Goal: Task Accomplishment & Management: Manage account settings

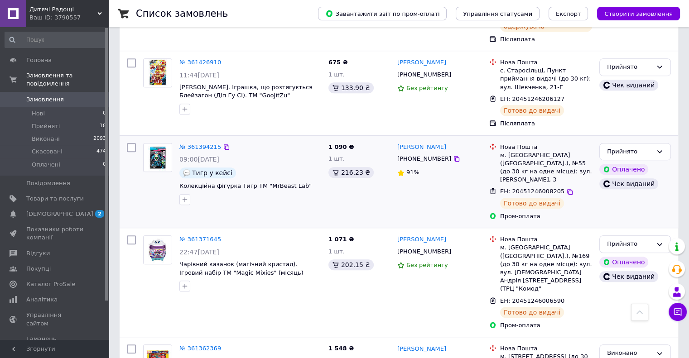
scroll to position [634, 0]
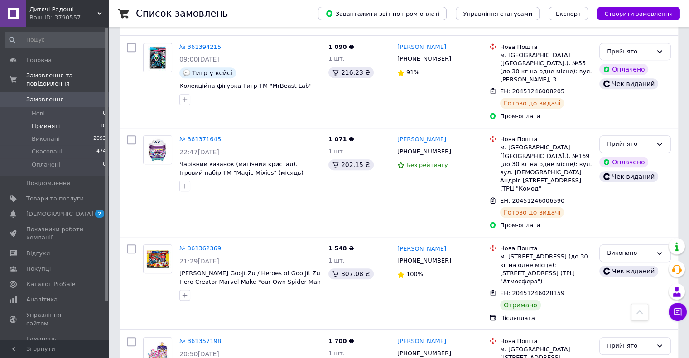
click at [40, 122] on span "Прийняті" at bounding box center [46, 126] width 28 height 8
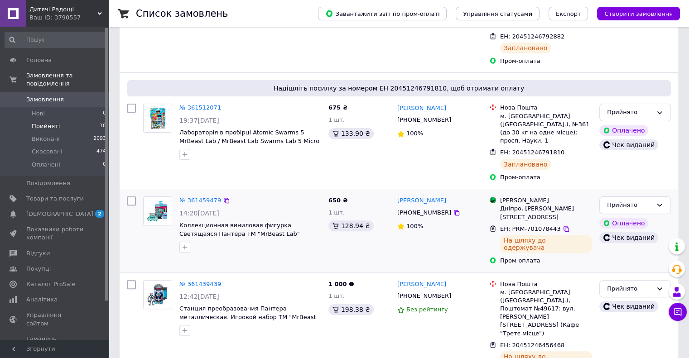
scroll to position [234, 0]
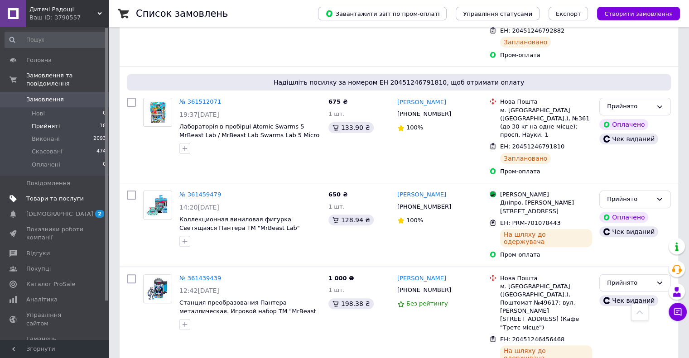
click at [52, 195] on span "Товари та послуги" at bounding box center [55, 199] width 58 height 8
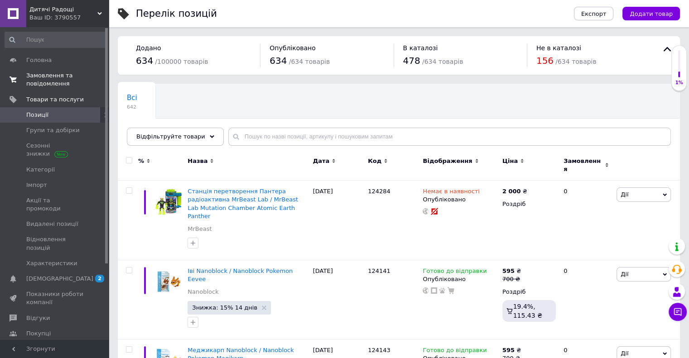
click at [57, 79] on span "Замовлення та повідомлення" at bounding box center [55, 80] width 58 height 16
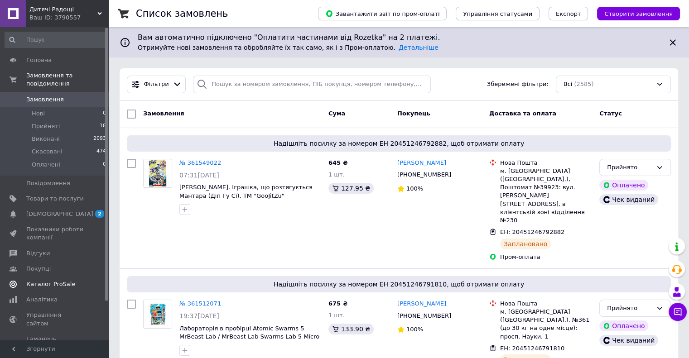
click at [52, 280] on span "Каталог ProSale" at bounding box center [50, 284] width 49 height 8
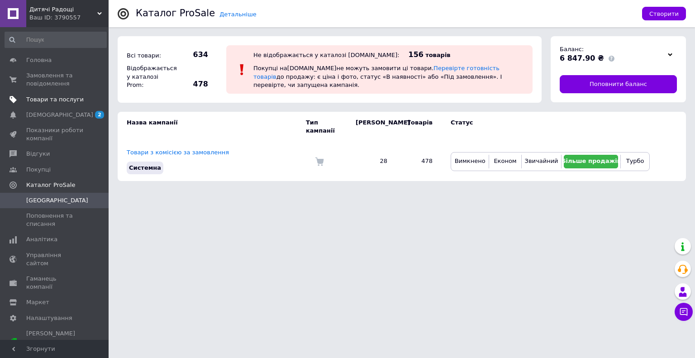
click at [83, 101] on span "Товари та послуги" at bounding box center [55, 100] width 58 height 8
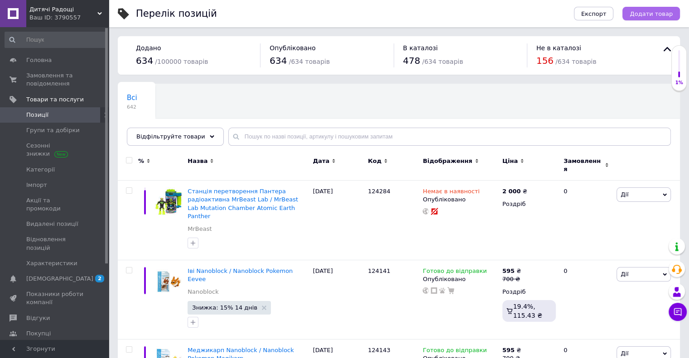
click at [663, 10] on span "Додати товар" at bounding box center [650, 13] width 43 height 7
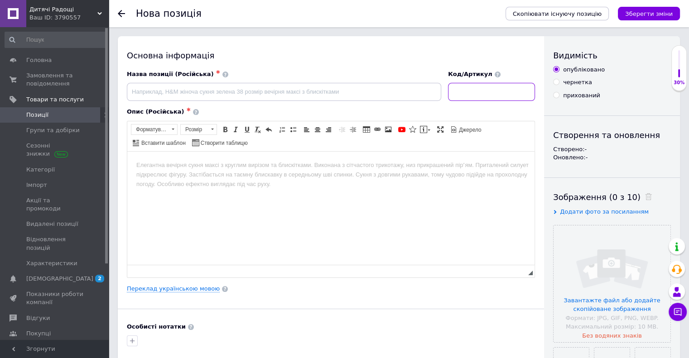
click at [492, 86] on input at bounding box center [491, 92] width 87 height 18
paste input "124776"
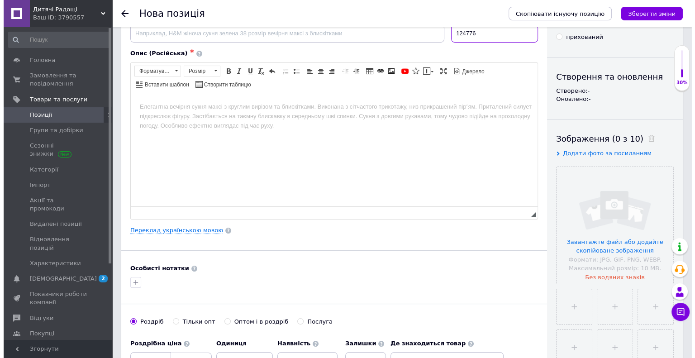
scroll to position [91, 0]
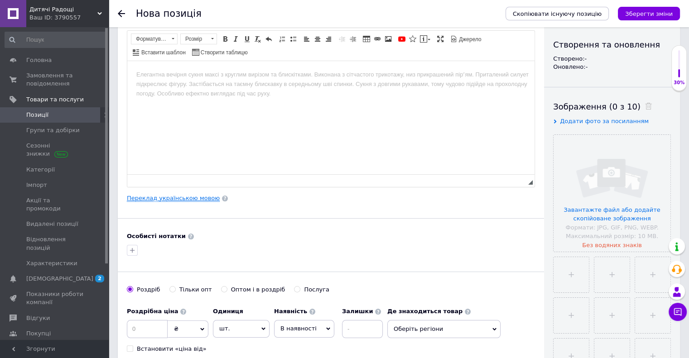
type input "124776"
click at [177, 197] on link "Переклад українською мовою" at bounding box center [173, 198] width 93 height 7
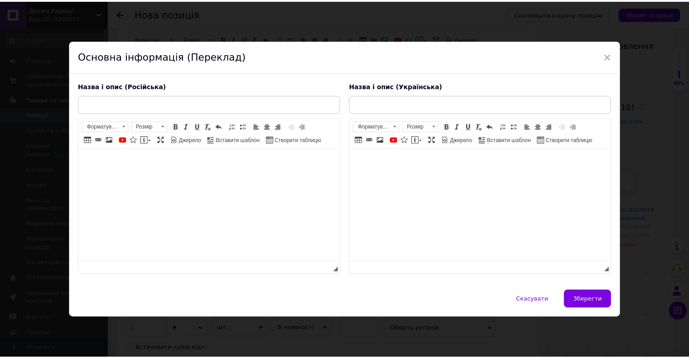
scroll to position [0, 0]
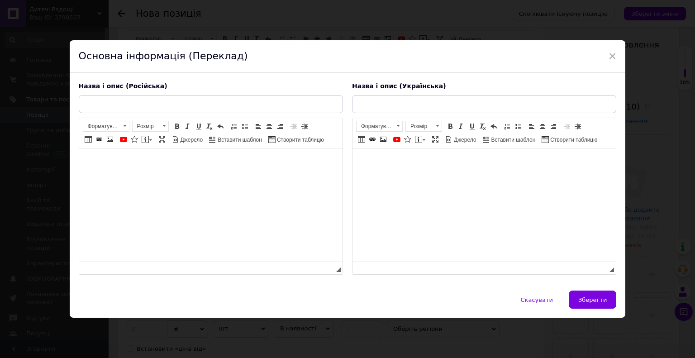
click at [236, 176] on html at bounding box center [211, 163] width 264 height 28
paste body "Редактор, EA1EDC26-A031-4F2F-99BE-811B551C4F78"
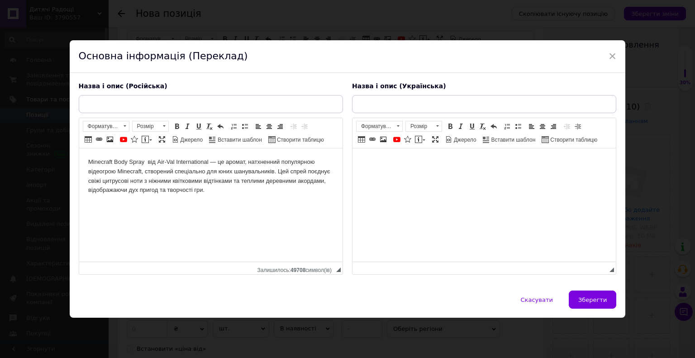
click at [147, 161] on body "Minecraft Body Spray від Air-Val International — це аромат, натхненний популярн…" at bounding box center [210, 177] width 245 height 38
click at [265, 204] on html "Minecraft Body Spray від Air-Val International — це аромат, натхненний популярн…" at bounding box center [211, 177] width 264 height 56
click at [505, 176] on html at bounding box center [484, 163] width 264 height 28
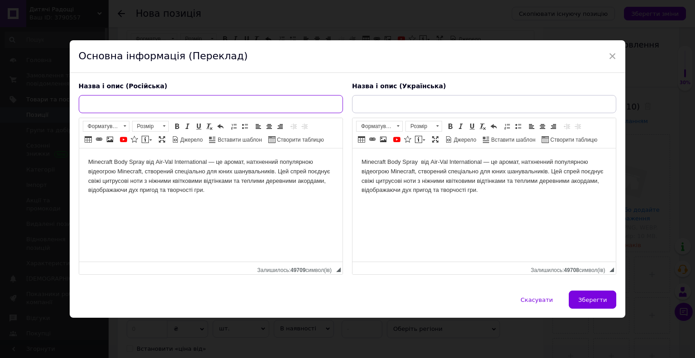
click at [176, 103] on input "text" at bounding box center [211, 104] width 264 height 18
paste input "Парфумований спрей для тіла Майнкрафт Air-Val, 200 мл / Minecraft Body Spray Ai…"
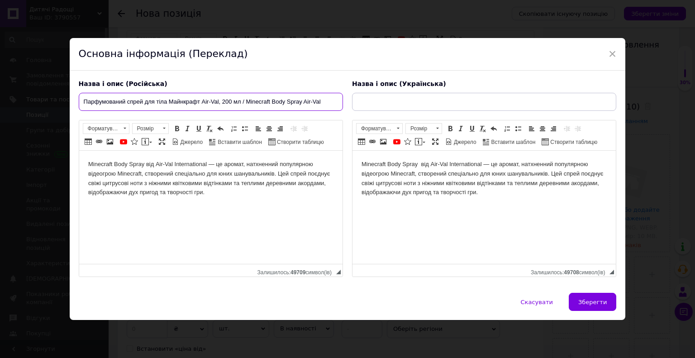
type input "Парфумований спрей для тіла Майнкрафт Air-Val, 200 мл / Minecraft Body Spray Ai…"
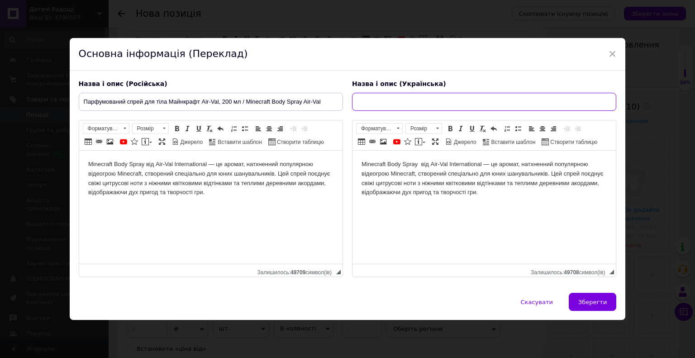
click at [425, 94] on input "text" at bounding box center [484, 102] width 264 height 18
paste input "Парфумований спрей для тіла Майнкрафт Air-Val, 200 мл / Minecraft Body Spray Ai…"
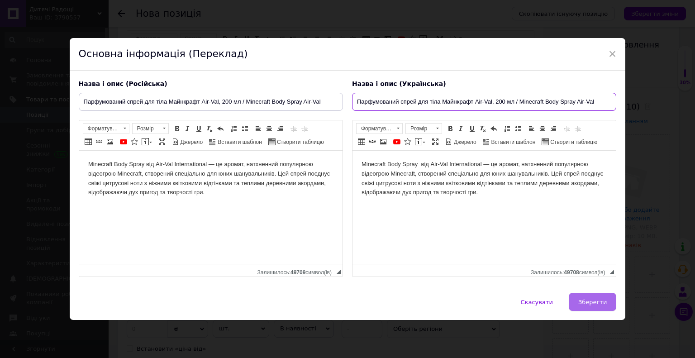
type input "Парфумований спрей для тіла Майнкрафт Air-Val, 200 мл / Minecraft Body Spray Ai…"
click at [587, 299] on span "Зберегти" at bounding box center [593, 302] width 29 height 7
type input "Парфумований спрей для тіла Майнкрафт Air-Val, 200 мл / Minecraft Body Spray Ai…"
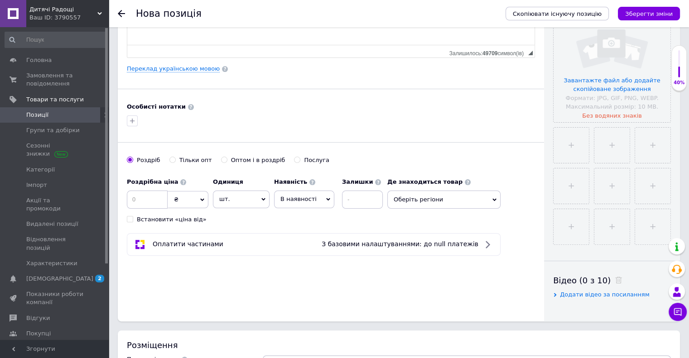
scroll to position [226, 0]
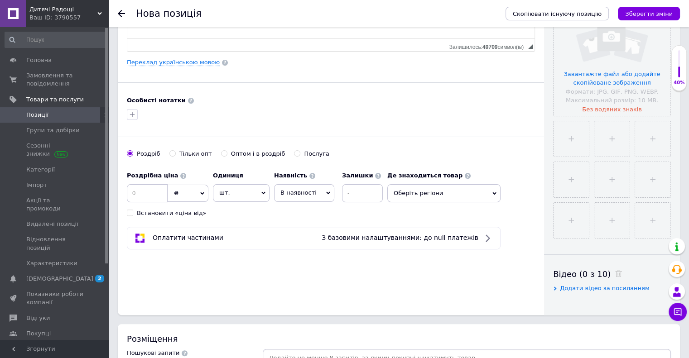
drag, startPoint x: 308, startPoint y: 186, endPoint x: 305, endPoint y: 202, distance: 16.6
click at [308, 187] on span "В наявності" at bounding box center [304, 192] width 60 height 17
click at [303, 247] on li "Готово до відправки" at bounding box center [303, 249] width 59 height 21
click at [438, 194] on span "Оберіть регіони" at bounding box center [468, 193] width 113 height 18
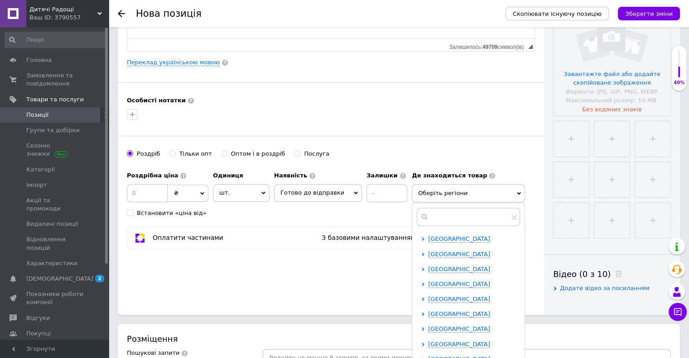
click at [323, 194] on span "Готово до відправки" at bounding box center [312, 192] width 64 height 7
click at [307, 223] on li "Немає в наявності" at bounding box center [317, 224] width 87 height 13
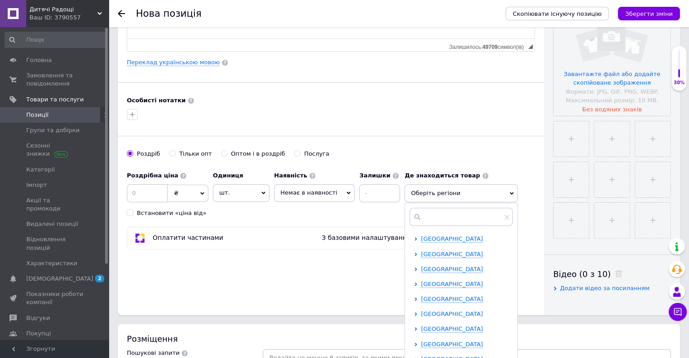
scroll to position [45, 0]
click at [424, 312] on span "Київська область" at bounding box center [452, 314] width 62 height 7
click at [421, 329] on div at bounding box center [424, 328] width 7 height 6
click at [421, 326] on input "checkbox" at bounding box center [424, 329] width 6 height 6
checkbox input "true"
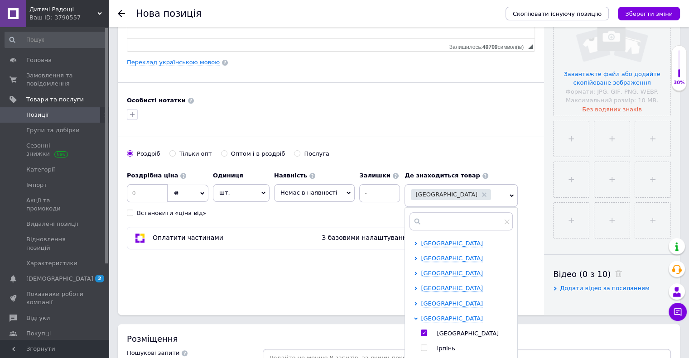
click at [254, 288] on div "Основна інформація Назва позиції (Російська) ✱ Парфумований спрей для тіла Майн…" at bounding box center [331, 62] width 426 height 505
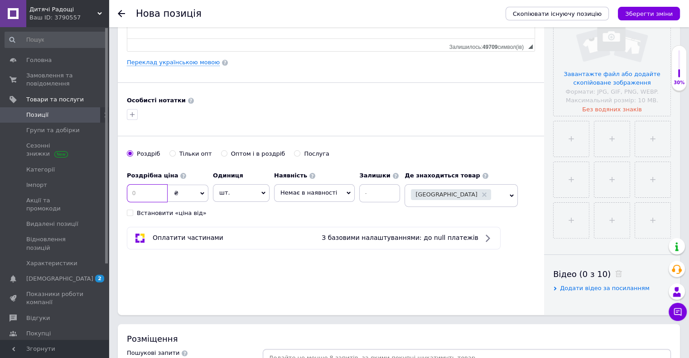
click at [143, 197] on input at bounding box center [147, 193] width 41 height 18
type input "500"
click at [322, 278] on div "Основна інформація Назва позиції (Російська) ✱ Парфумований спрей для тіла Майн…" at bounding box center [331, 62] width 426 height 505
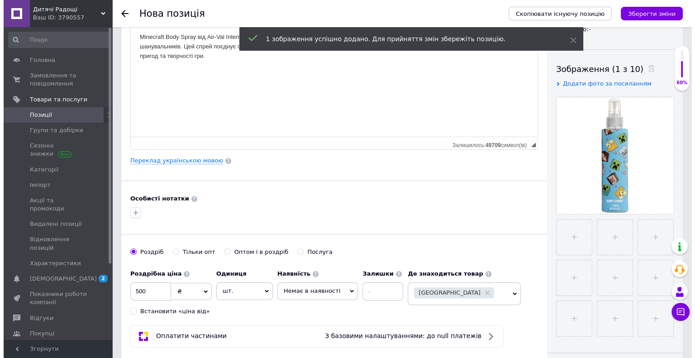
scroll to position [136, 0]
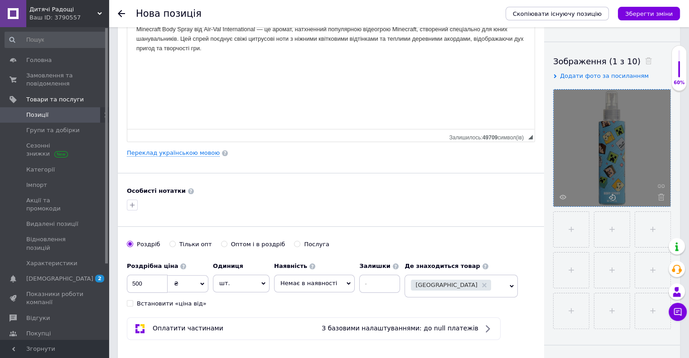
click at [606, 155] on div at bounding box center [611, 148] width 117 height 117
click at [563, 195] on use at bounding box center [562, 197] width 7 height 5
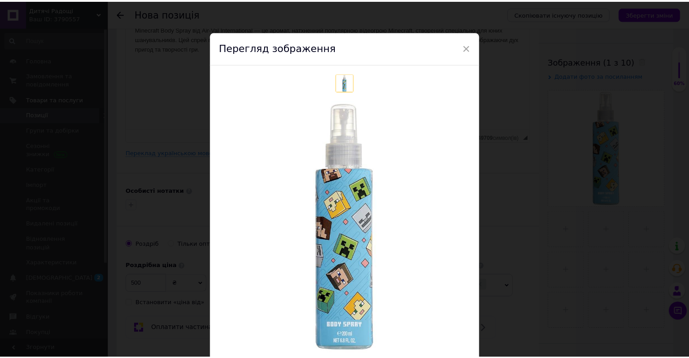
scroll to position [45, 0]
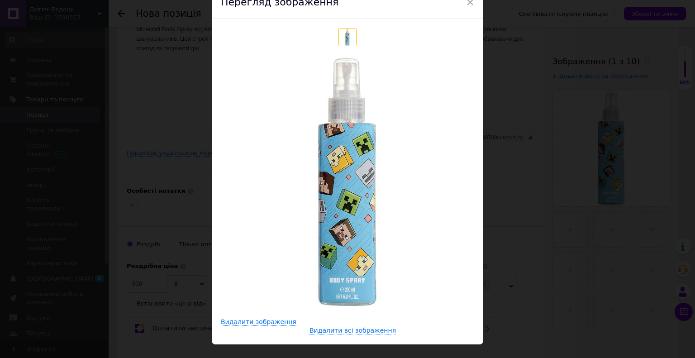
click at [560, 240] on div "× Перегляд зображення Видалити зображення Видалити всі зображення" at bounding box center [347, 179] width 695 height 358
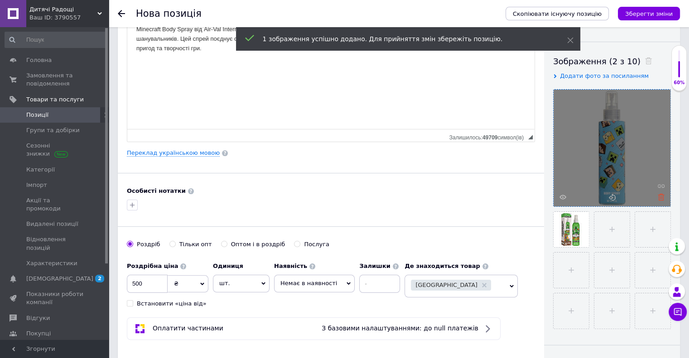
click at [662, 195] on icon at bounding box center [660, 197] width 7 height 7
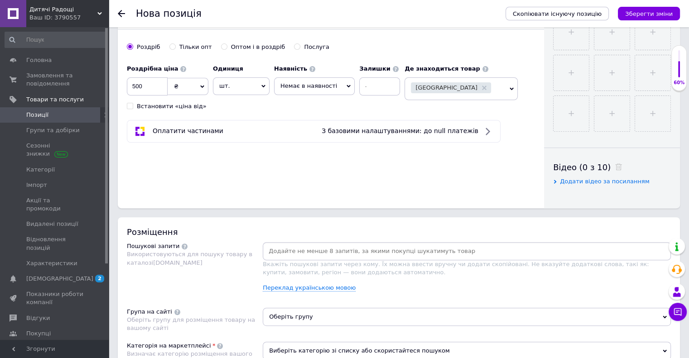
scroll to position [407, 0]
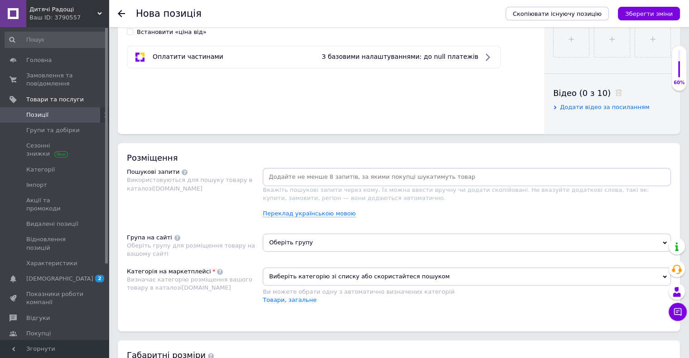
click at [277, 239] on span "Оберіть групу" at bounding box center [467, 243] width 408 height 18
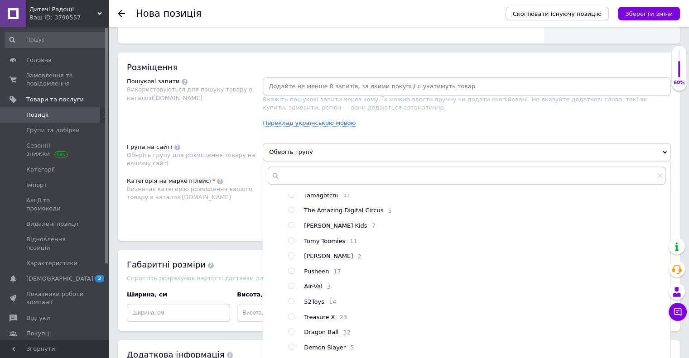
scroll to position [91, 0]
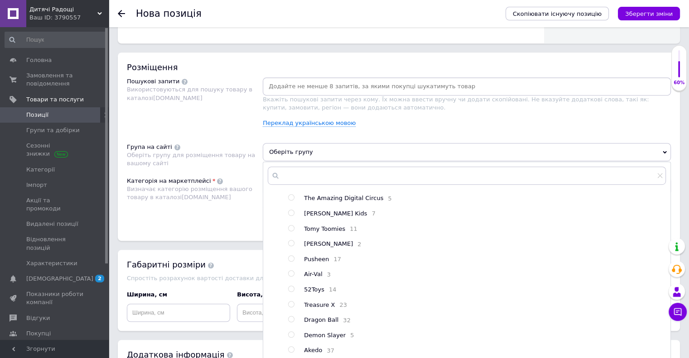
click at [291, 277] on input "radio" at bounding box center [291, 274] width 6 height 6
radio input "true"
drag, startPoint x: 208, startPoint y: 217, endPoint x: 238, endPoint y: 225, distance: 30.4
click at [208, 218] on div "Категорія на маркетплейсі Визначає категорію розміщення вашого товару в каталоз…" at bounding box center [195, 200] width 136 height 46
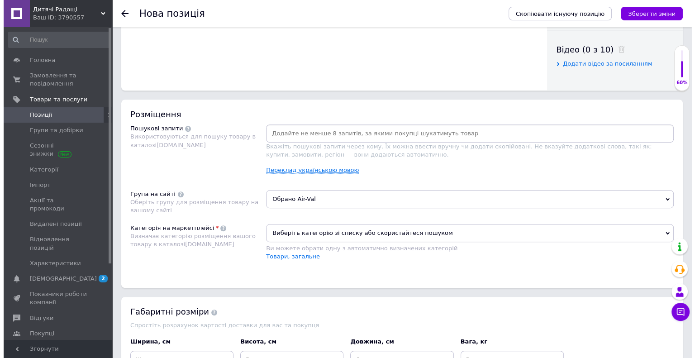
scroll to position [453, 0]
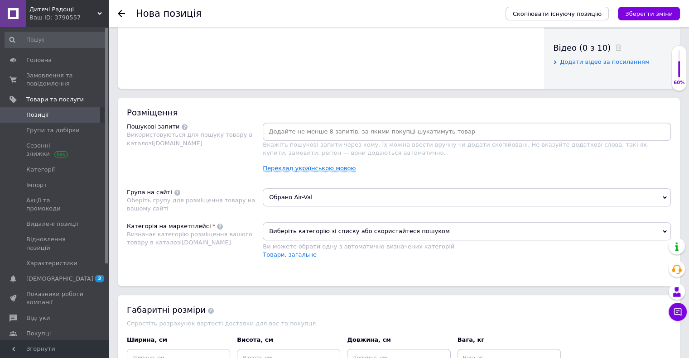
click at [293, 166] on link "Переклад українською мовою" at bounding box center [309, 168] width 93 height 7
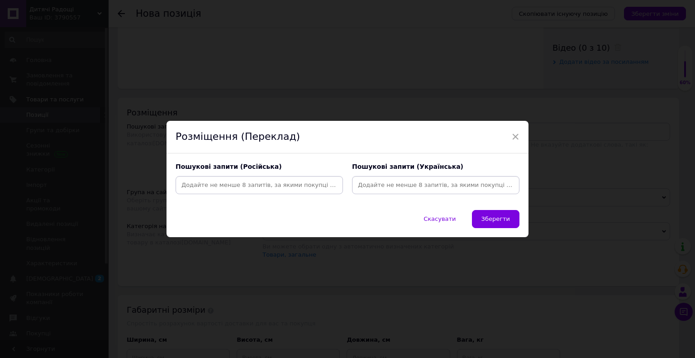
click at [258, 185] on input at bounding box center [259, 185] width 164 height 14
paste input "Minecraft Body Spray Air-Val"
type input "Minecraft Body Spray Air-Val"
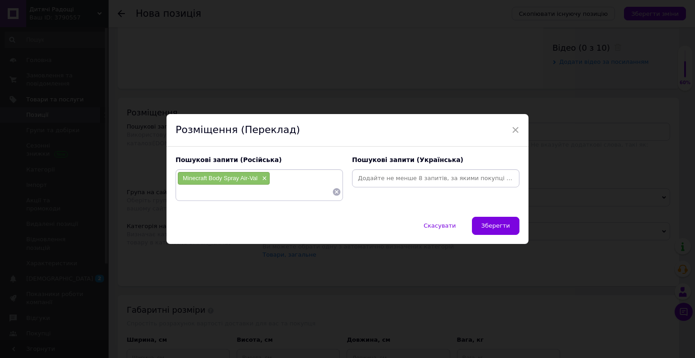
click at [407, 181] on input at bounding box center [436, 179] width 164 height 14
paste input "Minecraft Body Spray Air-Val"
type input "Minecraft Body Spray Air-Val"
click at [205, 194] on input at bounding box center [254, 192] width 155 height 14
paste input "Minecraft Body Spray Air-Val"
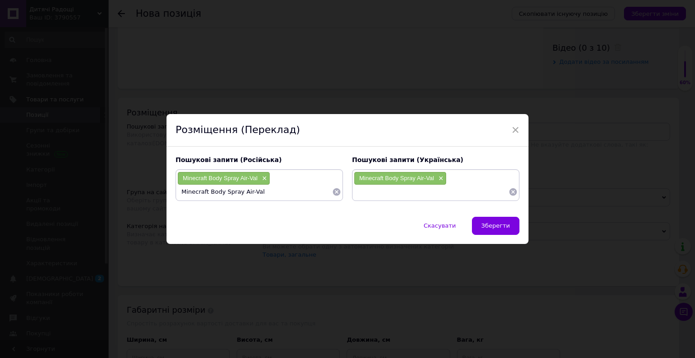
click at [214, 192] on input "Minecraft Body Spray Air-Val" at bounding box center [254, 192] width 155 height 14
drag, startPoint x: 214, startPoint y: 192, endPoint x: 222, endPoint y: 192, distance: 8.6
click at [222, 192] on input "Minecraft Body Spray Air-Val" at bounding box center [254, 192] width 155 height 14
type input "Minecraft Air-Val"
click at [400, 193] on input at bounding box center [431, 192] width 155 height 14
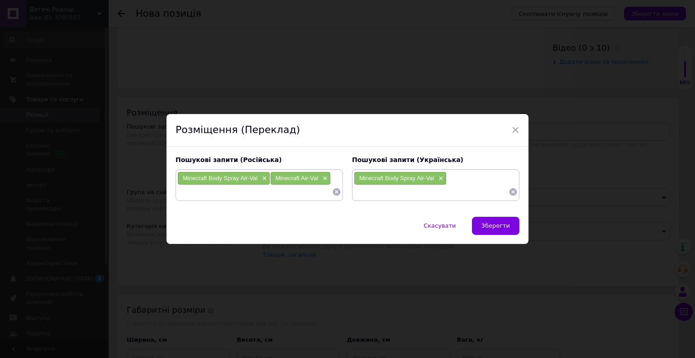
paste input "Minecraft Body Spray Air-Val"
click at [385, 192] on input "Minecraft Body Spray Air-Val" at bounding box center [431, 192] width 155 height 14
drag, startPoint x: 385, startPoint y: 192, endPoint x: 398, endPoint y: 191, distance: 13.2
click at [398, 191] on input "Minecraft Body Spray Air-Val" at bounding box center [431, 192] width 155 height 14
type input "Minecraft Air-Val"
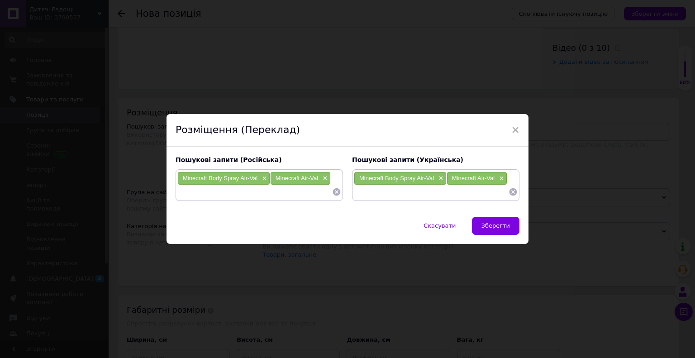
click at [213, 192] on input at bounding box center [254, 192] width 155 height 14
paste input "Minecraft Body Spray Air-Val"
click at [239, 192] on input "Minecraft Body Spray Air-Val" at bounding box center [254, 192] width 155 height 14
drag, startPoint x: 239, startPoint y: 192, endPoint x: 248, endPoint y: 191, distance: 9.7
click at [248, 191] on input "Minecraft Body Spray Air-Val" at bounding box center [254, 192] width 155 height 14
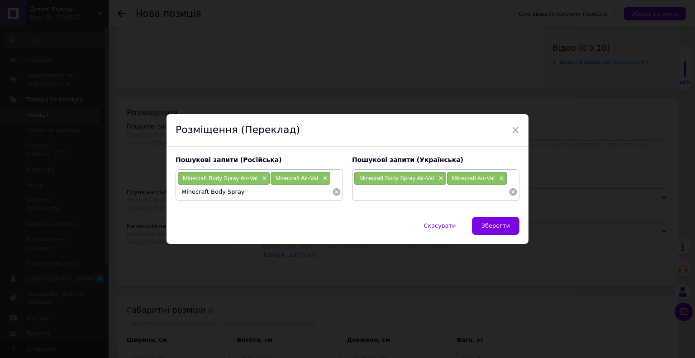
type input "Minecraft Body Spray"
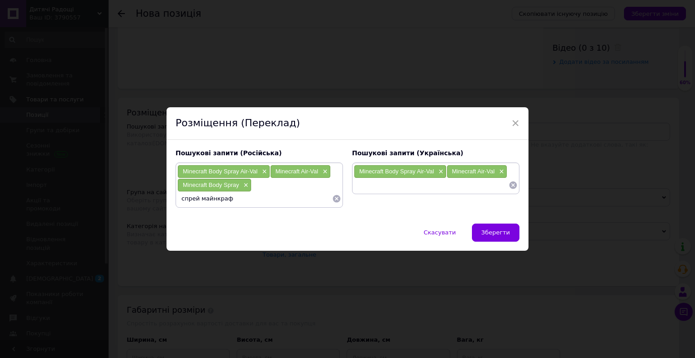
type input "спрей майнкрафт"
click at [391, 186] on input at bounding box center [431, 185] width 155 height 14
paste input "спрей майнкрафт"
type input "спрей майнкрафт"
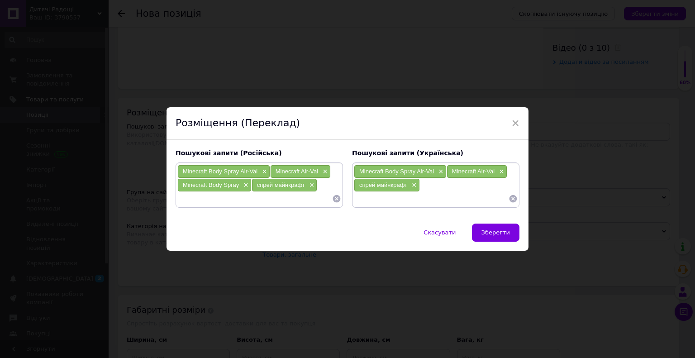
click at [193, 189] on div "Minecraft Body Spray ×" at bounding box center [214, 185] width 73 height 13
drag, startPoint x: 193, startPoint y: 189, endPoint x: 230, endPoint y: 188, distance: 36.7
click at [230, 188] on div "Minecraft Body Spray ×" at bounding box center [214, 185] width 73 height 13
copy span "Minecraft Body Spray"
click at [373, 194] on input at bounding box center [431, 199] width 155 height 14
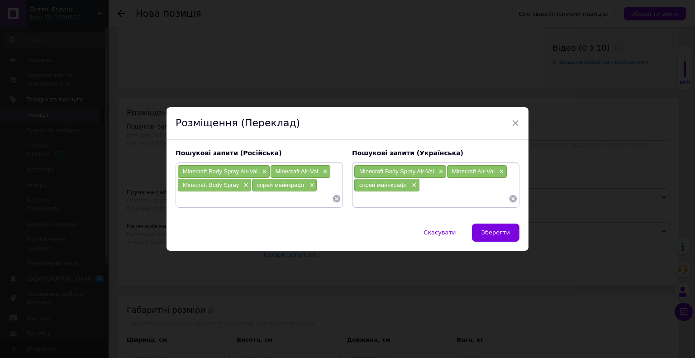
paste input "Minecraft Body Spray"
type input "Minecraft Body Spray"
click at [367, 195] on input at bounding box center [431, 199] width 155 height 14
paste input "Парфумований спрей для тіла Майнкрафт Air-Val"
type input "Парфумований спрей для тіла Майнкрафт Air-Val"
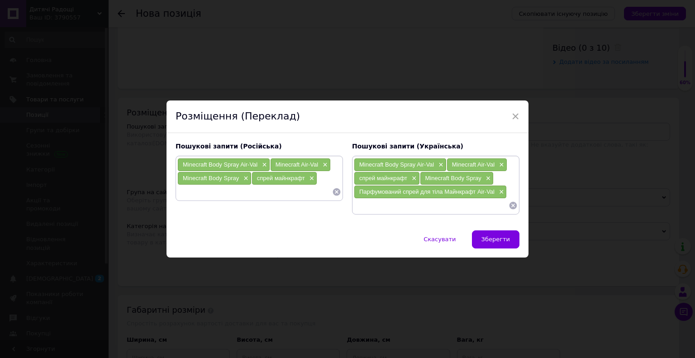
click at [241, 188] on input at bounding box center [254, 192] width 155 height 14
paste input "Парфюмированный спрей для тела Майнкрафт Air-Val"
type input "Парфюмированный спрей для тела Майнкрафт Air-Val"
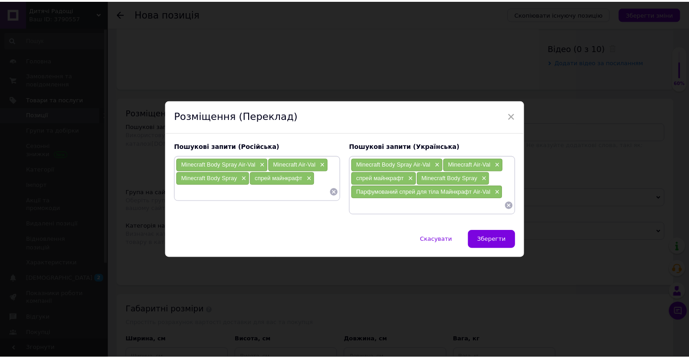
scroll to position [0, 0]
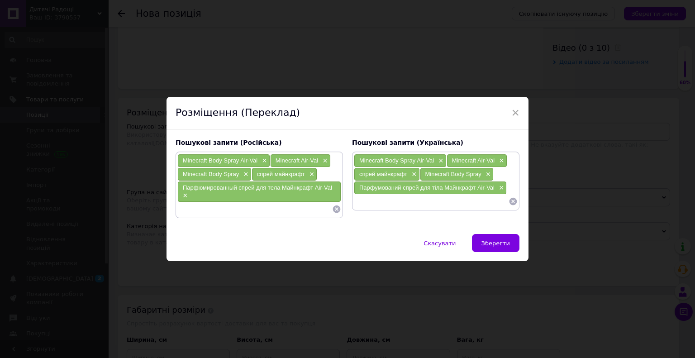
click at [452, 189] on span "Парфумований спрей для тіла Майнкрафт Air-Val" at bounding box center [426, 187] width 135 height 7
drag, startPoint x: 452, startPoint y: 189, endPoint x: 489, endPoint y: 188, distance: 37.6
click at [489, 188] on span "Парфумований спрей для тіла Майнкрафт Air-Val" at bounding box center [426, 187] width 135 height 7
copy span "Майнкрафт Air-Val"
click at [431, 204] on input at bounding box center [431, 202] width 155 height 14
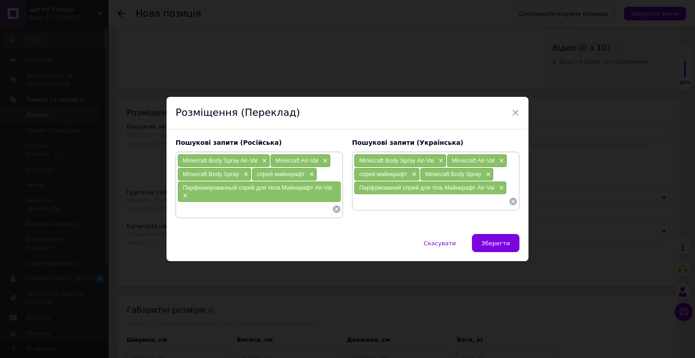
paste input "Майнкрафт Air-Val"
type input "Майнкрафт Air-Val"
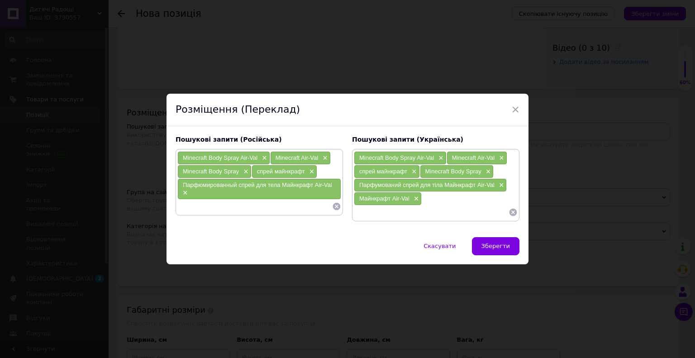
click at [226, 206] on input at bounding box center [254, 207] width 155 height 14
paste input "Майнкрафт Air-Val"
type input "Майнкрафт Air-Val"
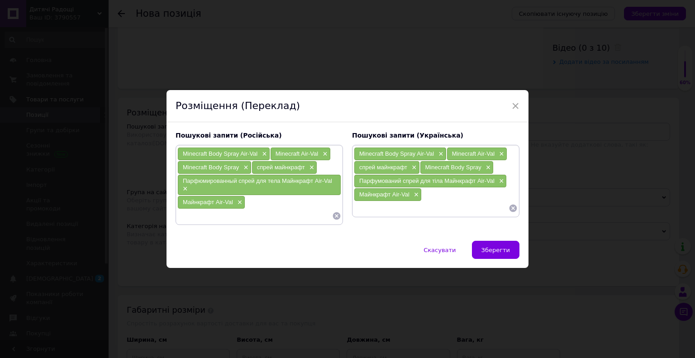
paste input "8411114095998"
type input "8411114095998"
click at [382, 210] on input at bounding box center [431, 208] width 155 height 14
paste input "8411114095998"
type input "8411114095998"
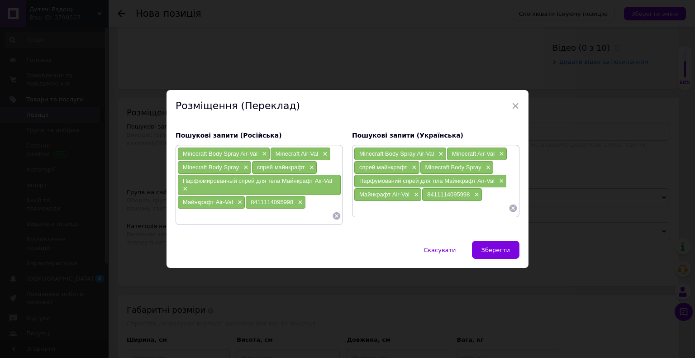
click at [215, 220] on input at bounding box center [254, 216] width 155 height 14
paste input "124776"
type input "124776"
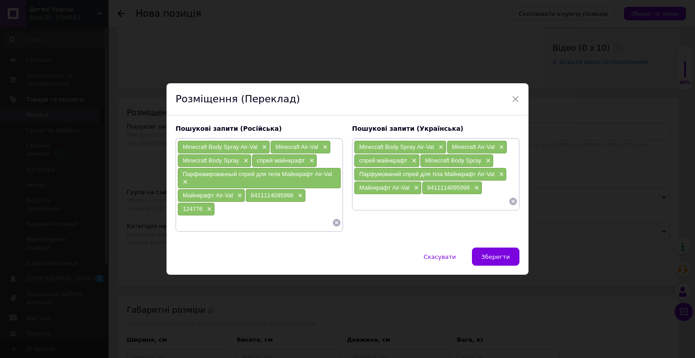
click at [376, 204] on input at bounding box center [431, 202] width 155 height 14
paste input "124776"
type input "124776"
click at [227, 221] on input at bounding box center [254, 223] width 155 height 14
paste input "Air-Val Body spray Minecraft"
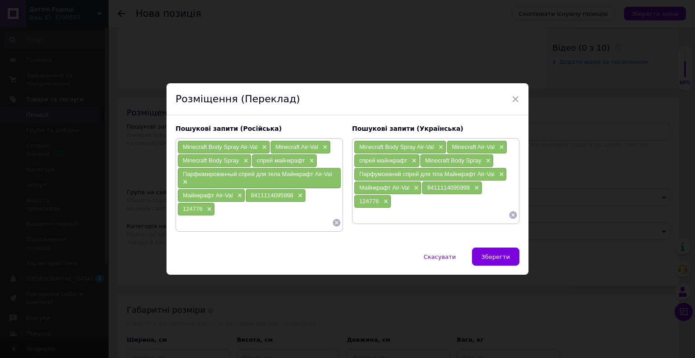
type input "Air-Val Body spray Minecraft"
click at [402, 218] on input at bounding box center [431, 215] width 155 height 14
paste input "Air-Val Body spray Minecraft"
type input "Air-Val Body spray Minecraft"
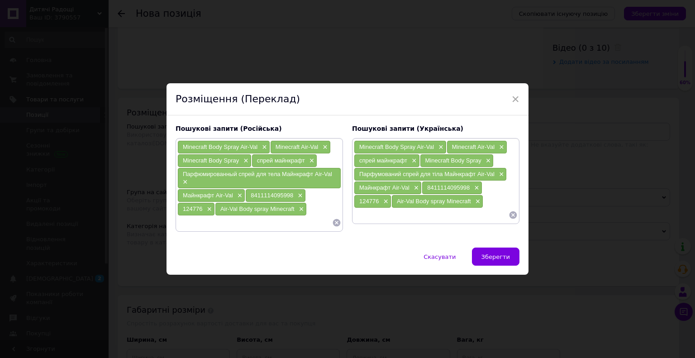
click at [251, 171] on span "Парфюмированный спрей для тела Майнкрафт Air-Val" at bounding box center [257, 174] width 149 height 7
drag, startPoint x: 251, startPoint y: 171, endPoint x: 284, endPoint y: 173, distance: 32.6
click at [284, 173] on span "Парфюмированный спрей для тела Майнкрафт Air-Val" at bounding box center [257, 174] width 149 height 7
copy span "спрей для тела Майнкрафт"
click at [252, 220] on input at bounding box center [254, 223] width 155 height 14
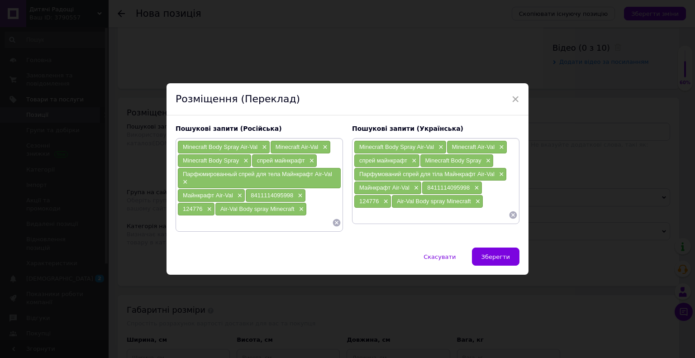
paste input "спрей для тела Майнкрафт"
type input "спрей для тела Майнкрафт"
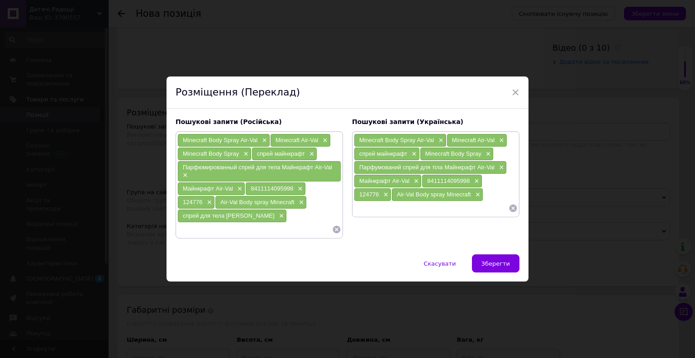
click at [413, 167] on span "Парфумований спрей для тіла Майнкрафт Air-Val" at bounding box center [426, 167] width 135 height 7
drag, startPoint x: 413, startPoint y: 167, endPoint x: 453, endPoint y: 166, distance: 40.3
click at [453, 166] on span "Парфумований спрей для тіла Майнкрафт Air-Val" at bounding box center [426, 167] width 135 height 7
copy span "спрей для тіла Майнкрафт"
click at [384, 214] on input at bounding box center [431, 208] width 155 height 14
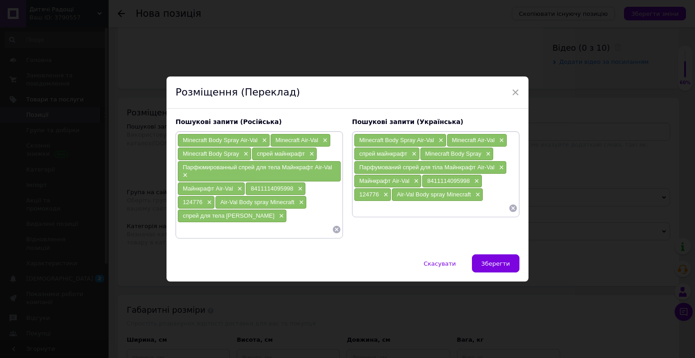
paste input "спрей для тіла Майнкрафт"
type input "спрей для тіла Майнкрафт"
click at [240, 216] on span "спрей для тела Майнкрафт" at bounding box center [229, 215] width 92 height 7
copy span "Майнкрафт"
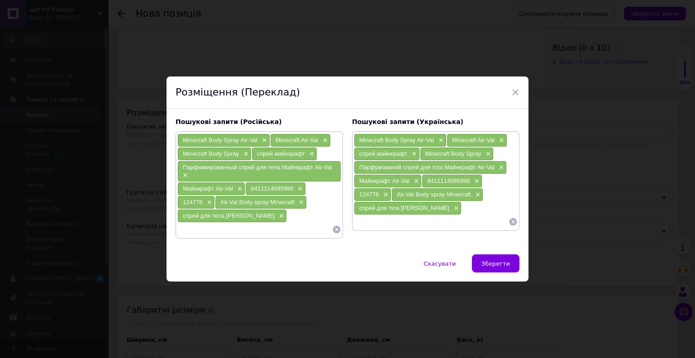
click at [244, 227] on input at bounding box center [254, 230] width 155 height 14
paste input "Майнкрафт"
type input "Майнкрафт"
click at [386, 224] on input at bounding box center [431, 222] width 155 height 14
paste input "Майнкрафт"
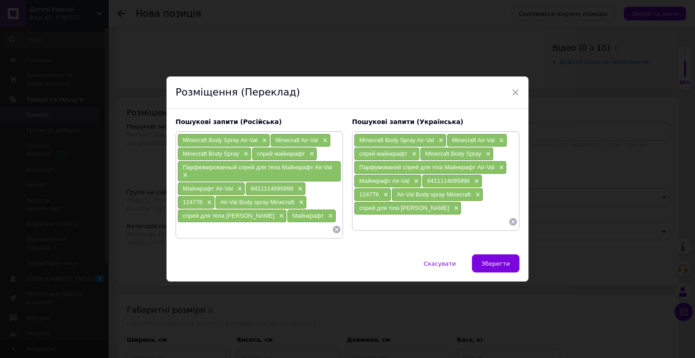
type input "Майнкрафт"
drag, startPoint x: 495, startPoint y: 264, endPoint x: 497, endPoint y: 256, distance: 8.0
click at [495, 260] on span "Зберегти" at bounding box center [496, 263] width 29 height 7
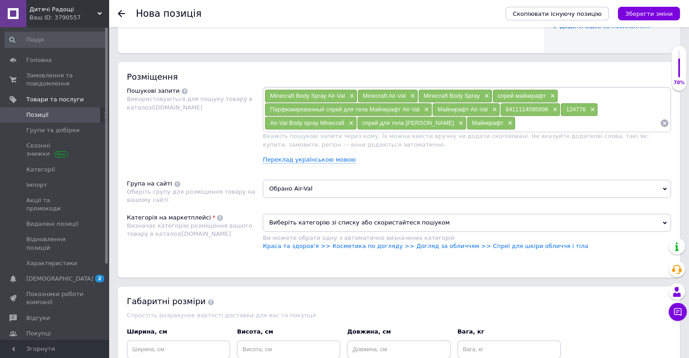
scroll to position [543, 0]
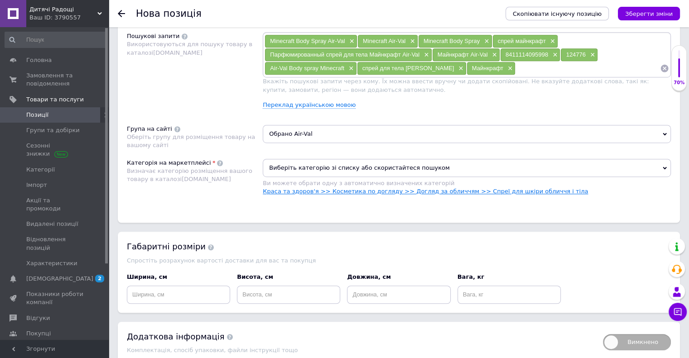
click at [318, 191] on link "Краса та здоров'я >> Косметика по догляду >> Догляд за обличчям >> Спреї для шк…" at bounding box center [425, 191] width 325 height 7
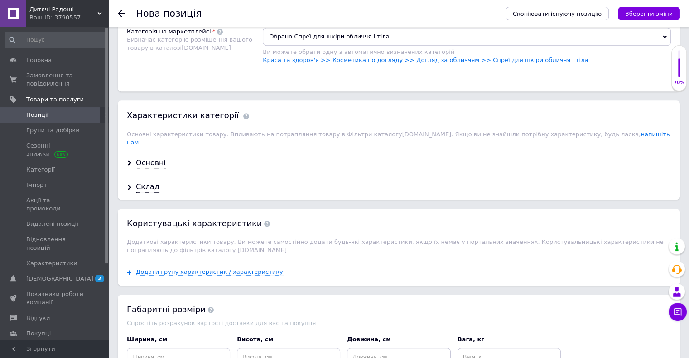
scroll to position [679, 0]
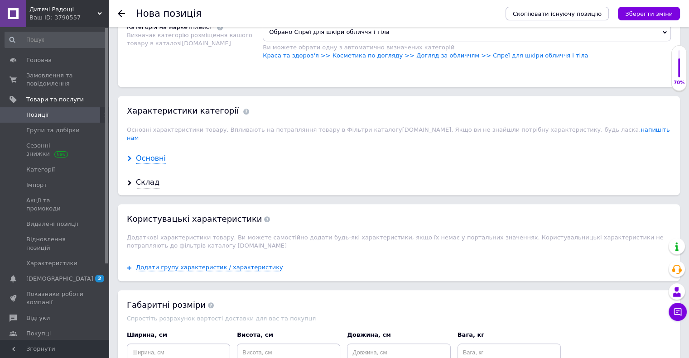
click at [157, 153] on div "Основні" at bounding box center [151, 158] width 30 height 10
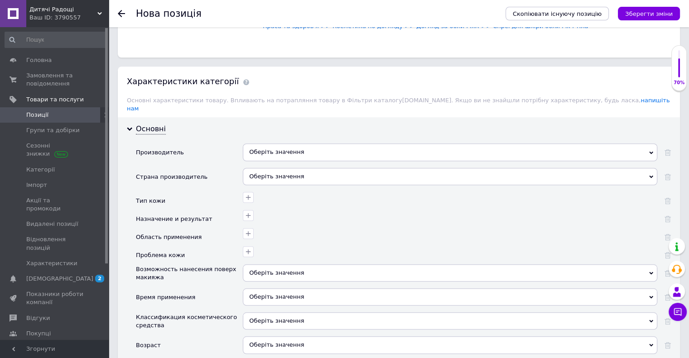
scroll to position [724, 0]
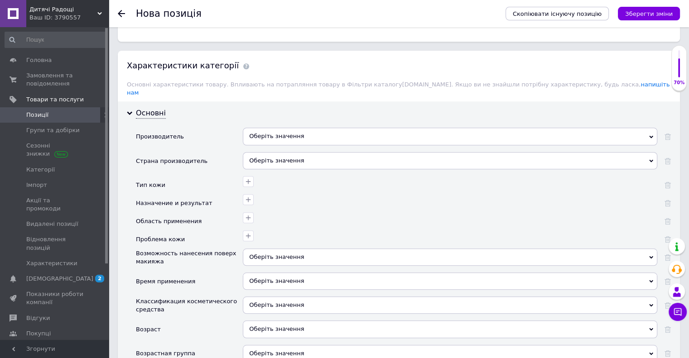
click at [270, 153] on div "Оберіть значення" at bounding box center [450, 160] width 414 height 17
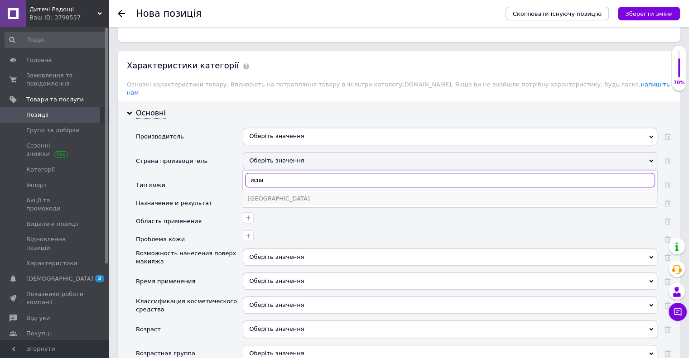
type input "испа"
click at [274, 195] on div "Испания" at bounding box center [450, 199] width 404 height 8
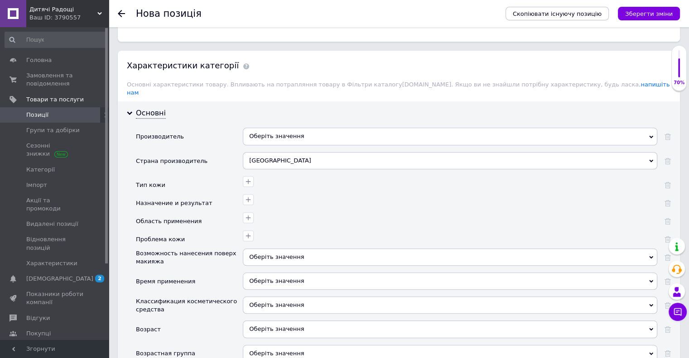
click at [273, 132] on div "Оберіть значення" at bounding box center [450, 136] width 414 height 17
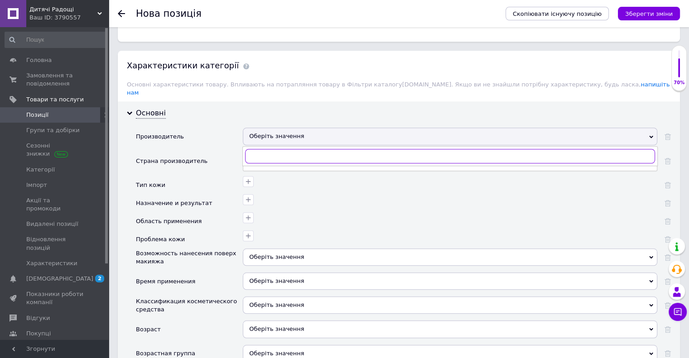
paste input "Майнкрафт"
type input "Майнкрафт"
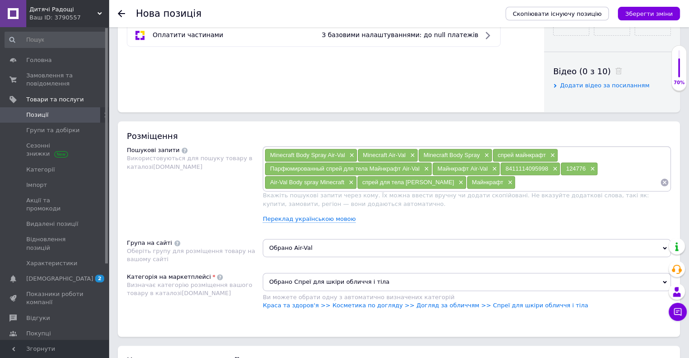
scroll to position [407, 0]
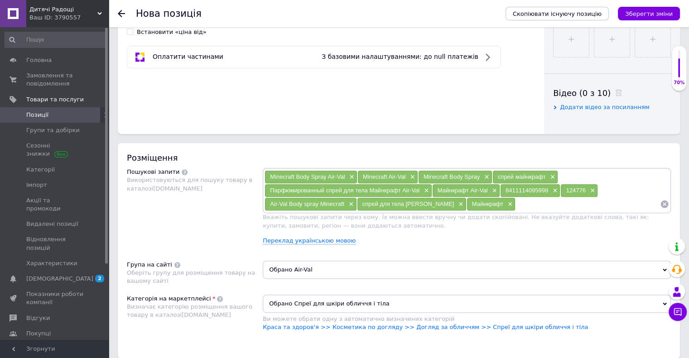
click at [391, 174] on span "Minecraft Air-Val" at bounding box center [384, 176] width 43 height 7
drag, startPoint x: 393, startPoint y: 174, endPoint x: 399, endPoint y: 175, distance: 6.4
click at [399, 175] on span "Minecraft Air-Val" at bounding box center [384, 176] width 43 height 7
copy span "Air-Val"
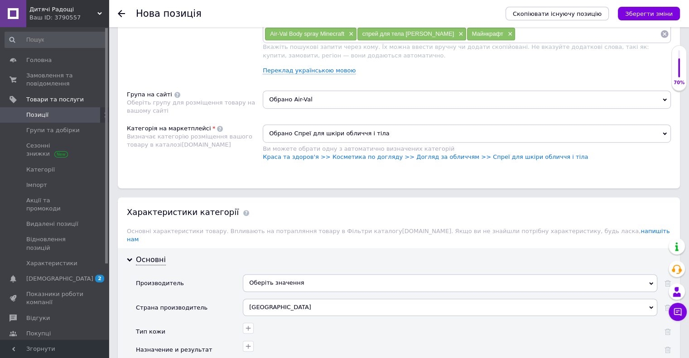
scroll to position [589, 0]
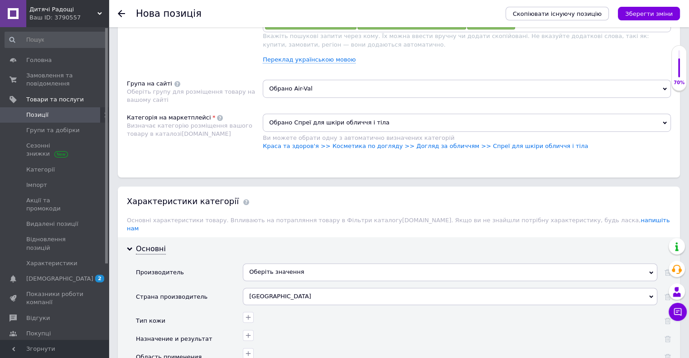
click at [287, 264] on div "Оберіть значення" at bounding box center [450, 272] width 414 height 17
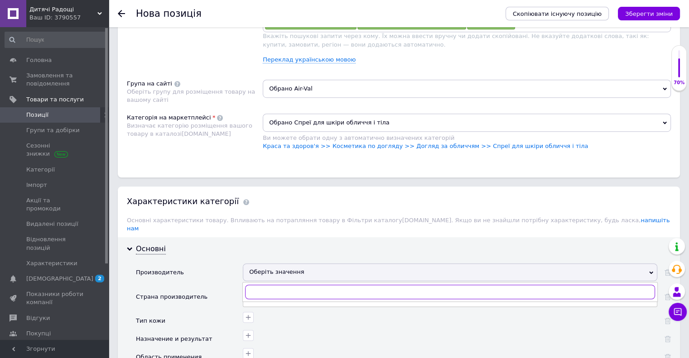
paste input "Air-Val"
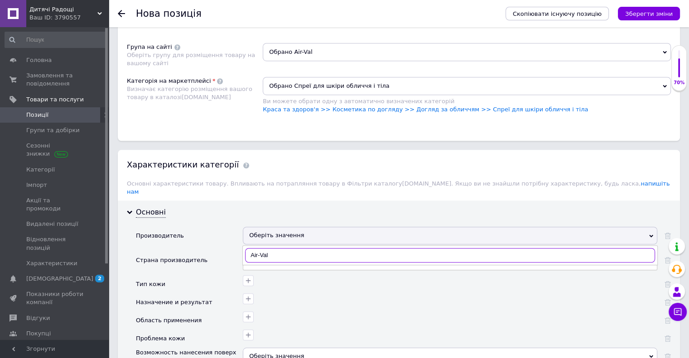
scroll to position [679, 0]
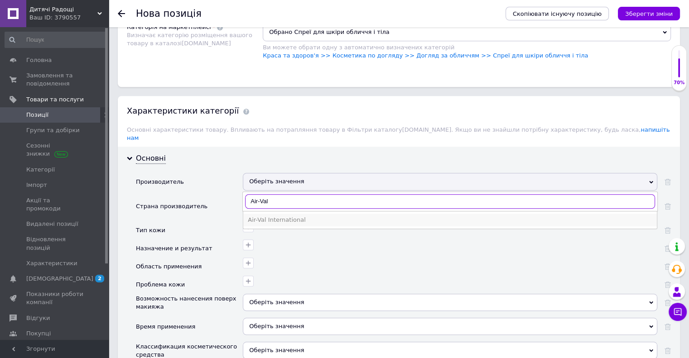
type input "Air-Val"
click at [266, 216] on div "Air-Val International" at bounding box center [450, 220] width 404 height 8
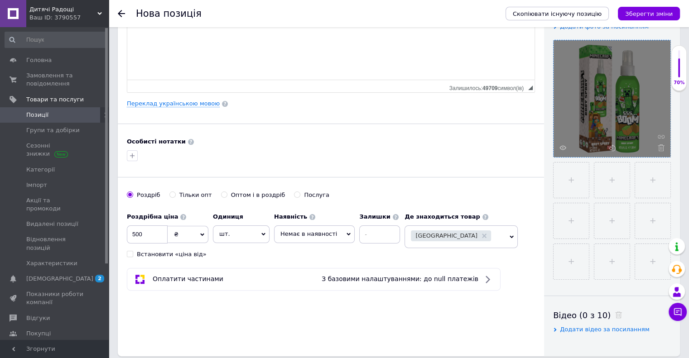
scroll to position [181, 0]
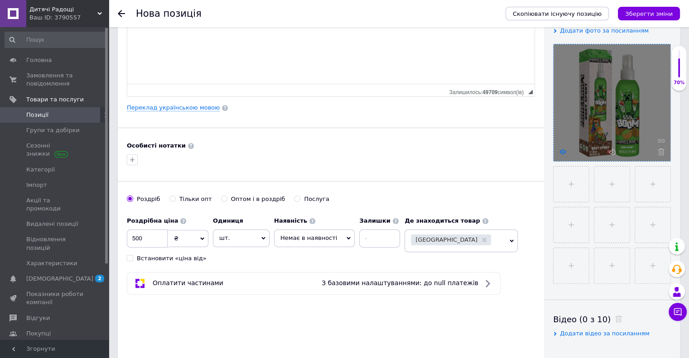
click at [561, 152] on use at bounding box center [562, 151] width 7 height 5
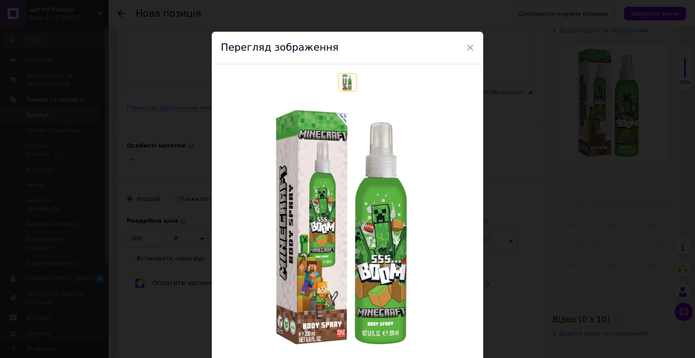
click at [552, 179] on div "× Перегляд зображення Видалити зображення Видалити всі зображення" at bounding box center [347, 179] width 695 height 358
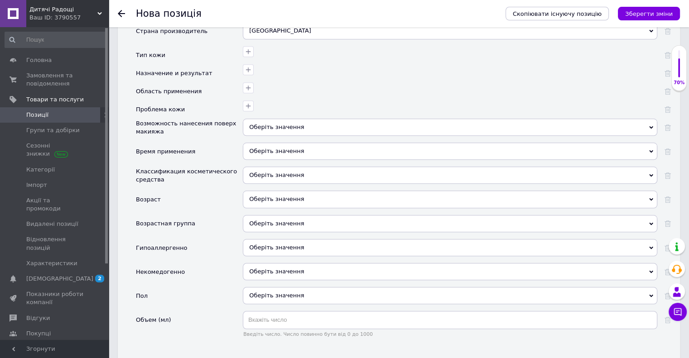
scroll to position [860, 0]
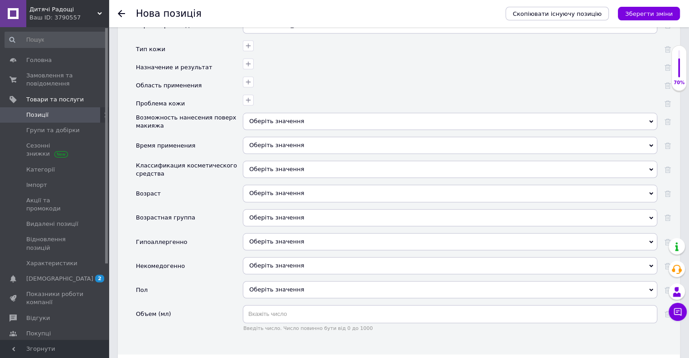
click at [269, 185] on div "Оберіть значення" at bounding box center [450, 193] width 414 height 17
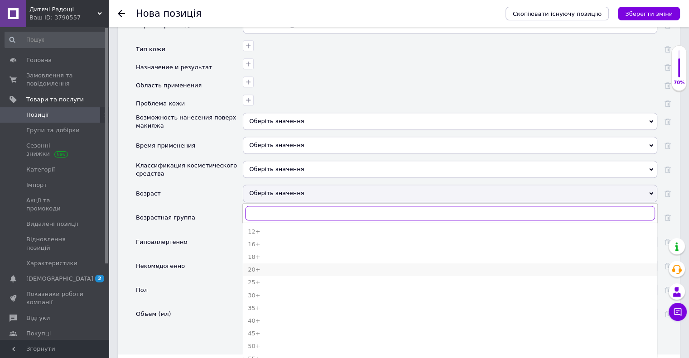
scroll to position [0, 0]
click at [208, 209] on div "Возрастная группа" at bounding box center [189, 221] width 107 height 24
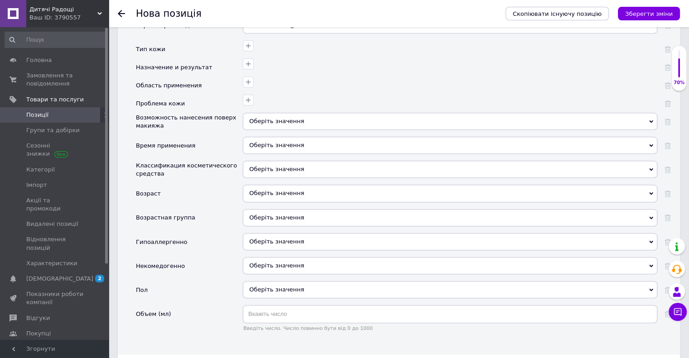
click at [272, 209] on div "Оберіть значення" at bounding box center [450, 217] width 414 height 17
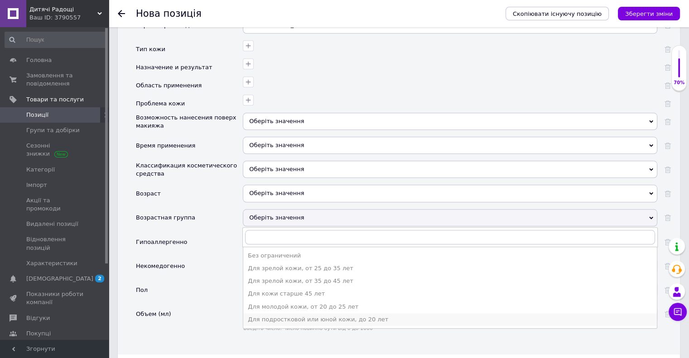
click at [284, 316] on div "Для подростковой или юной кожи, до 20 лет" at bounding box center [450, 320] width 404 height 8
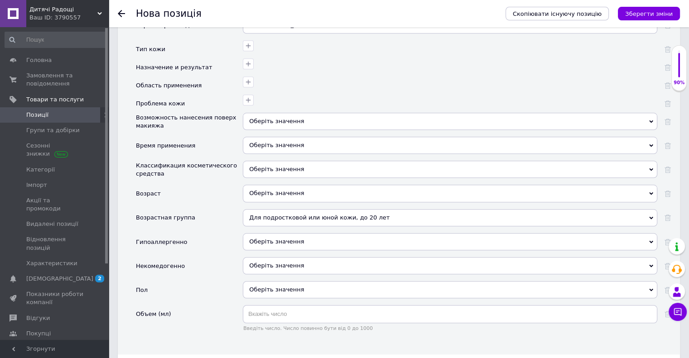
click at [262, 281] on div "Оберіть значення" at bounding box center [450, 289] width 414 height 17
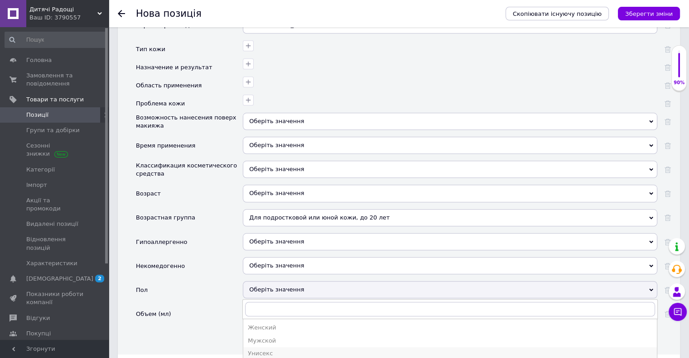
click at [272, 350] on div "Унисекс" at bounding box center [450, 354] width 404 height 8
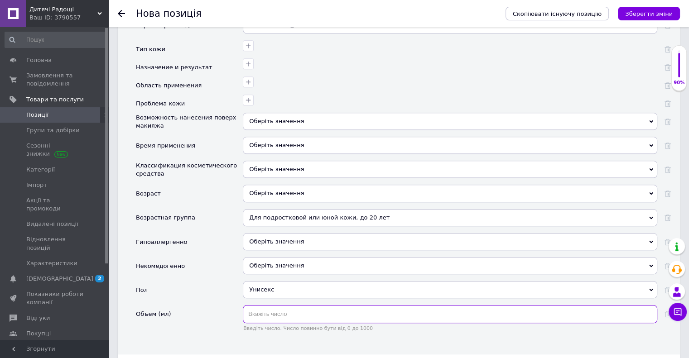
click at [271, 305] on input "text" at bounding box center [450, 314] width 414 height 18
type input "200"
click at [199, 257] on div "Некомедогенно" at bounding box center [189, 269] width 107 height 24
click at [272, 163] on div "Оберіть значення" at bounding box center [450, 169] width 414 height 17
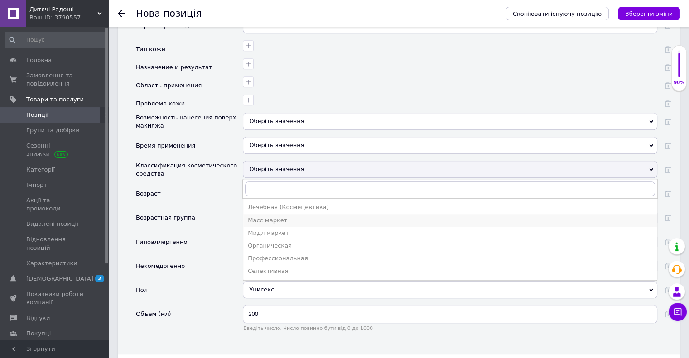
click at [272, 216] on div "Масс маркет" at bounding box center [450, 220] width 404 height 8
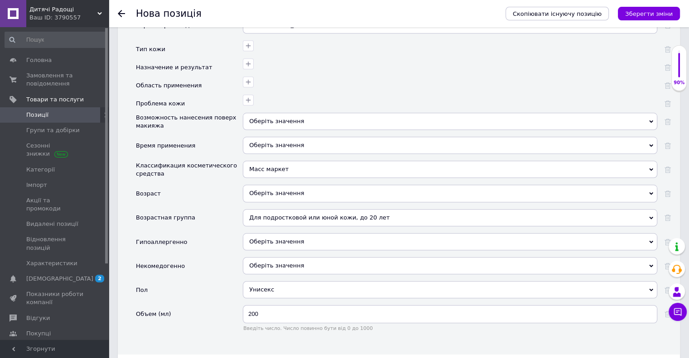
click at [270, 139] on div "Оберіть значення" at bounding box center [450, 145] width 414 height 17
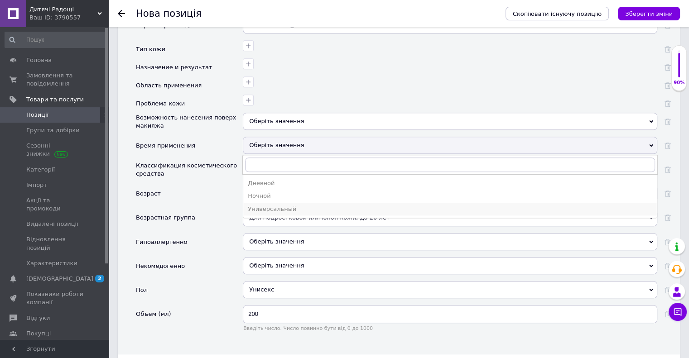
click at [263, 205] on div "Универсальный" at bounding box center [450, 209] width 404 height 8
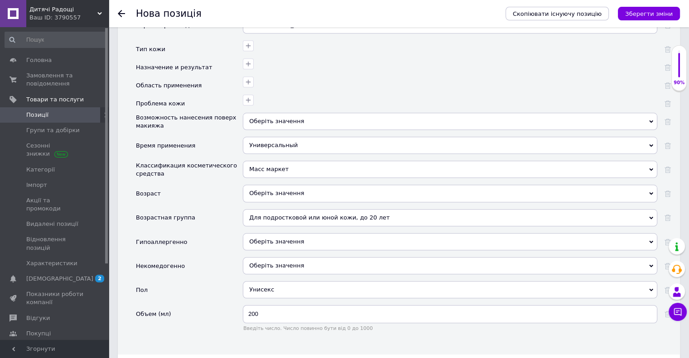
click at [270, 118] on span "Оберіть значення" at bounding box center [276, 121] width 55 height 7
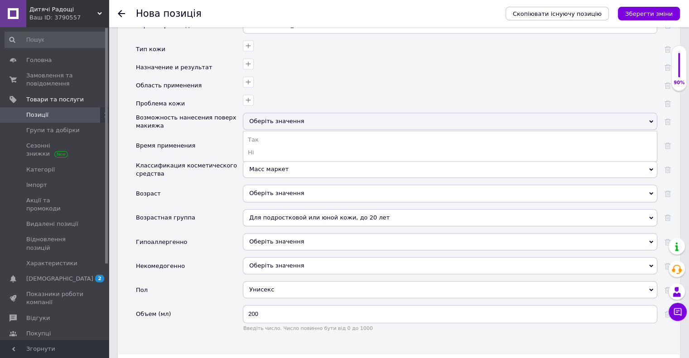
click at [223, 114] on div "Возможность нанесения поверх макияжа" at bounding box center [187, 122] width 102 height 16
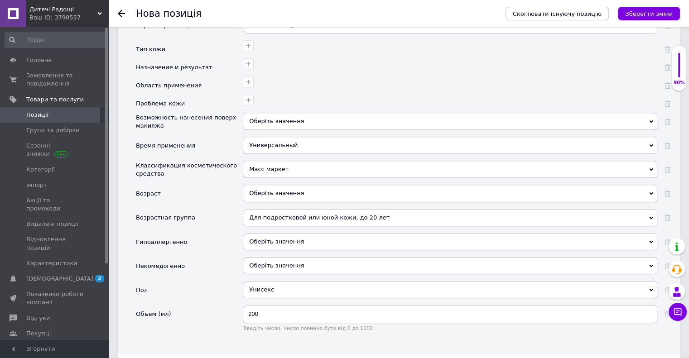
click at [261, 185] on div "Оберіть значення" at bounding box center [450, 193] width 414 height 17
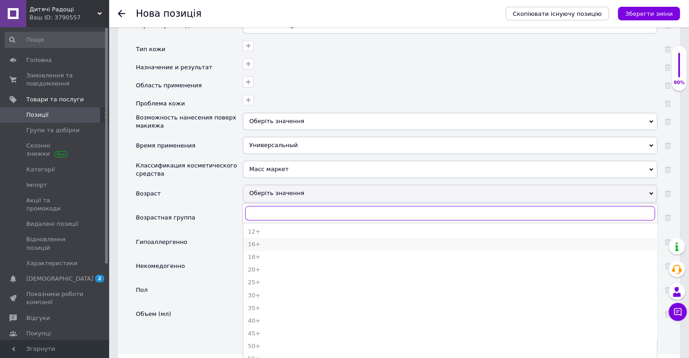
scroll to position [35, 0]
click at [201, 209] on div "Возрастная группа" at bounding box center [189, 221] width 107 height 24
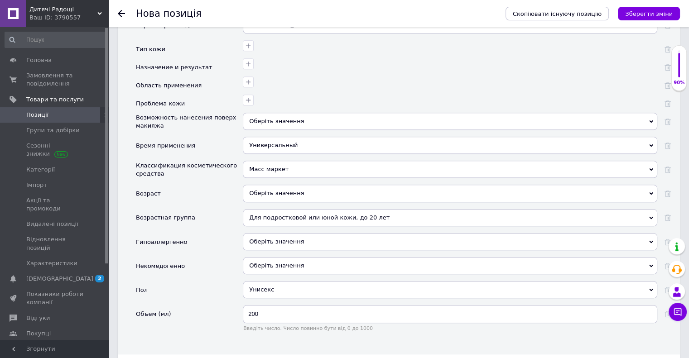
click at [264, 262] on span "Оберіть значення" at bounding box center [276, 265] width 55 height 7
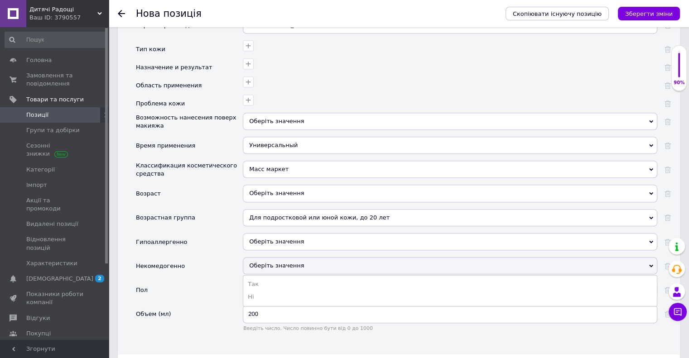
click at [217, 244] on div "Гипоаллергенно" at bounding box center [189, 245] width 107 height 24
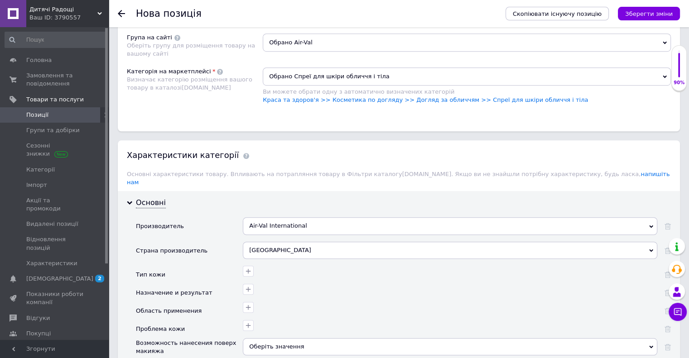
scroll to position [634, 0]
click at [249, 287] on icon "button" at bounding box center [247, 290] width 7 height 7
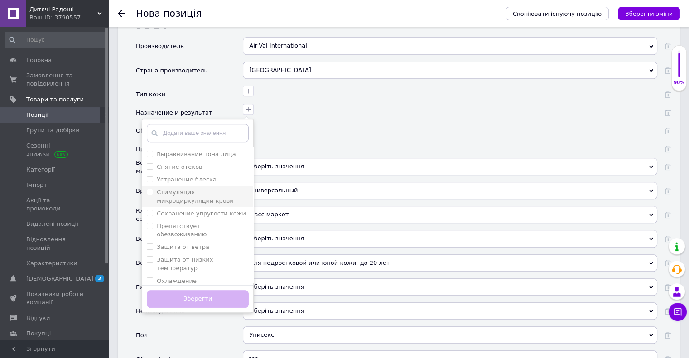
scroll to position [166, 0]
click at [311, 138] on div at bounding box center [448, 144] width 417 height 13
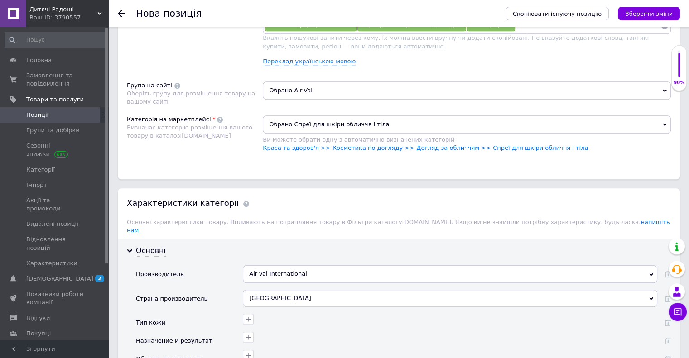
scroll to position [589, 0]
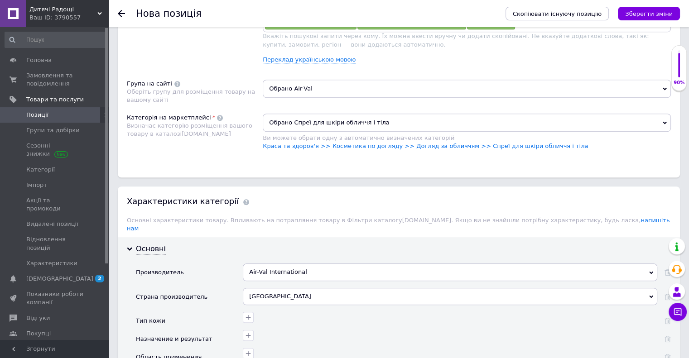
click at [305, 122] on span "Обрано Спреї для шкіри обличчя і тіла" at bounding box center [467, 123] width 408 height 18
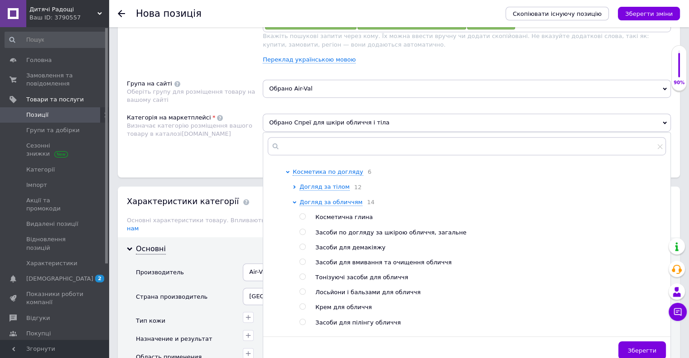
scroll to position [317, 0]
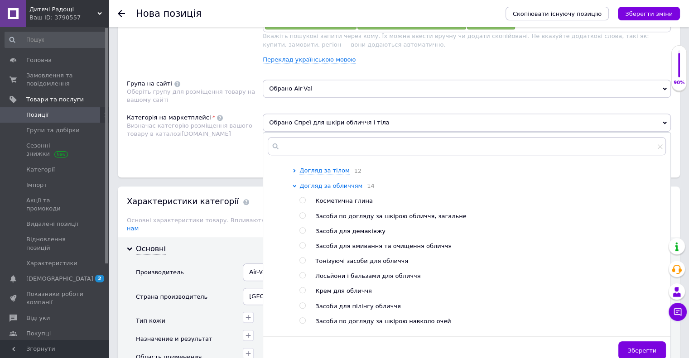
click at [296, 187] on icon at bounding box center [295, 186] width 4 height 2
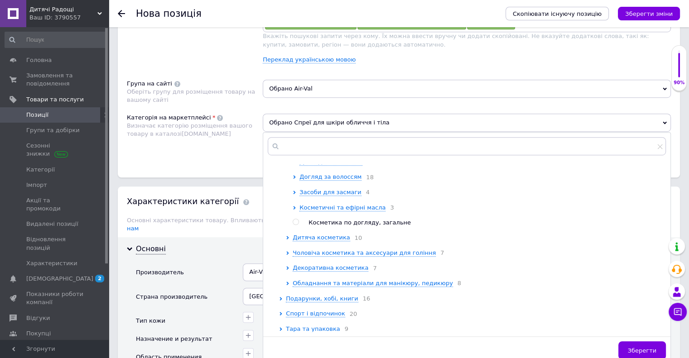
scroll to position [362, 0]
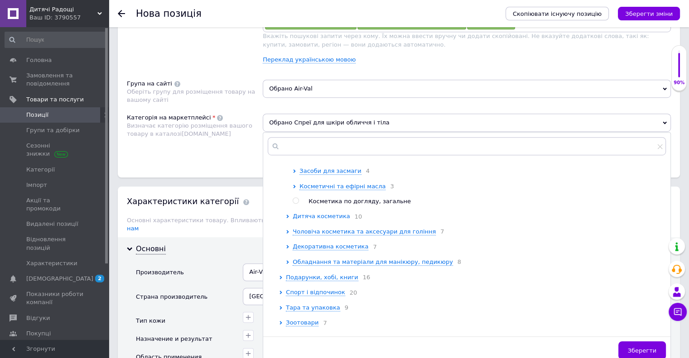
click at [321, 220] on span "Дитяча косметика" at bounding box center [320, 216] width 57 height 7
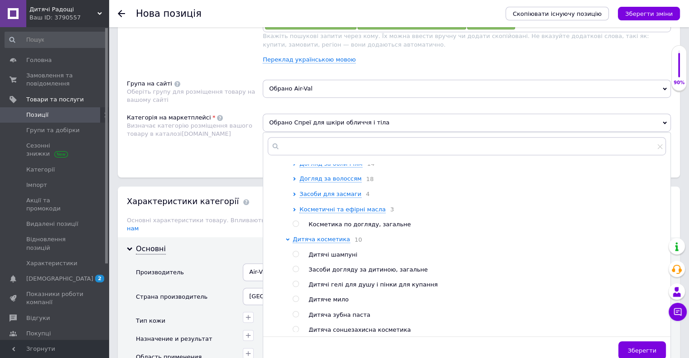
scroll to position [317, 0]
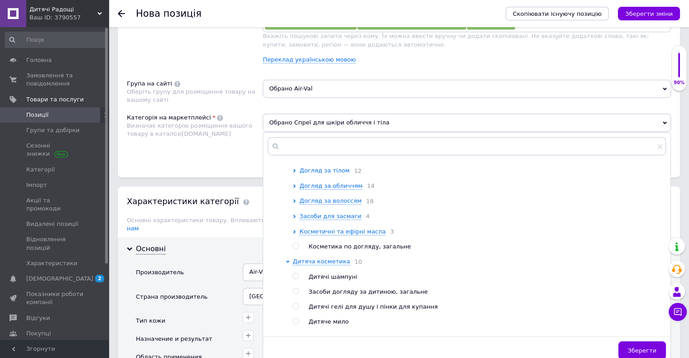
click at [295, 173] on icon at bounding box center [294, 171] width 2 height 4
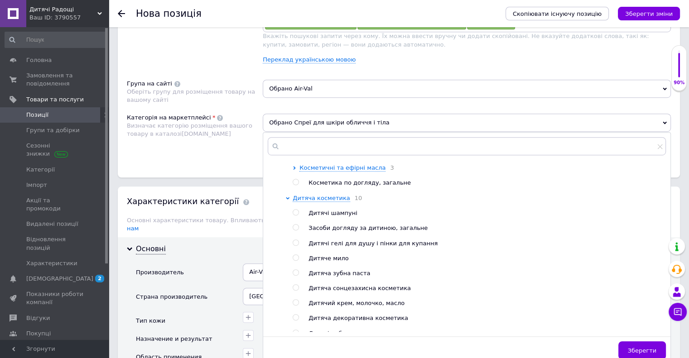
scroll to position [589, 0]
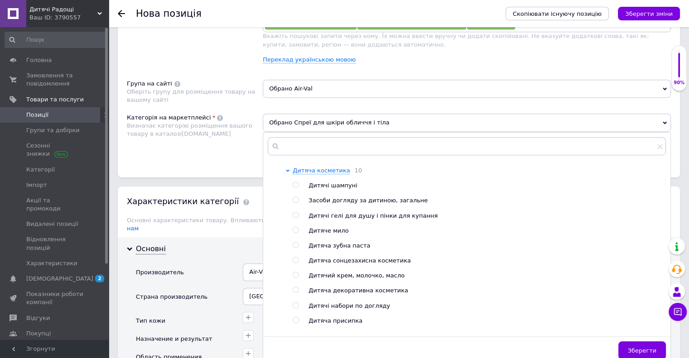
click at [233, 156] on div "Категорія на маркетплейсі Визначає категорію розміщення вашого товару в каталоз…" at bounding box center [195, 137] width 136 height 46
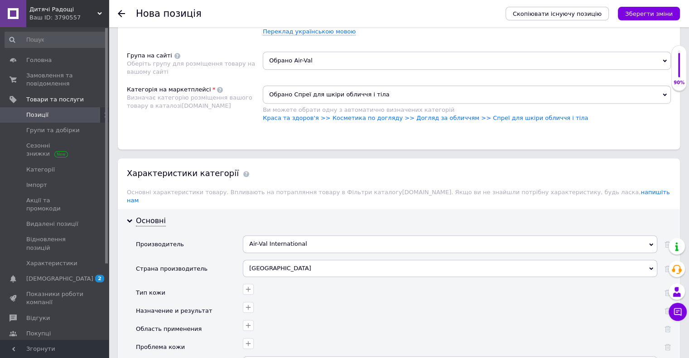
scroll to position [634, 0]
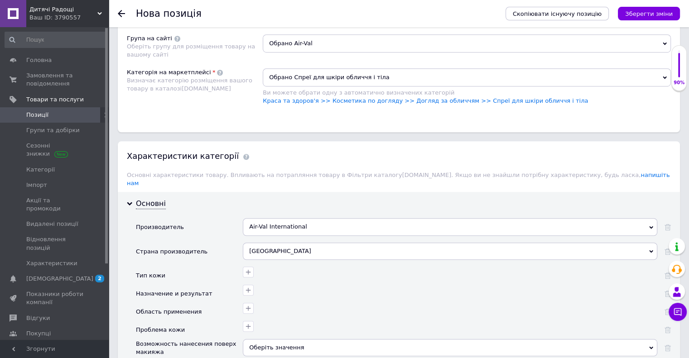
click at [289, 81] on span "Обрано Спреї для шкіри обличчя і тіла" at bounding box center [467, 77] width 408 height 18
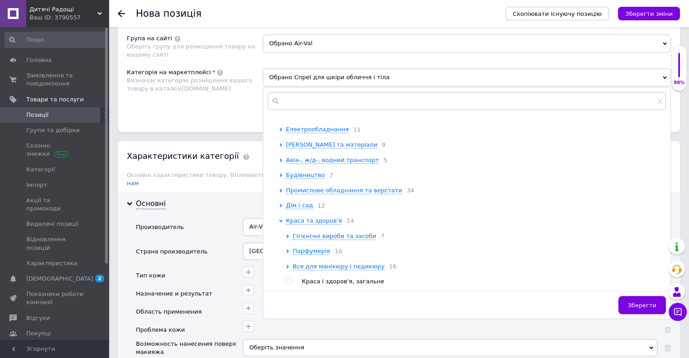
scroll to position [91, 0]
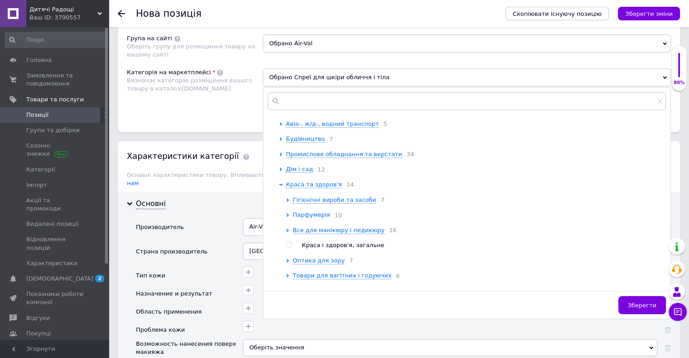
click at [313, 218] on span "Парфумерія" at bounding box center [310, 214] width 37 height 7
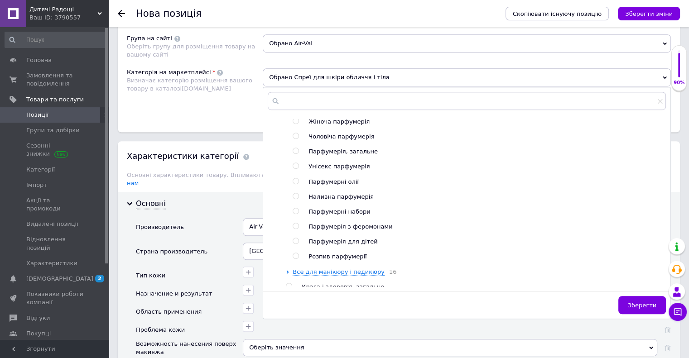
scroll to position [226, 0]
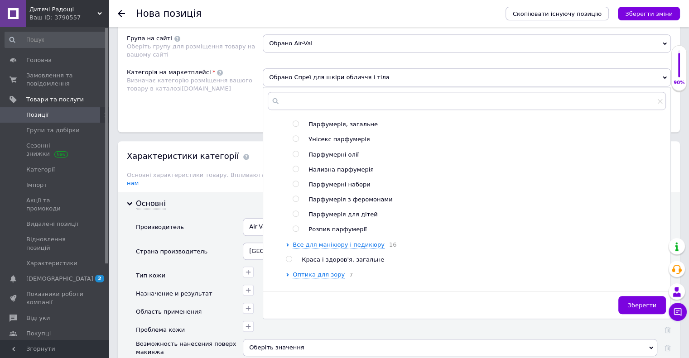
click at [297, 217] on input "radio" at bounding box center [295, 214] width 6 height 6
radio input "true"
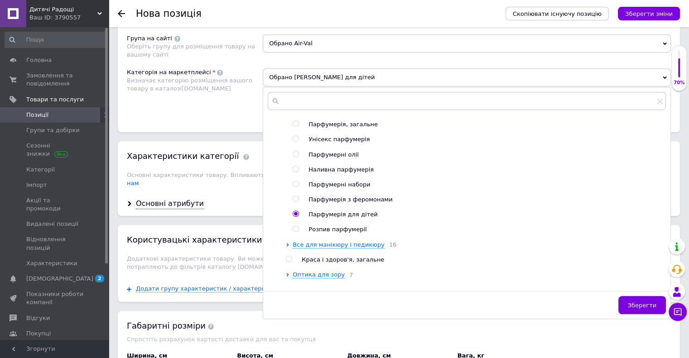
click at [216, 106] on div "Категорія на маркетплейсі Визначає категорію розміщення вашого товару в каталоз…" at bounding box center [195, 91] width 136 height 46
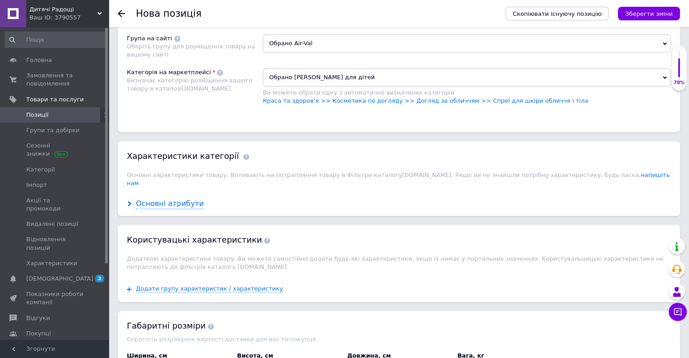
click at [184, 199] on div "Основні атрибути" at bounding box center [170, 204] width 68 height 10
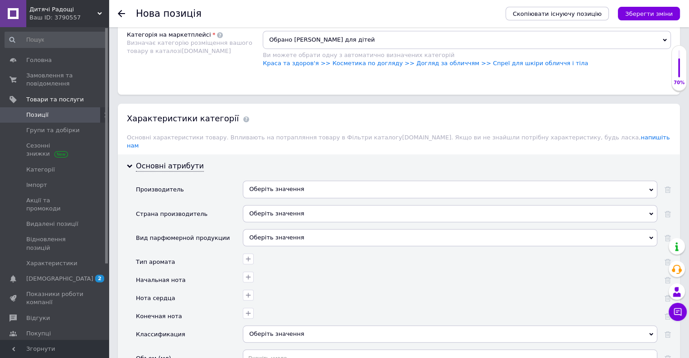
scroll to position [724, 0]
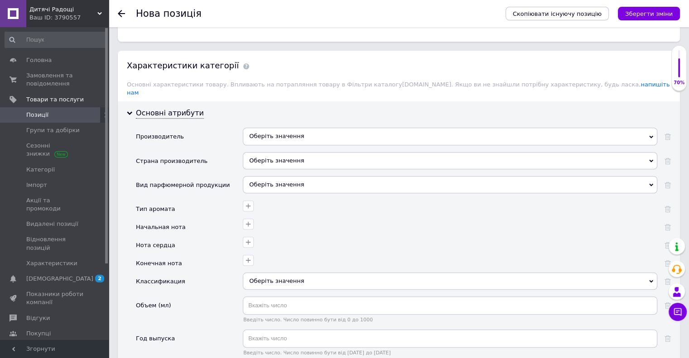
click at [259, 129] on div "Оберіть значення" at bounding box center [450, 136] width 414 height 17
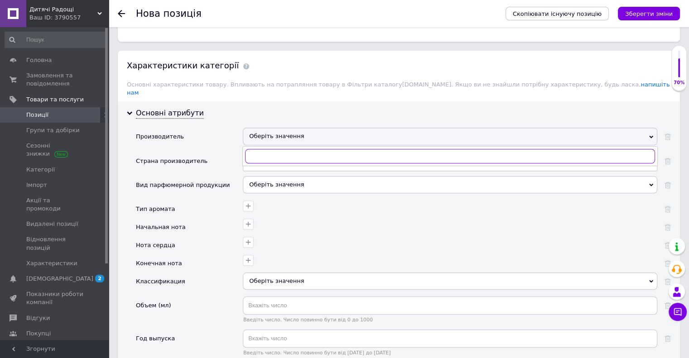
paste input "Air-Val"
type input "Air-Val"
click at [270, 171] on div "Air-Val International" at bounding box center [450, 175] width 404 height 8
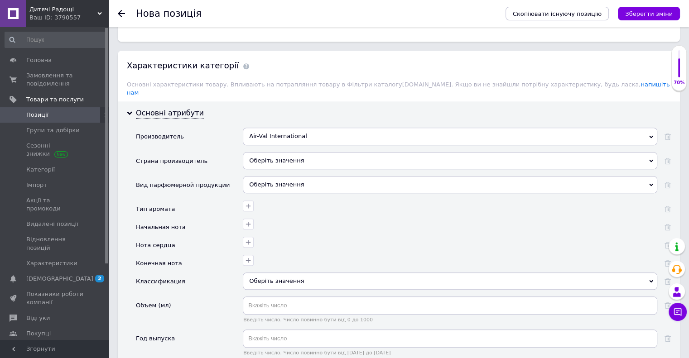
click at [263, 152] on div "Оберіть значення" at bounding box center [450, 160] width 414 height 17
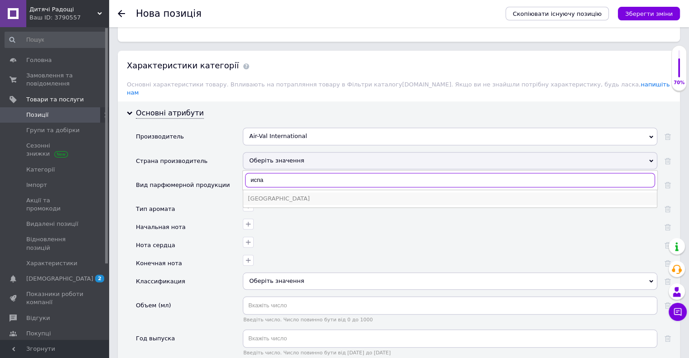
type input "испа"
click at [253, 195] on div "Испания" at bounding box center [450, 199] width 404 height 8
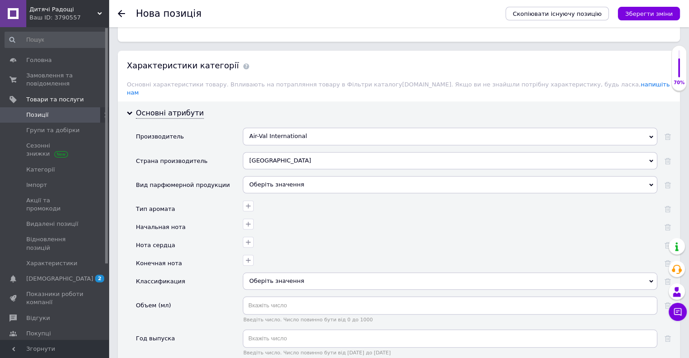
click at [270, 178] on div "Оберіть значення" at bounding box center [450, 184] width 414 height 17
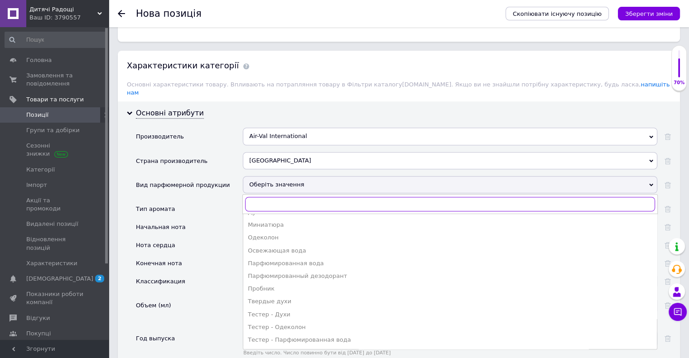
scroll to position [0, 0]
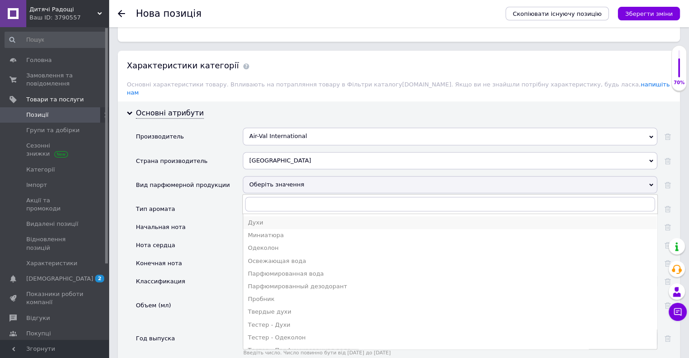
click at [256, 219] on div "Духи" at bounding box center [450, 223] width 404 height 8
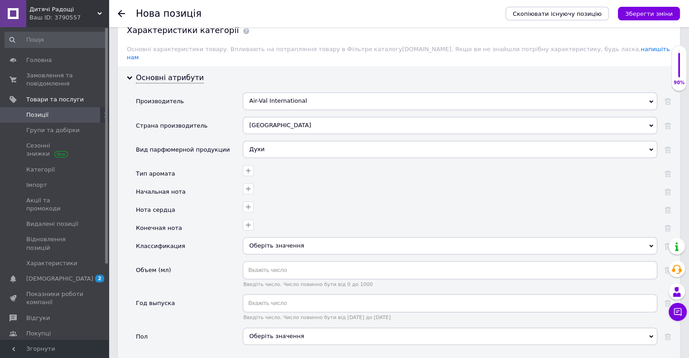
scroll to position [815, 0]
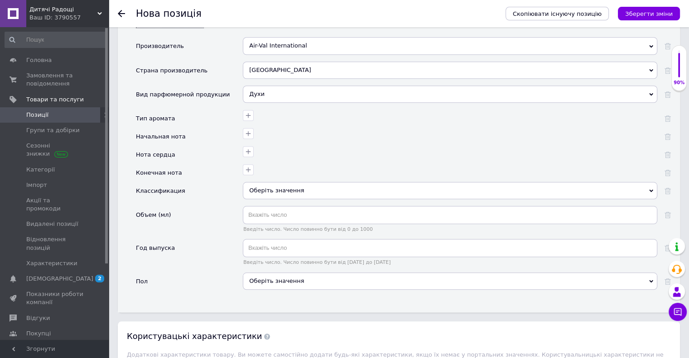
click at [268, 182] on div "Оберіть значення" at bounding box center [450, 190] width 414 height 17
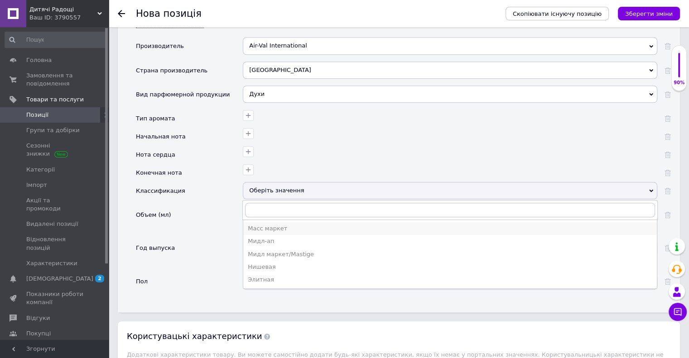
click at [259, 225] on div "Масс маркет" at bounding box center [450, 229] width 404 height 8
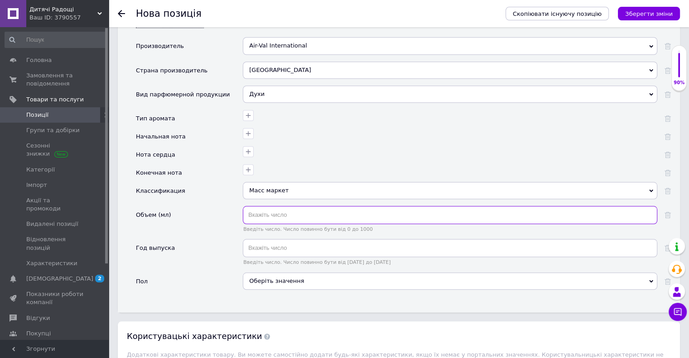
click at [259, 206] on input "text" at bounding box center [450, 215] width 414 height 18
type input "200"
click at [285, 273] on div "Оберіть значення" at bounding box center [450, 281] width 414 height 17
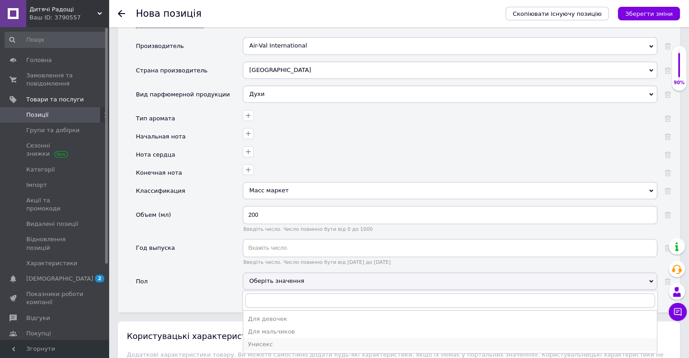
click at [271, 340] on div "Унисекс" at bounding box center [450, 344] width 404 height 8
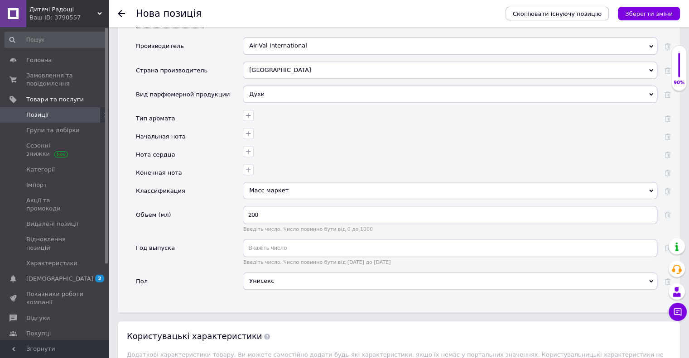
click at [228, 249] on div "Год выпуска" at bounding box center [189, 255] width 107 height 33
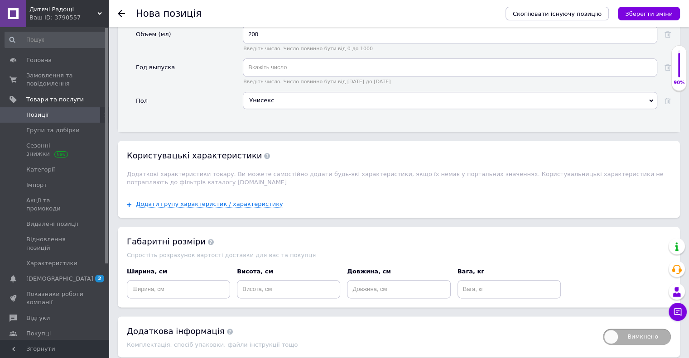
scroll to position [1021, 0]
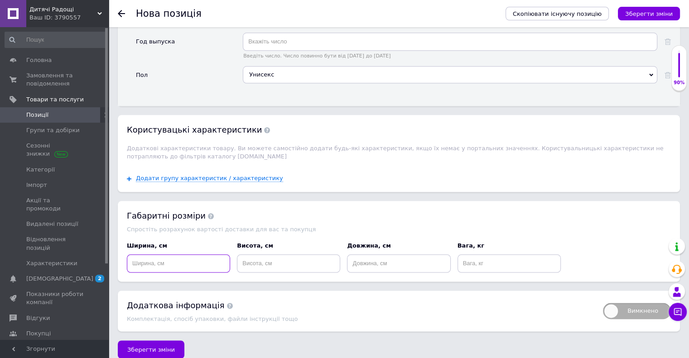
click at [175, 256] on input at bounding box center [178, 263] width 103 height 18
type input "5"
type input "19.5"
type input "5"
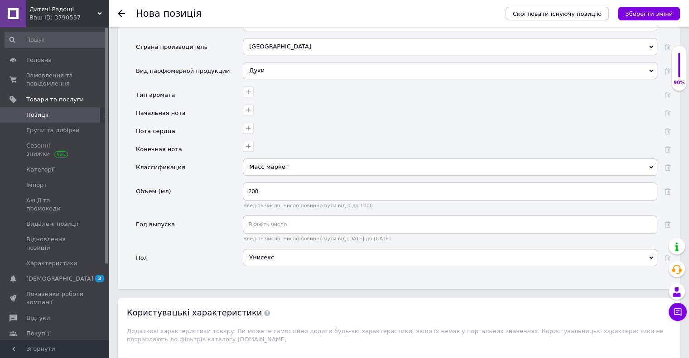
scroll to position [614, 0]
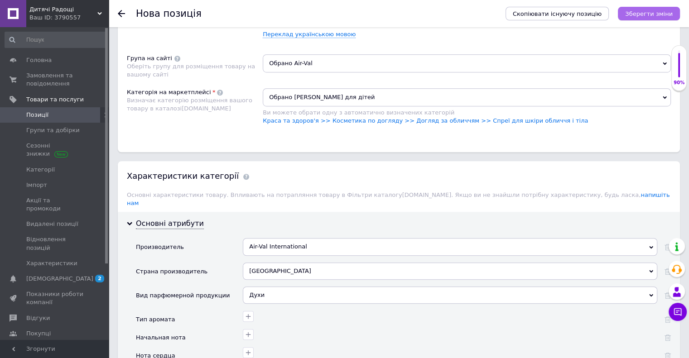
type input "0.2"
click at [659, 14] on icon "Зберегти зміни" at bounding box center [649, 13] width 48 height 7
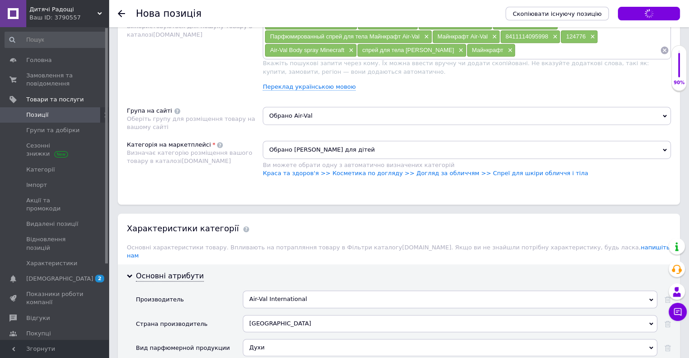
scroll to position [480, 0]
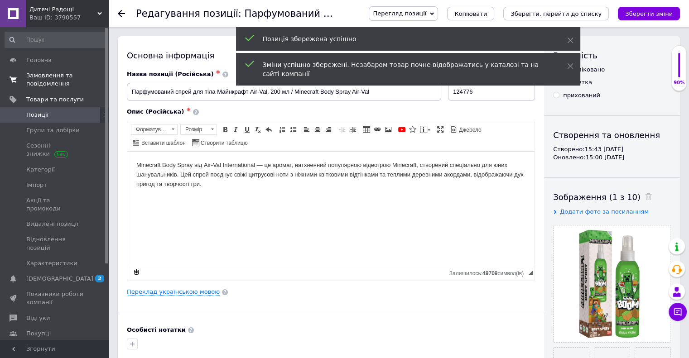
click at [62, 80] on span "Замовлення та повідомлення" at bounding box center [55, 80] width 58 height 16
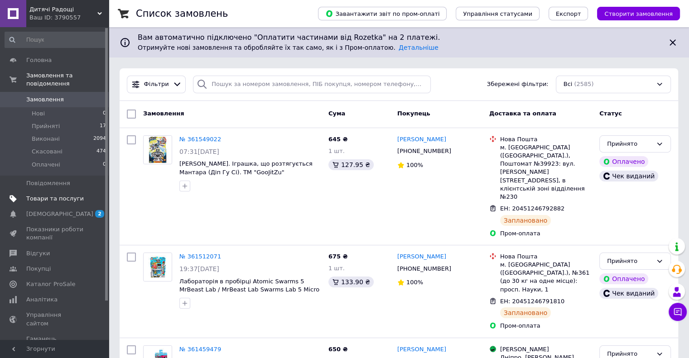
click at [69, 195] on span "Товари та послуги" at bounding box center [55, 199] width 58 height 8
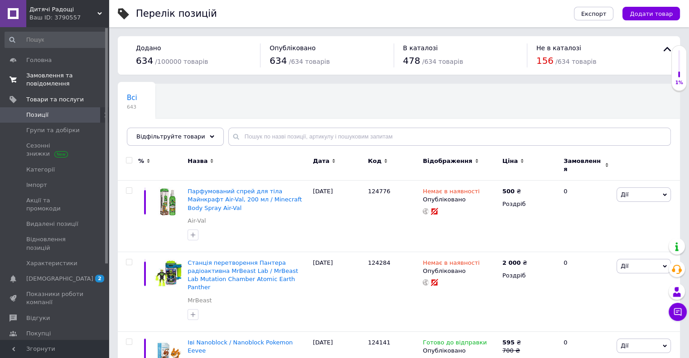
click at [88, 78] on span "0 0" at bounding box center [96, 80] width 25 height 16
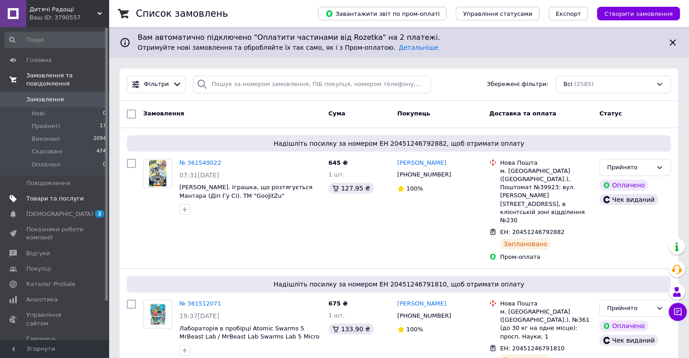
click at [65, 195] on span "Товари та послуги" at bounding box center [55, 199] width 58 height 8
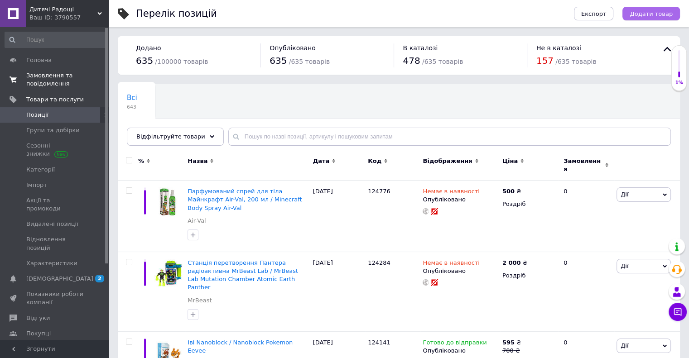
click at [650, 14] on span "Додати товар" at bounding box center [650, 13] width 43 height 7
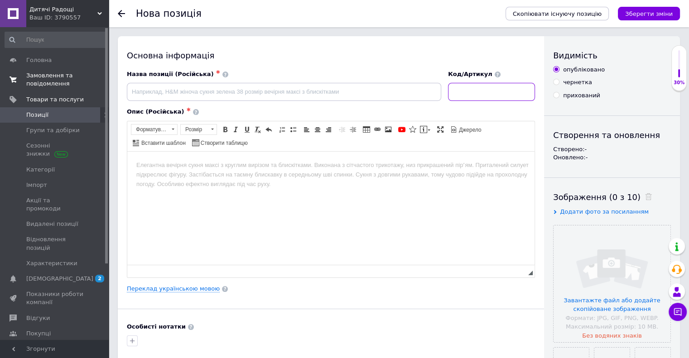
click at [511, 91] on input at bounding box center [491, 92] width 87 height 18
paste input "124793"
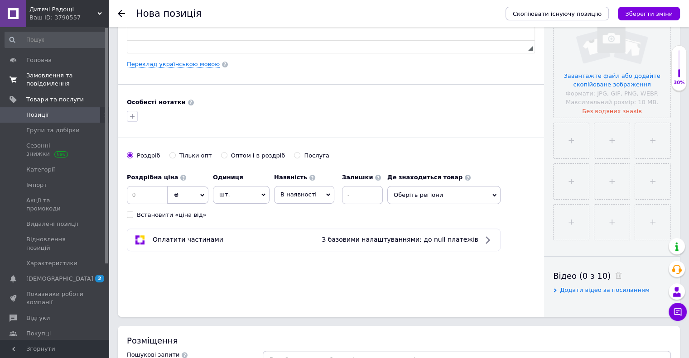
scroll to position [226, 0]
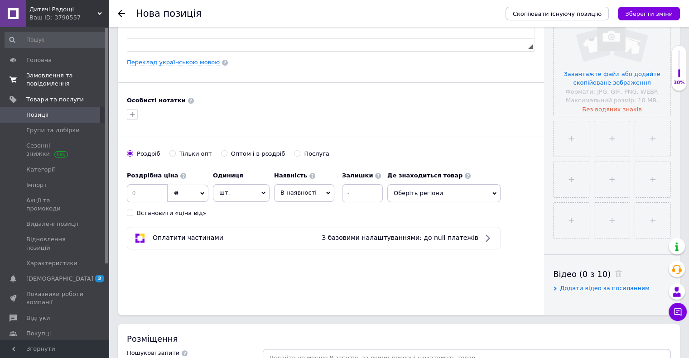
type input "124793"
click at [154, 192] on input at bounding box center [147, 193] width 41 height 18
type input "450"
click at [286, 193] on span "В наявності" at bounding box center [298, 192] width 36 height 7
click at [302, 215] on li "Немає в наявності" at bounding box center [303, 216] width 59 height 21
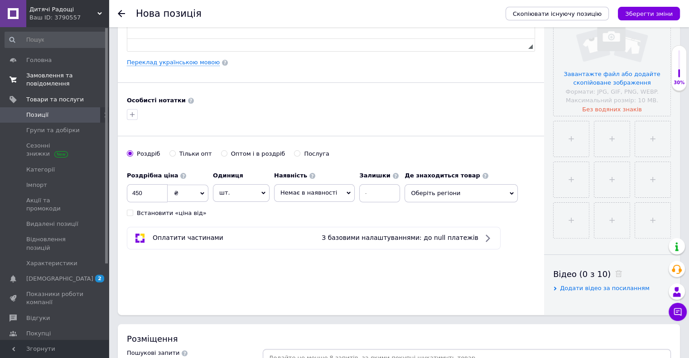
click at [430, 192] on span "Оберіть регіони" at bounding box center [460, 193] width 113 height 18
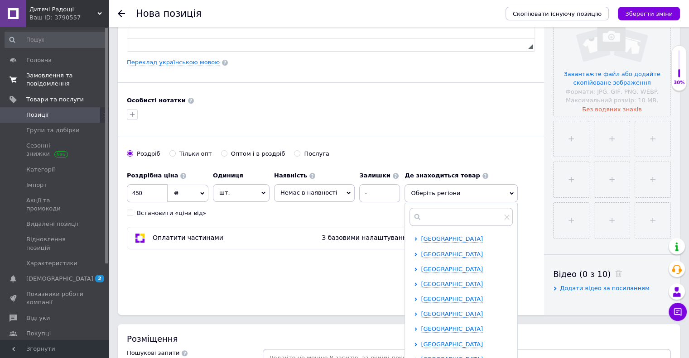
scroll to position [45, 0]
click at [427, 313] on span "Київська область" at bounding box center [452, 314] width 62 height 7
click at [421, 328] on input "checkbox" at bounding box center [424, 329] width 6 height 6
checkbox input "true"
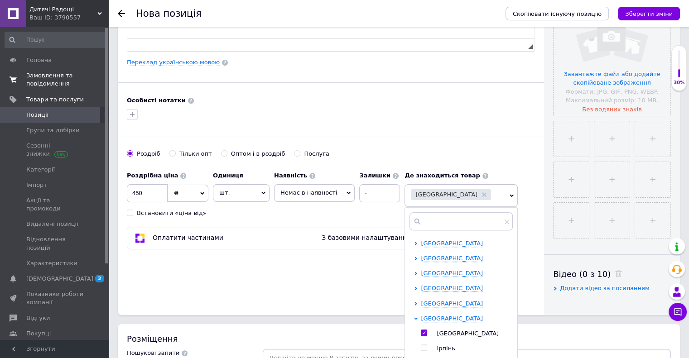
click at [294, 277] on div "Основна інформація Назва позиції (Російська) ✱ Код/Артикул 124793 Опис (Російсь…" at bounding box center [331, 62] width 426 height 505
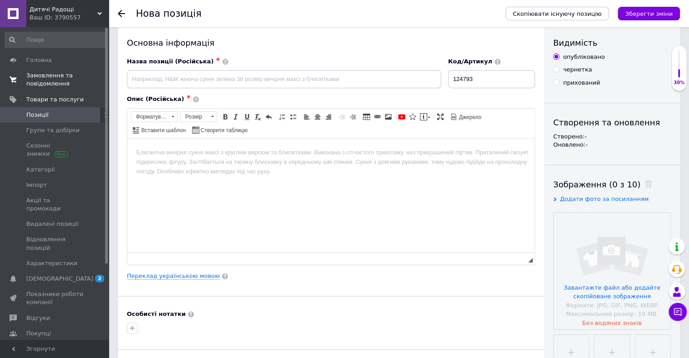
scroll to position [0, 0]
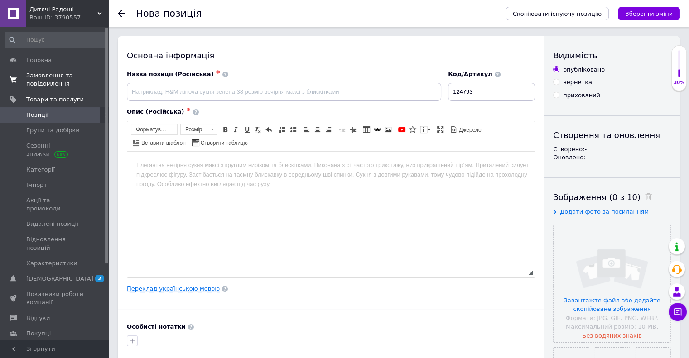
click at [174, 285] on link "Переклад українською мовою" at bounding box center [173, 288] width 93 height 7
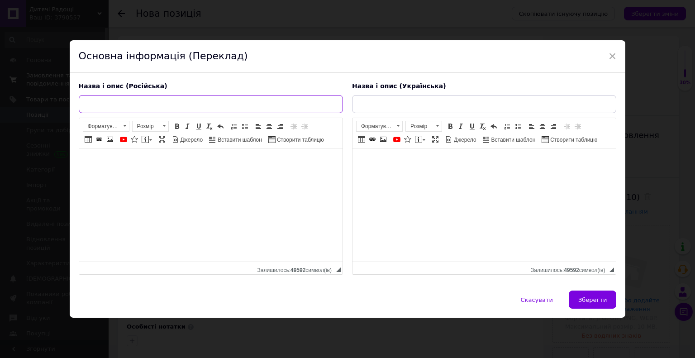
click at [131, 103] on input "text" at bounding box center [211, 104] width 264 height 18
paste input "Гель для душу та шампунь 2 в 1 STCH Air-Val, 400 мл / Air-Val Stitch Shower Gel…"
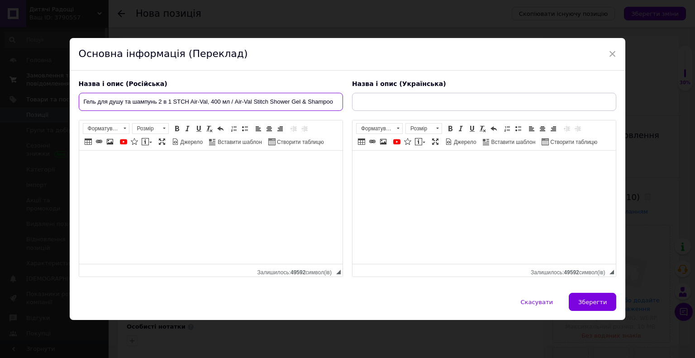
type input "Гель для душу та шампунь 2 в 1 STCH Air-Val, 400 мл / Air-Val Stitch Shower Gel…"
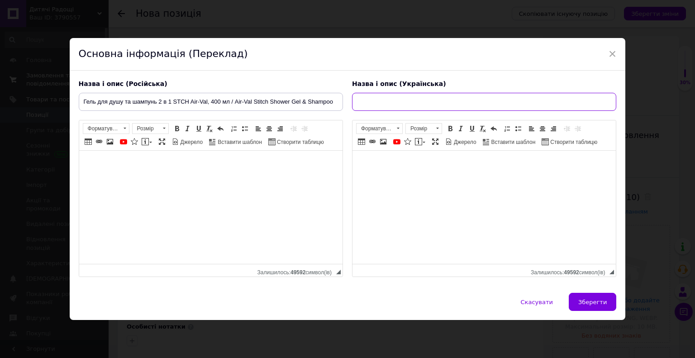
click at [408, 97] on input "text" at bounding box center [484, 102] width 264 height 18
paste input "Гель для душу та шампунь 2 в 1 STCH Air-Val, 400 мл / Air-Val Stitch Shower Gel…"
click at [532, 100] on input "Гель для душу та шампунь 2 в 1 STCH Air-Val, 400 мл / Air-Val Stitch Shower Gel…" at bounding box center [484, 102] width 264 height 18
click at [457, 100] on input "Гель для душу та шампунь 2 в 1 STCH Air-Val, 400 мл / Air-Val Stitch Shower Gel…" at bounding box center [484, 102] width 264 height 18
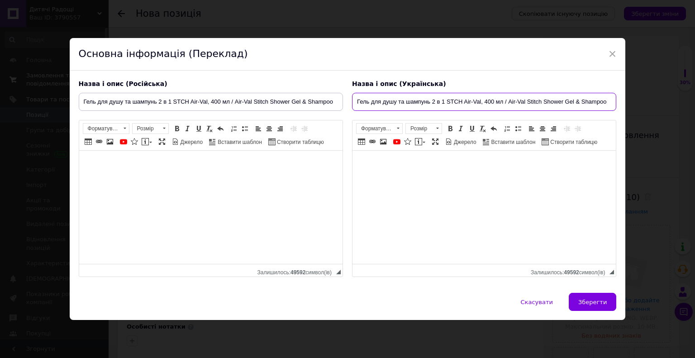
click at [457, 100] on input "Гель для душу та шампунь 2 в 1 STCH Air-Val, 400 мл / Air-Val Stitch Shower Gel…" at bounding box center [484, 102] width 264 height 18
paste input "titch"
type input "Гель для душу та шампунь 2 в 1 Stitch Air-Val, 400 мл / Air-Val Stitch Shower G…"
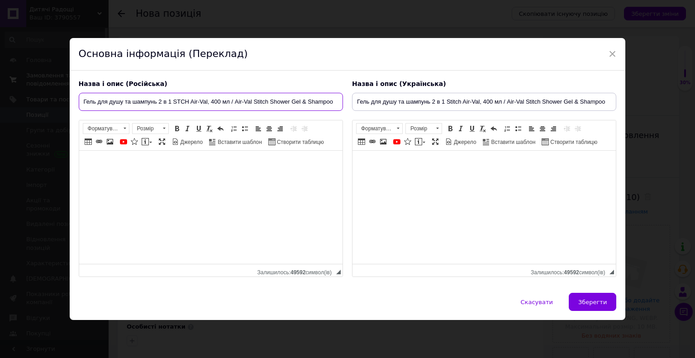
click at [182, 101] on input "Гель для душу та шампунь 2 в 1 STCH Air-Val, 400 мл / Air-Val Stitch Shower Gel…" at bounding box center [211, 102] width 264 height 18
paste input "titch"
type input "Гель для душу та шампунь 2 в 1 Stitch Air-Val, 400 мл / Air-Val Stitch Shower G…"
click at [593, 304] on span "Зберегти" at bounding box center [593, 302] width 29 height 7
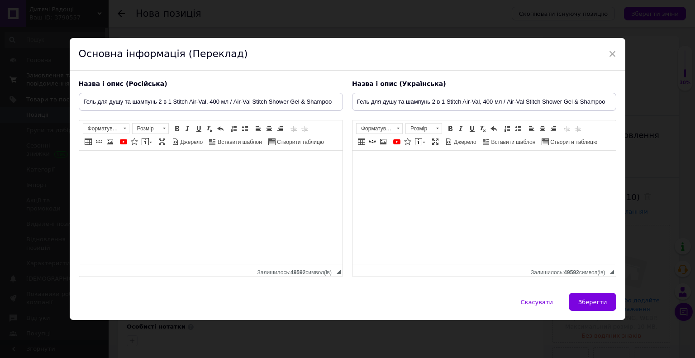
type input "Гель для душу та шампунь 2 в 1 Stitch Air-Val, 400 мл / Air-Val Stitch Shower G…"
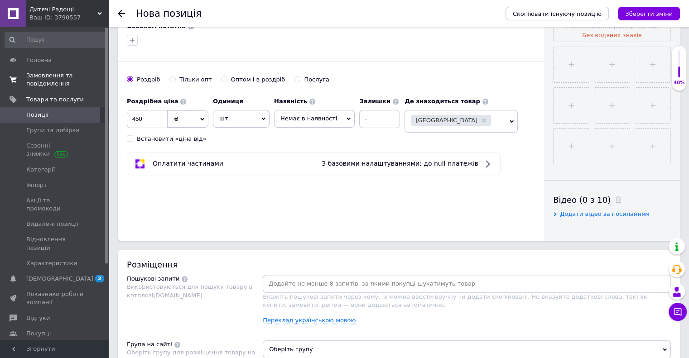
scroll to position [498, 0]
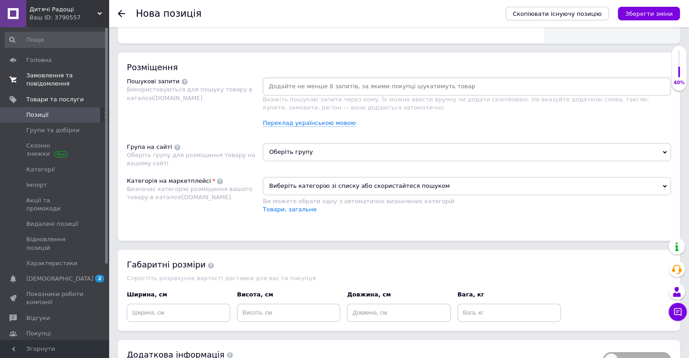
click at [301, 139] on div "Розміщення Пошукові запити Використовуються для пошуку товару в каталозі Prom.u…" at bounding box center [399, 147] width 562 height 188
click at [306, 154] on span "Оберіть групу" at bounding box center [467, 152] width 408 height 18
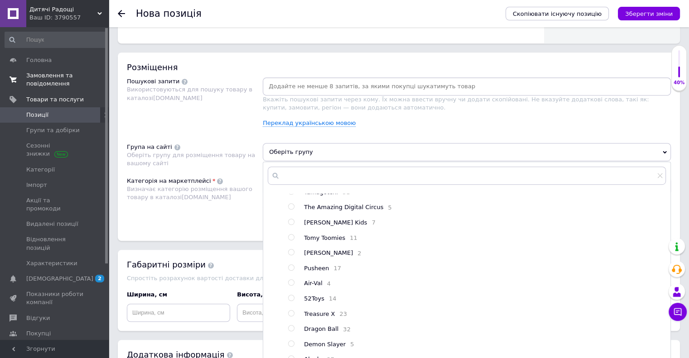
scroll to position [91, 0]
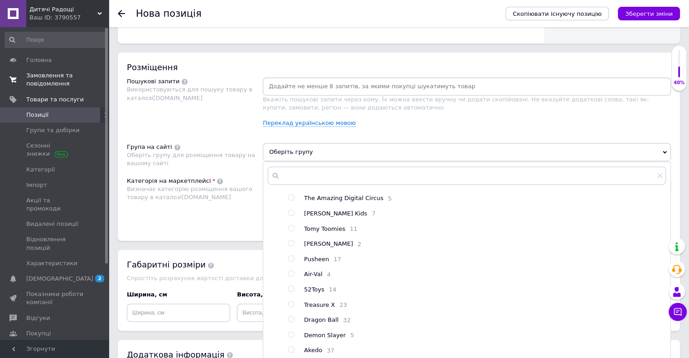
click at [293, 277] on input "radio" at bounding box center [291, 274] width 6 height 6
radio input "true"
drag, startPoint x: 212, startPoint y: 200, endPoint x: 251, endPoint y: 129, distance: 80.8
click at [212, 200] on div "Визначає категорію розміщення вашого товару в каталозі Prom.ua" at bounding box center [192, 193] width 131 height 16
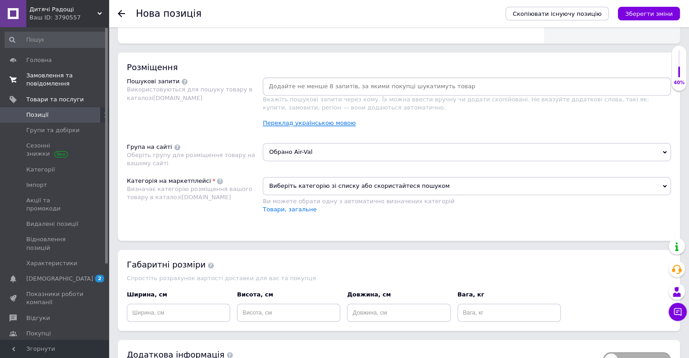
click at [309, 121] on link "Переклад українською мовою" at bounding box center [309, 123] width 93 height 7
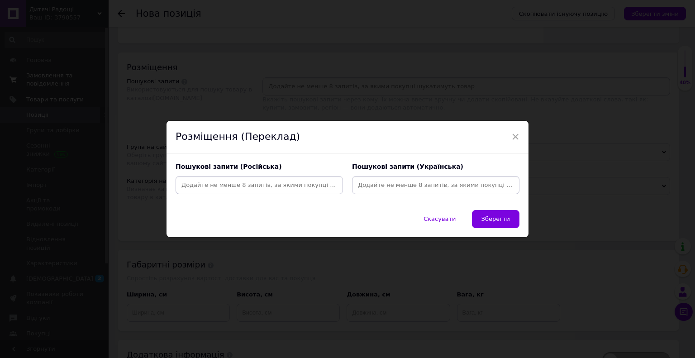
click at [225, 183] on input at bounding box center [259, 185] width 164 height 14
paste input "Stitch"
type input "Stitch"
click at [379, 187] on input at bounding box center [436, 185] width 164 height 14
paste input "Гель для душу та шампунь 2 в 1 STCH Air-Val"
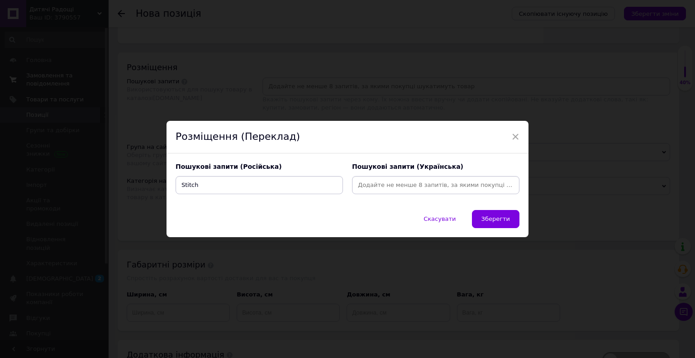
type input "Гель для душу та шампунь 2 в 1 STCH Air-Val"
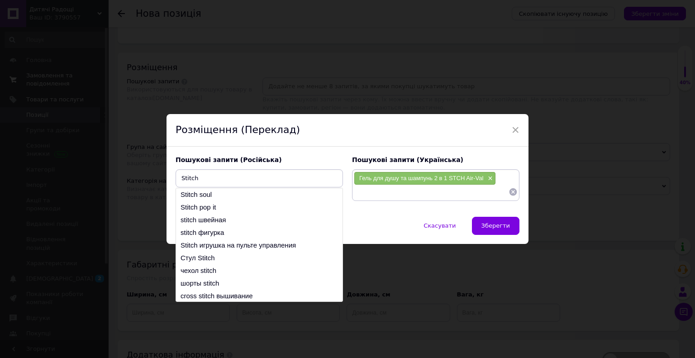
click at [239, 172] on input "Stitch" at bounding box center [259, 179] width 164 height 14
paste input "Гель для душа и шампунь 2 в 1 STCH Air-Val"
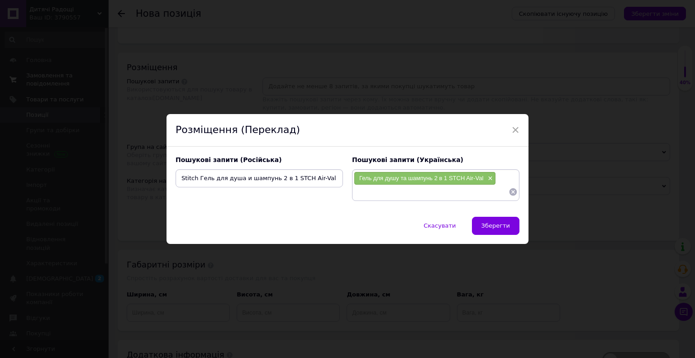
click at [189, 177] on input "Stitch Гель для душа и шампунь 2 в 1 STCH Air-Val" at bounding box center [259, 179] width 164 height 14
type input "Гель для душа и шампунь 2 в 1 STCH Air-Val"
click at [226, 190] on input at bounding box center [254, 192] width 155 height 14
click at [204, 195] on input at bounding box center [254, 192] width 155 height 14
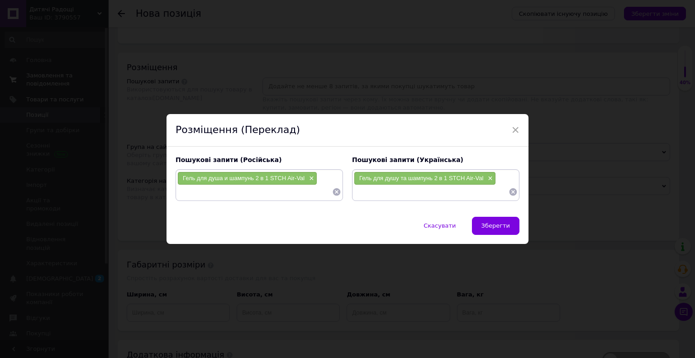
click at [201, 195] on input at bounding box center [254, 192] width 155 height 14
paste input "Stitch"
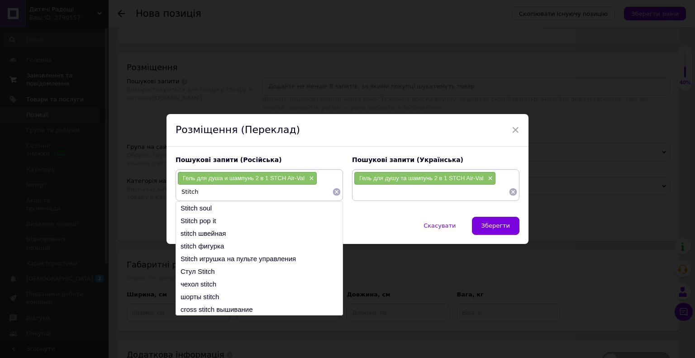
click at [190, 179] on span "Гель для душа и шампунь 2 в 1 STCH Air-Val" at bounding box center [244, 178] width 122 height 7
drag, startPoint x: 190, startPoint y: 179, endPoint x: 294, endPoint y: 178, distance: 104.6
click at [294, 178] on span "Гель для душа и шампунь 2 в 1 STCH Air-Val" at bounding box center [244, 178] width 122 height 7
copy span "Гель для душа и шампунь 2 в 1 STCH Air-Val"
click at [255, 190] on input "Stitch" at bounding box center [254, 192] width 155 height 14
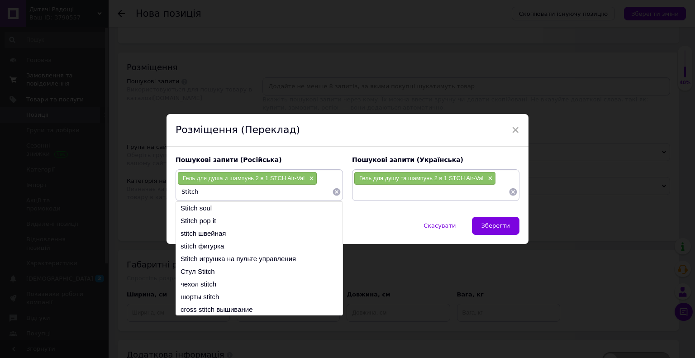
paste input "Гель для душа и шампунь 2 в 1 STCH Air-Val"
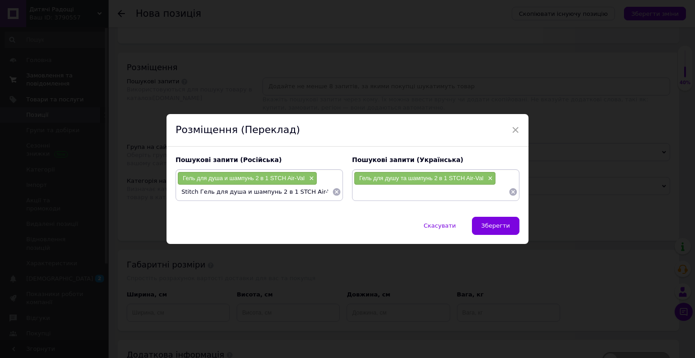
click at [182, 191] on input "Stitch Гель для душа и шампунь 2 в 1 STCH Air-Val" at bounding box center [254, 192] width 155 height 14
type input "Гель для душа и шампунь 2 в 1 STCH Air-Val"
click at [206, 212] on li "Детский 2-в-1 шампунь-гель для душа для мальчика" at bounding box center [259, 212] width 167 height 21
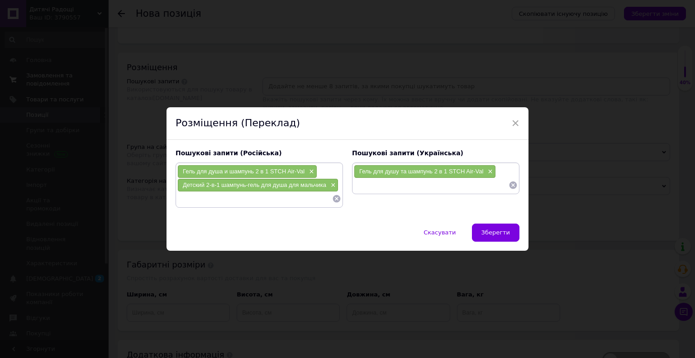
click at [268, 190] on div "Детский 2-в-1 шампунь-гель для душа для мальчика ×" at bounding box center [258, 185] width 160 height 13
click at [264, 197] on input at bounding box center [254, 199] width 155 height 14
paste input "Stitch"
click at [189, 171] on span "Гель для душа и шампунь 2 в 1 STCH Air-Val" at bounding box center [244, 171] width 122 height 7
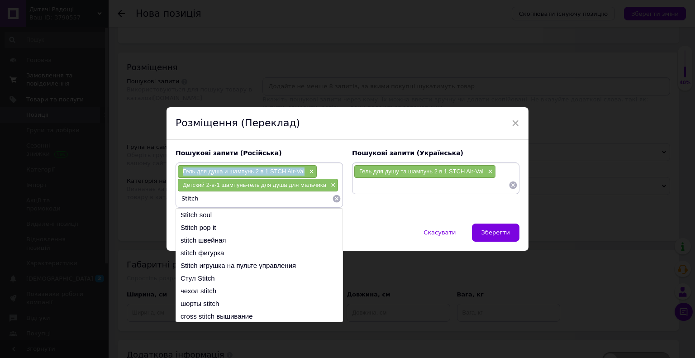
drag, startPoint x: 189, startPoint y: 171, endPoint x: 297, endPoint y: 175, distance: 107.9
click at [297, 175] on div "Гель для душа и шампунь 2 в 1 STCH Air-Val ×" at bounding box center [247, 171] width 139 height 13
copy span "Гель для душа и шампунь 2 в 1 STCH Air-Val"
click at [256, 190] on div "Детский 2-в-1 шампунь-гель для душа для мальчика ×" at bounding box center [258, 185] width 160 height 13
click at [253, 194] on input "Stitch" at bounding box center [254, 199] width 155 height 14
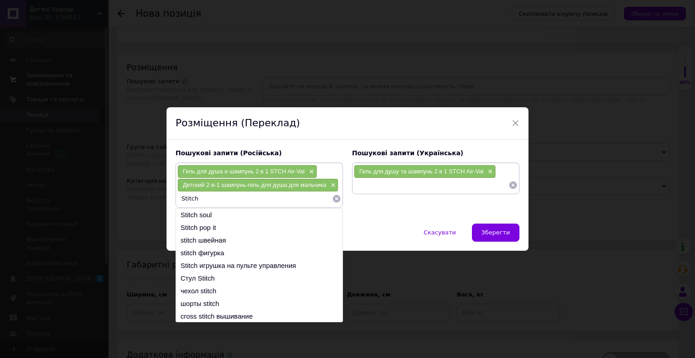
paste input "Гель для душа и шампунь 2 в 1 STCH Air-Val"
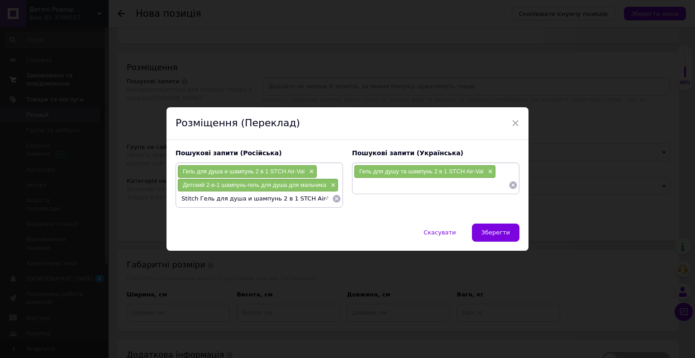
click at [185, 201] on input "Stitch Гель для душа и шампунь 2 в 1 STCH Air-Val" at bounding box center [254, 199] width 155 height 14
click at [269, 199] on input "Гель для душа и шампунь 2 в 1 STCH Air-Val" at bounding box center [254, 199] width 155 height 14
paste input "titch"
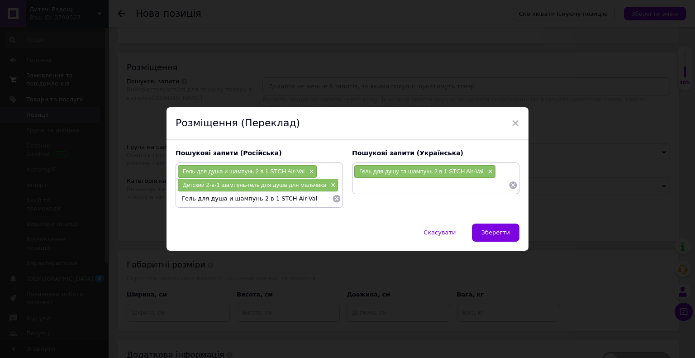
type input "Гель для душа и шампунь 2 в 1 Stitch Air-Val"
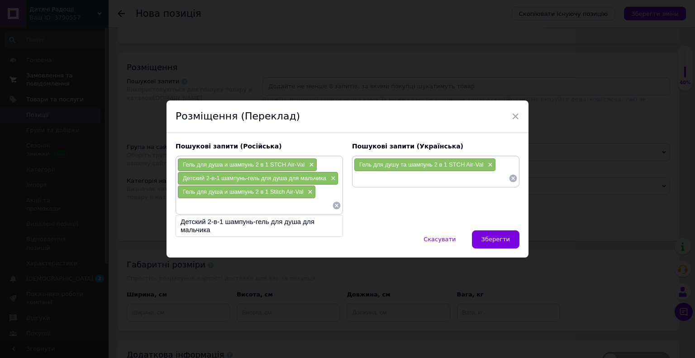
click at [365, 169] on div "Гель для душу та шампунь 2 в 1 STCH Air-Val ×" at bounding box center [425, 164] width 141 height 13
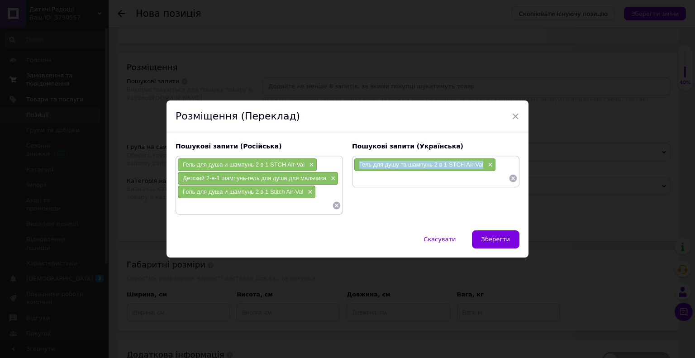
drag, startPoint x: 365, startPoint y: 169, endPoint x: 464, endPoint y: 173, distance: 98.8
click at [481, 167] on div "Гель для душу та шампунь 2 в 1 STCH Air-Val ×" at bounding box center [425, 164] width 141 height 13
copy span "Гель для душу та шампунь 2 в 1 STCH Air-Val"
click at [418, 183] on input at bounding box center [431, 179] width 155 height 14
paste input "Гель для душу та шампунь 2 в 1 STCH Air-Val"
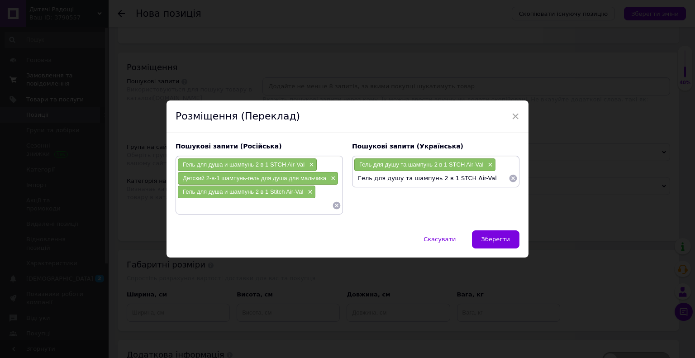
click at [276, 189] on span "Гель для душа и шампунь 2 в 1 Stitch Air-Val" at bounding box center [243, 191] width 120 height 7
copy span "Stitch"
click at [449, 179] on input "Гель для душу та шампунь 2 в 1 STCH Air-Val" at bounding box center [431, 179] width 155 height 14
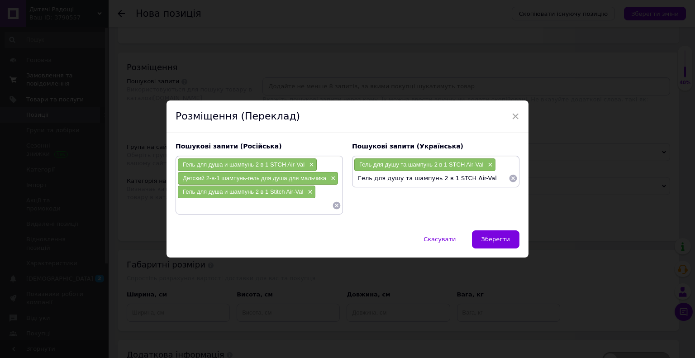
paste input "titch"
type input "Гель для душу та шампунь 2 в 1 Stitch Air-Val"
click at [233, 201] on input at bounding box center [254, 206] width 155 height 14
paste input "Air-Val Stitch Shower Gel & Shampoo"
type input "Air-Val Stitch Shower Gel & Shampoo"
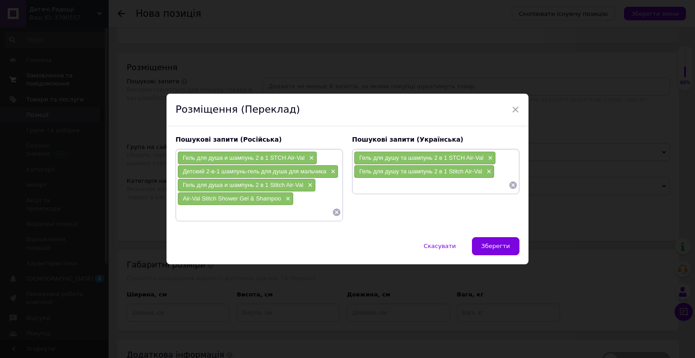
click at [404, 190] on input at bounding box center [431, 185] width 155 height 14
paste input "Air-Val Stitch Shower Gel & Shampoo"
type input "Air-Val Stitch Shower Gel & Shampoo"
click at [237, 210] on input at bounding box center [254, 213] width 155 height 14
paste input "124793"
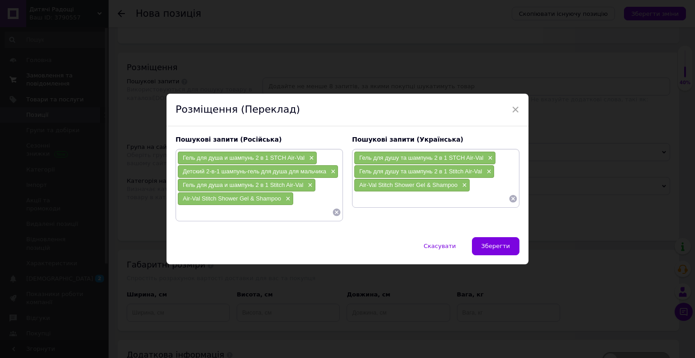
type input "124793"
click at [389, 198] on input at bounding box center [431, 199] width 155 height 14
paste input "124793"
type input "124793"
click at [265, 210] on input at bounding box center [254, 213] width 155 height 14
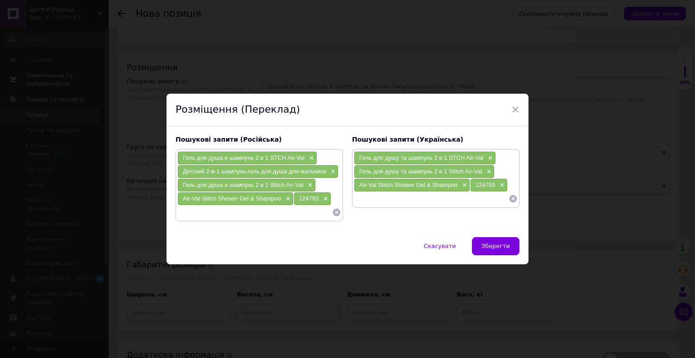
paste input "8411114095394"
type input "8411114095394"
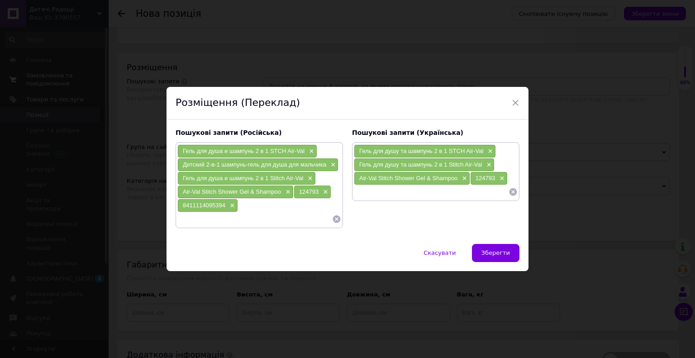
click at [381, 195] on input at bounding box center [431, 192] width 155 height 14
paste input "8411114095394"
type input "8411114095394"
click at [245, 216] on input at bounding box center [254, 219] width 155 height 14
type input "шампунь ститч"
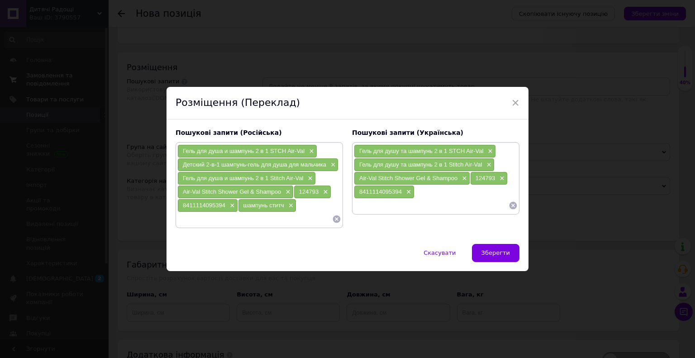
click at [404, 205] on input at bounding box center [431, 206] width 155 height 14
paste input "шампунь ститч"
click at [391, 206] on input "шампунь ститч" at bounding box center [431, 206] width 155 height 14
type input "шампунь стітч"
type input "гель стітч"
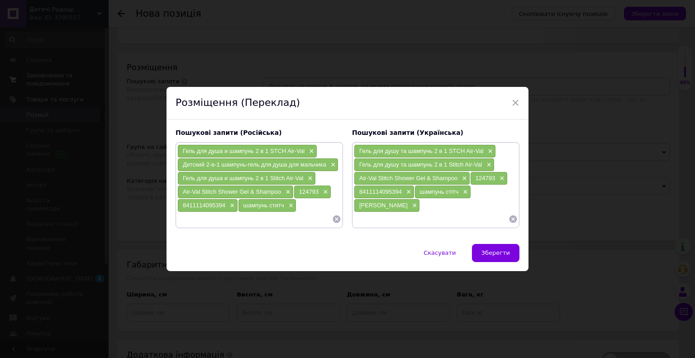
click at [262, 225] on input at bounding box center [254, 219] width 155 height 14
type input "гель ститч"
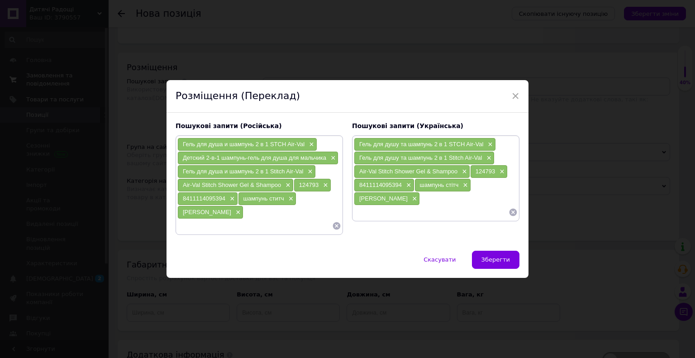
click at [277, 175] on span "Гель для душа и шампунь 2 в 1 Stitch Air-Val" at bounding box center [243, 171] width 120 height 7
drag, startPoint x: 277, startPoint y: 176, endPoint x: 296, endPoint y: 177, distance: 18.6
click at [296, 175] on span "Гель для душа и шампунь 2 в 1 Stitch Air-Val" at bounding box center [243, 171] width 120 height 7
click at [242, 219] on input at bounding box center [254, 226] width 155 height 14
paste input "Stitch Air-Val"
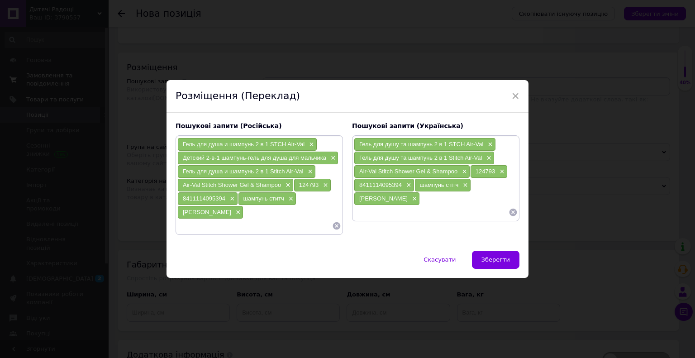
type input "Stitch Air-Val"
click at [370, 206] on input at bounding box center [431, 213] width 155 height 14
paste input "Stitch Air-Val"
type input "Stitch Air-Val"
click at [362, 170] on span "Air-Val Stitch Shower Gel & Shampoo" at bounding box center [408, 171] width 98 height 7
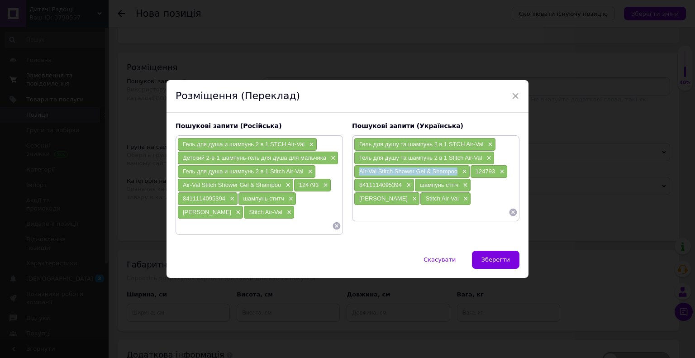
drag, startPoint x: 362, startPoint y: 170, endPoint x: 441, endPoint y: 170, distance: 78.8
click at [441, 170] on span "Air-Val Stitch Shower Gel & Shampoo" at bounding box center [408, 171] width 98 height 7
click at [402, 216] on input at bounding box center [431, 213] width 155 height 14
paste input "Air-Val Stitch Shower Gel & Shampoo"
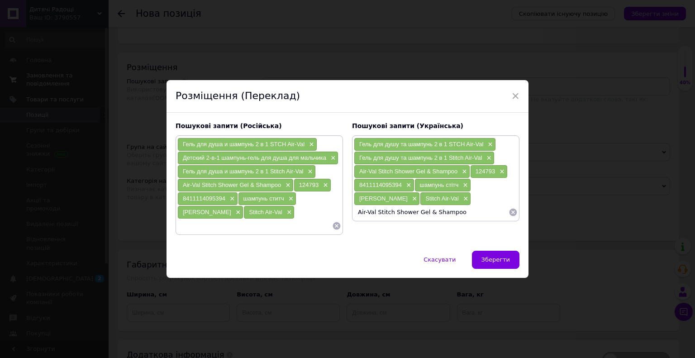
click at [393, 212] on input "Air-Val Stitch Shower Gel & Shampoo" at bounding box center [431, 213] width 155 height 14
drag, startPoint x: 393, startPoint y: 212, endPoint x: 424, endPoint y: 214, distance: 30.8
click at [424, 214] on input "Air-Val Stitch Shower Gel & Shampoo" at bounding box center [431, 213] width 155 height 14
type input "Air-Val Shampoo"
click at [285, 226] on input at bounding box center [254, 226] width 155 height 14
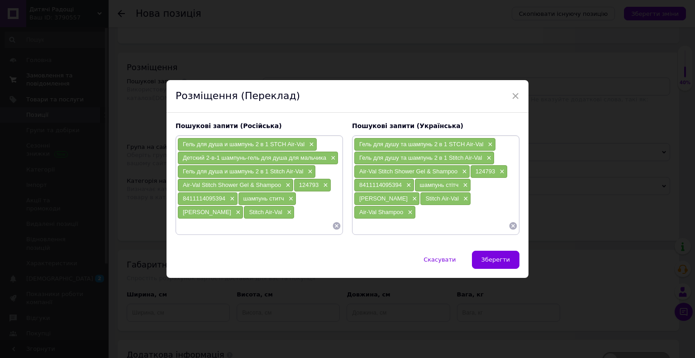
paste input "Air-Val Shampoo"
type input "Air-Val Shampoo"
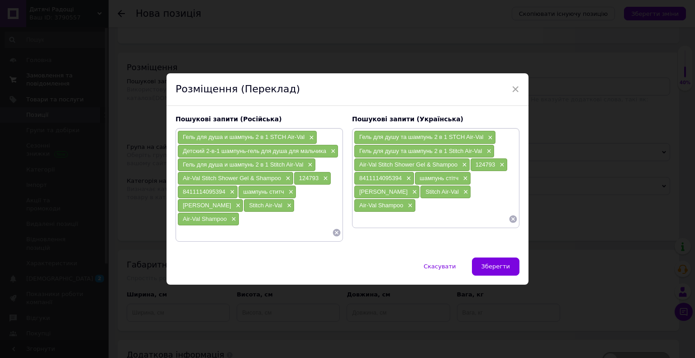
click at [403, 202] on span "Air-Val Shampoo" at bounding box center [381, 205] width 44 height 7
drag, startPoint x: 411, startPoint y: 195, endPoint x: 419, endPoint y: 198, distance: 8.3
click at [403, 202] on span "Air-Val Shampoo" at bounding box center [381, 205] width 44 height 7
click at [402, 216] on input at bounding box center [431, 219] width 155 height 14
paste input "Air-Val"
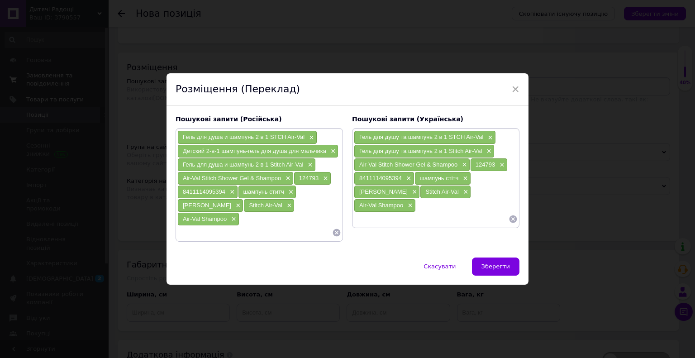
type input "Air-Val"
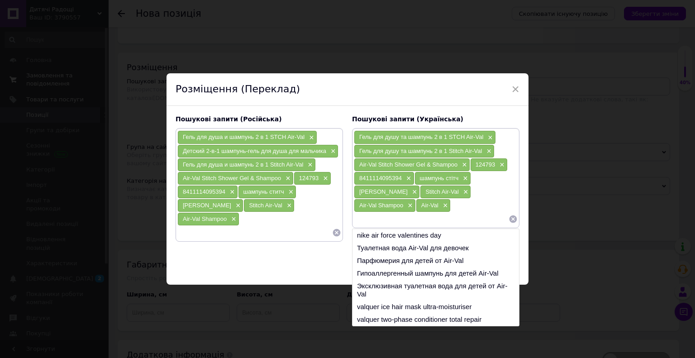
click at [296, 227] on input at bounding box center [254, 233] width 155 height 14
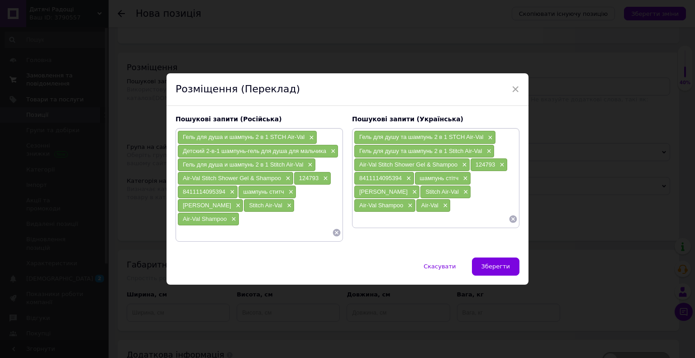
paste input "Air-Val"
type input "Air-Val"
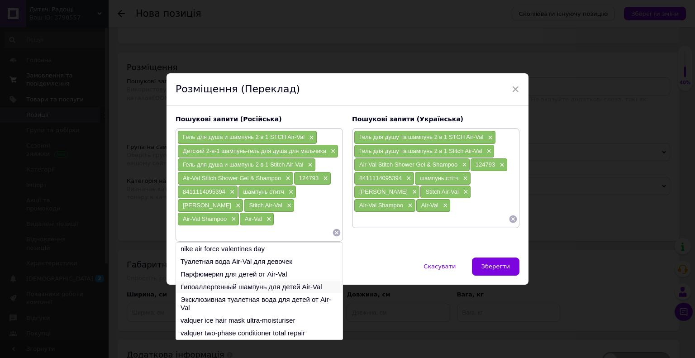
click at [246, 281] on li "Гипоаллергенный шампунь для детей Air-Val" at bounding box center [259, 287] width 167 height 13
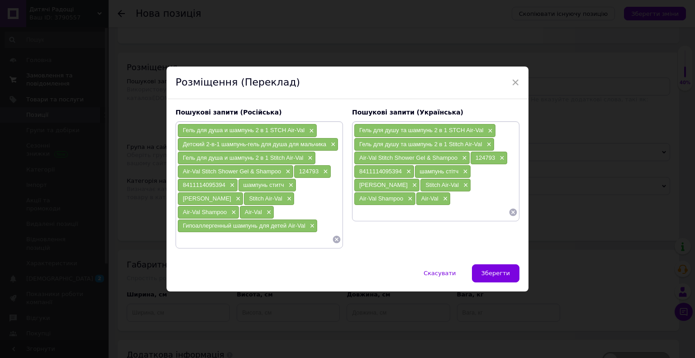
click at [221, 222] on span "Гипоаллергенный шампунь для детей Air-Val" at bounding box center [244, 225] width 123 height 7
drag, startPoint x: 221, startPoint y: 220, endPoint x: 295, endPoint y: 220, distance: 74.3
click at [295, 222] on span "Гипоаллергенный шампунь для детей Air-Val" at bounding box center [244, 225] width 123 height 7
click at [390, 206] on input at bounding box center [431, 213] width 155 height 14
paste input "Гипоаллергенный шампунь для детей Air-Val"
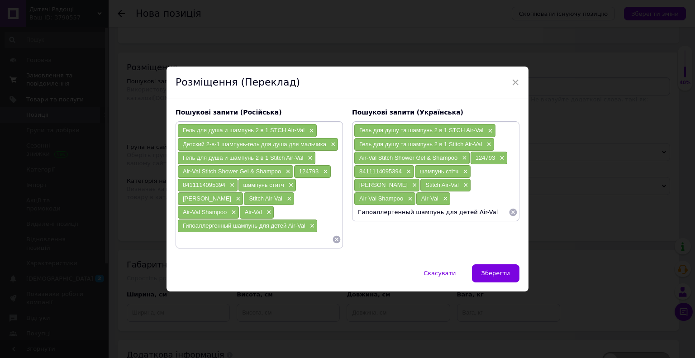
click at [447, 206] on input "Гипоаллергенный шампунь для детей Air-Val" at bounding box center [431, 213] width 155 height 14
click at [359, 206] on input "Гипоаллергенный шампунь для дітей Air-Val" at bounding box center [431, 213] width 155 height 14
click at [398, 206] on input "Гіпоаллергенный шампунь для дітей Air-Val" at bounding box center [431, 213] width 155 height 14
type input "Гіпоаллергенний шампунь для дітей Air-Val"
click at [499, 272] on button "Зберегти" at bounding box center [496, 273] width 48 height 18
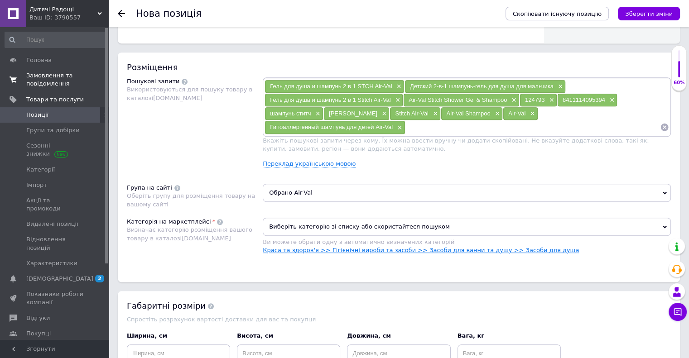
click at [350, 250] on link "Краса та здоров'я >> Гігієнічні вироби та засоби >> Засоби для ванни та душу >>…" at bounding box center [421, 250] width 316 height 7
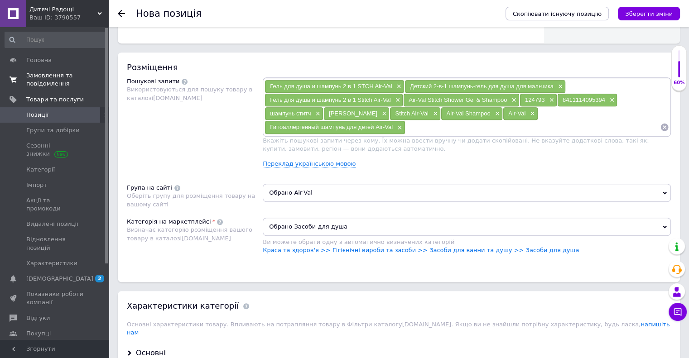
click at [312, 227] on span "Обрано Засоби для душа" at bounding box center [467, 227] width 408 height 18
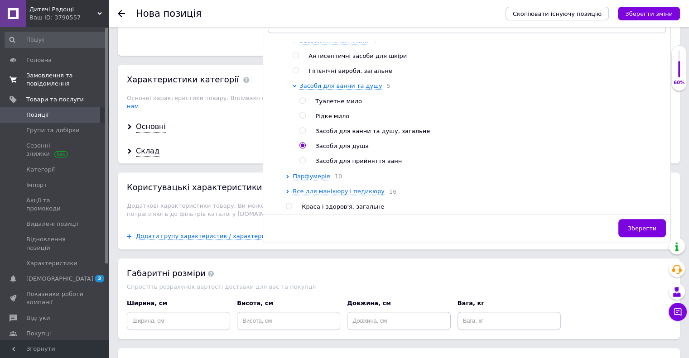
scroll to position [362, 0]
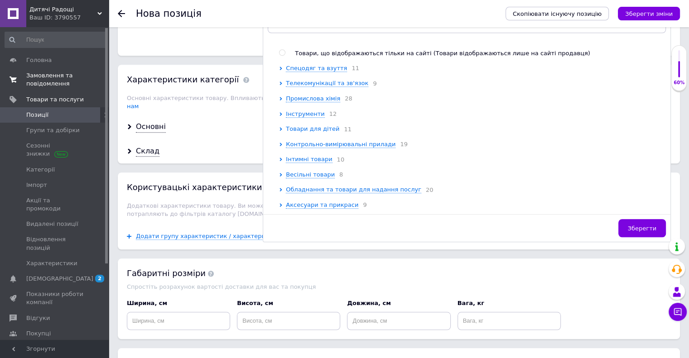
click at [313, 125] on span "Товари для дітей" at bounding box center [312, 128] width 53 height 7
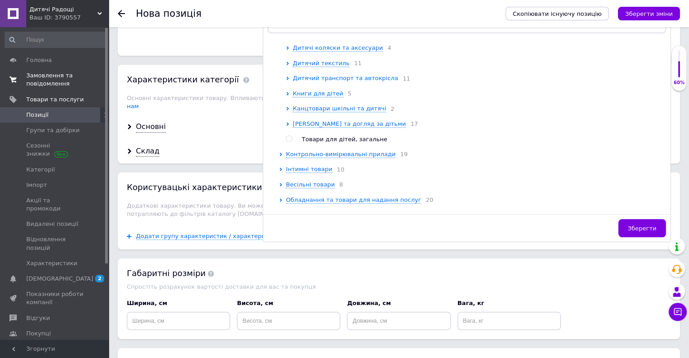
scroll to position [1006, 0]
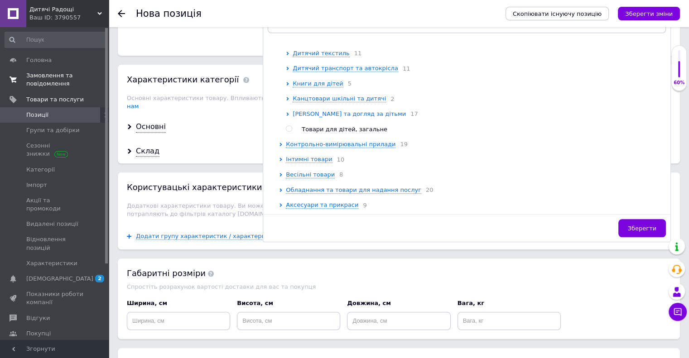
click at [328, 117] on span "Гігієна та догляд за дітьми" at bounding box center [348, 113] width 113 height 7
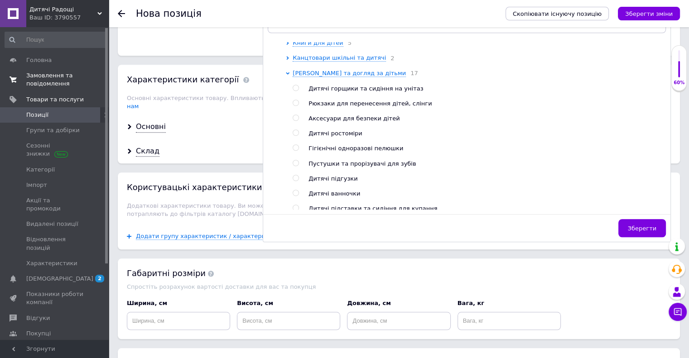
scroll to position [1051, 0]
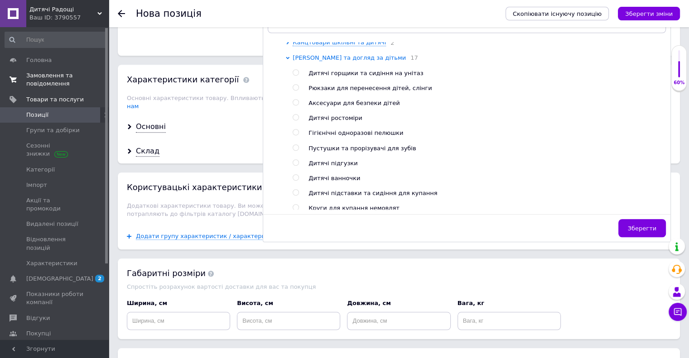
click at [326, 61] on span "Гігієна та догляд за дітьми" at bounding box center [348, 57] width 113 height 7
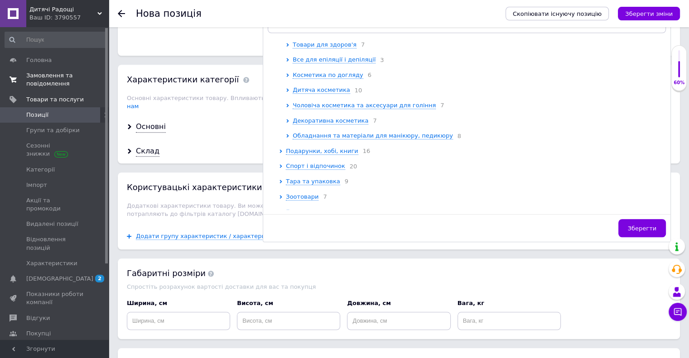
scroll to position [366, 0]
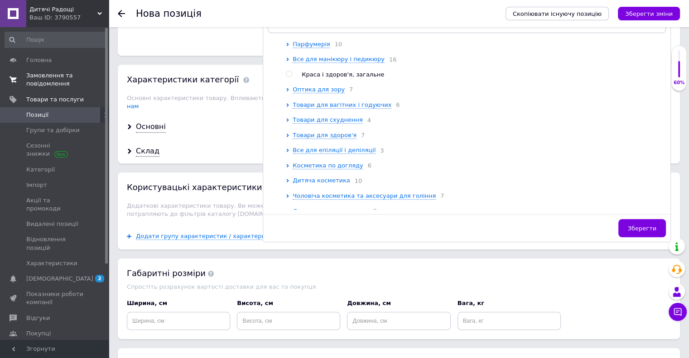
click at [333, 184] on span "Дитяча косметика" at bounding box center [320, 180] width 57 height 7
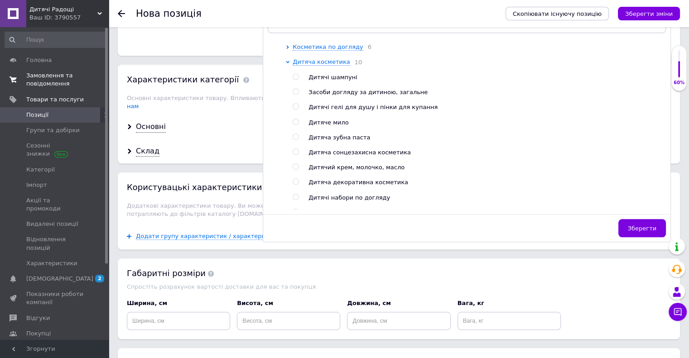
scroll to position [456, 0]
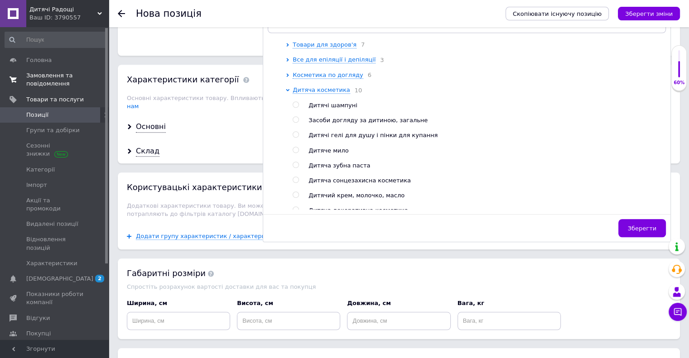
click at [297, 138] on input "radio" at bounding box center [295, 135] width 6 height 6
radio input "true"
radio input "false"
click at [243, 139] on div "Склад" at bounding box center [399, 151] width 562 height 24
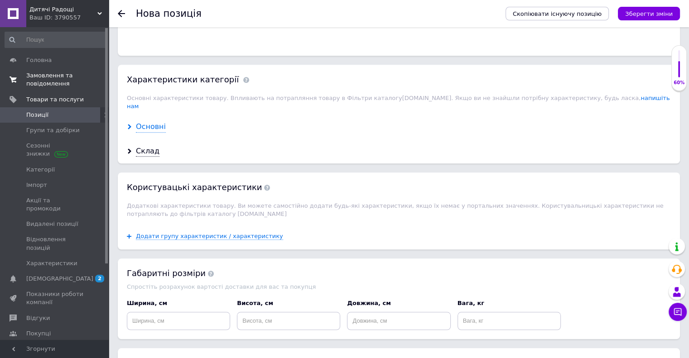
click at [152, 122] on div "Основні" at bounding box center [151, 127] width 30 height 10
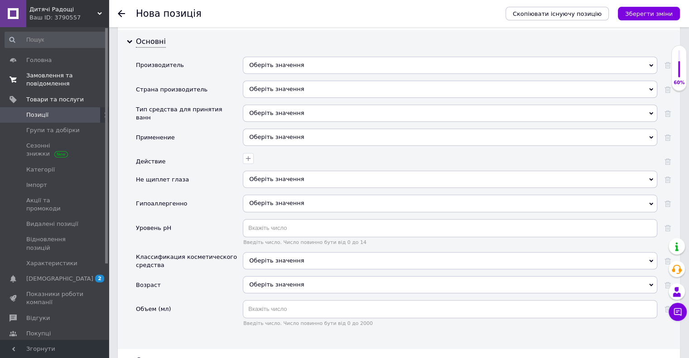
scroll to position [815, 0]
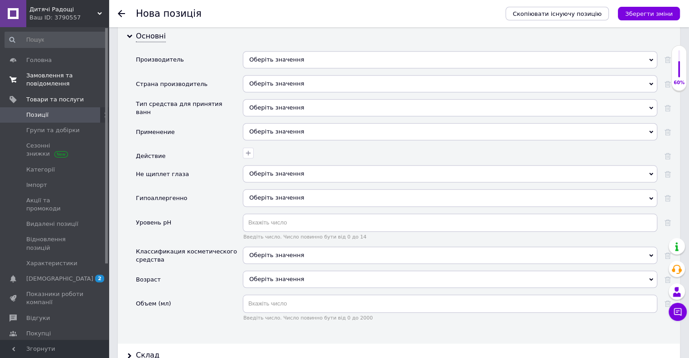
click at [274, 194] on span "Оберіть значення" at bounding box center [276, 197] width 55 height 7
click at [226, 189] on div "Гипоаллергенно" at bounding box center [189, 201] width 107 height 24
click at [276, 247] on div "Оберіть значення" at bounding box center [450, 255] width 414 height 17
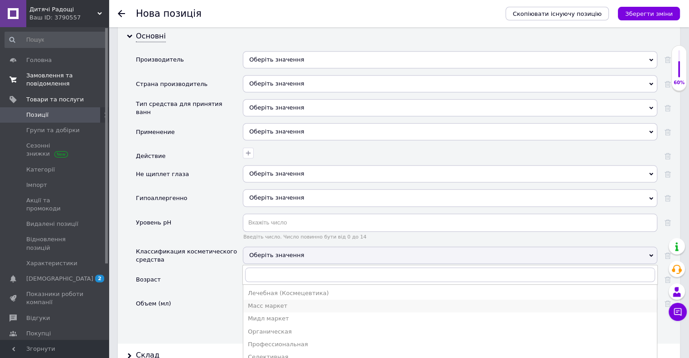
click at [267, 302] on div "Масс маркет" at bounding box center [450, 306] width 404 height 8
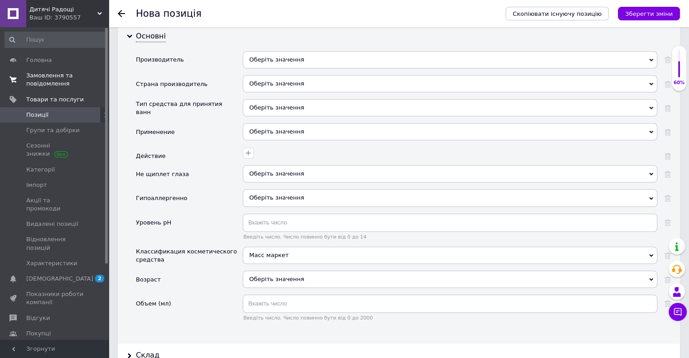
click at [259, 271] on div "Оберіть значення" at bounding box center [450, 279] width 414 height 17
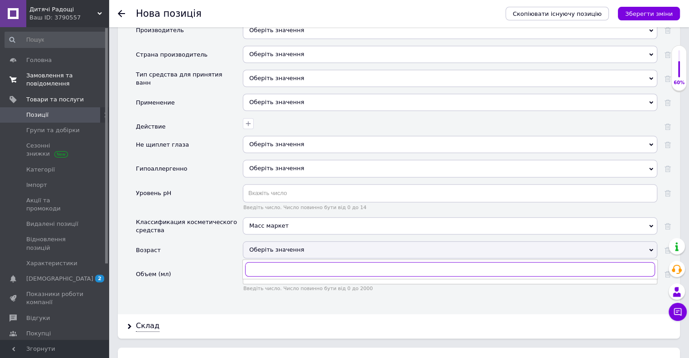
scroll to position [860, 0]
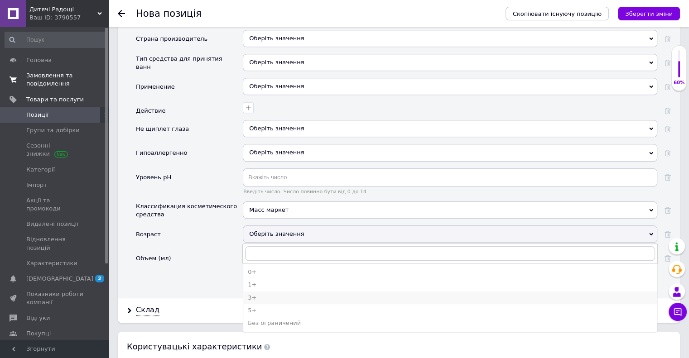
click at [263, 294] on div "3+" at bounding box center [450, 298] width 404 height 8
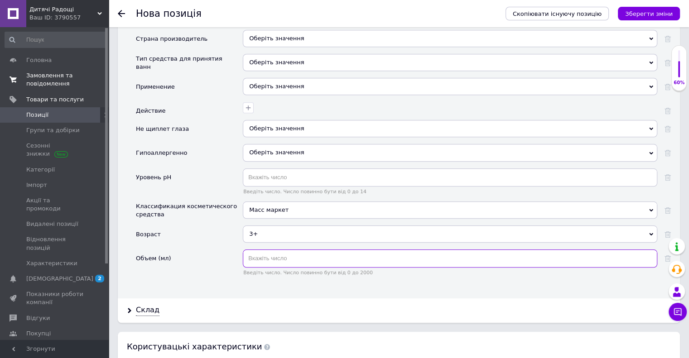
click at [256, 249] on input "text" at bounding box center [450, 258] width 414 height 18
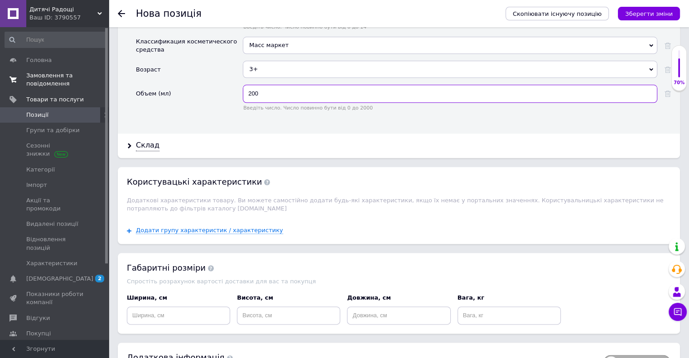
scroll to position [986, 0]
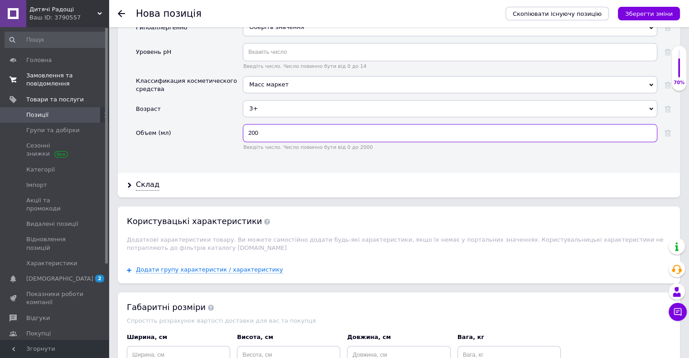
click at [248, 124] on input "200" at bounding box center [450, 133] width 414 height 18
type input "400"
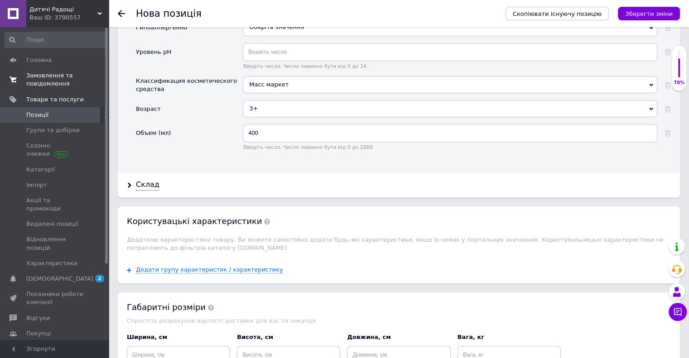
click at [216, 124] on div "Объем (мл)" at bounding box center [189, 140] width 107 height 33
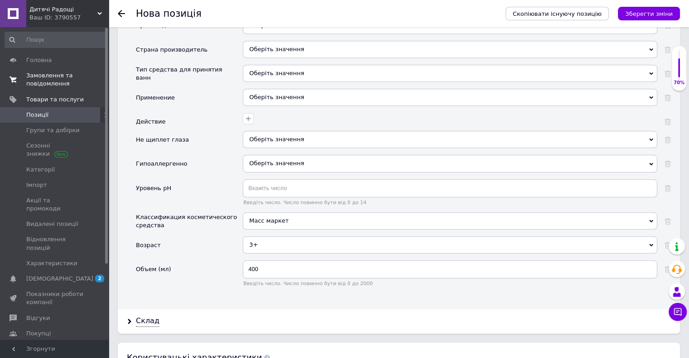
scroll to position [850, 0]
click at [263, 88] on div "Оберіть значення" at bounding box center [450, 96] width 414 height 17
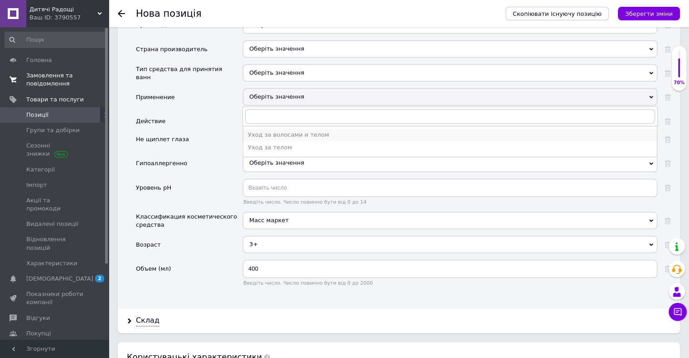
click at [282, 131] on div "Уход за волосами и телом" at bounding box center [450, 135] width 404 height 8
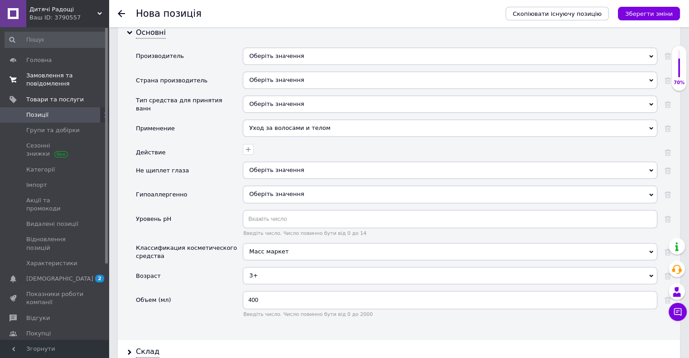
scroll to position [805, 0]
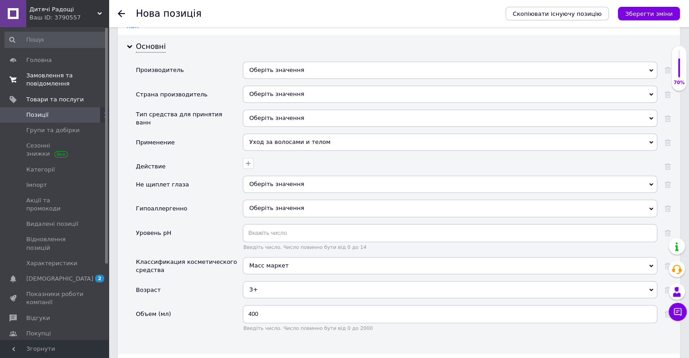
click at [280, 110] on div "Оберіть значення" at bounding box center [450, 118] width 414 height 17
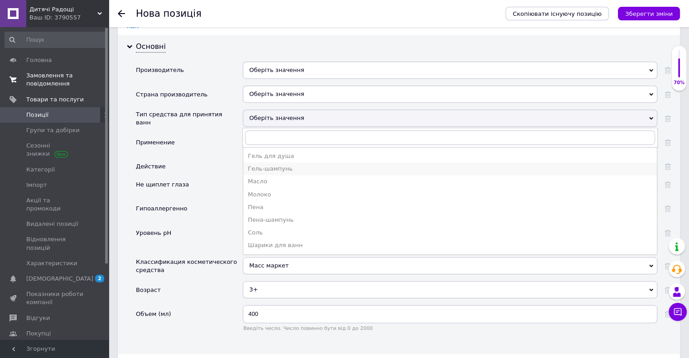
click at [290, 165] on div "Гель-шампунь" at bounding box center [450, 169] width 404 height 8
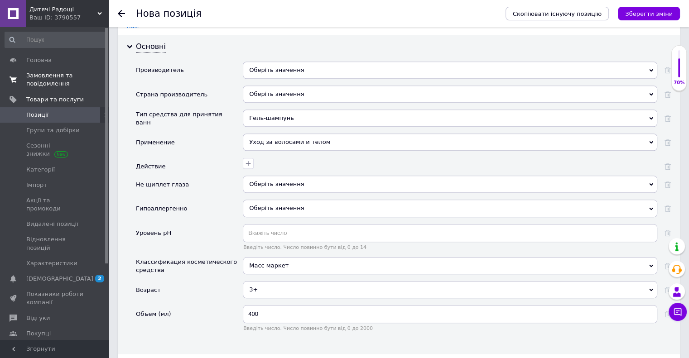
click at [278, 86] on div "Оберіть значення" at bounding box center [450, 94] width 414 height 17
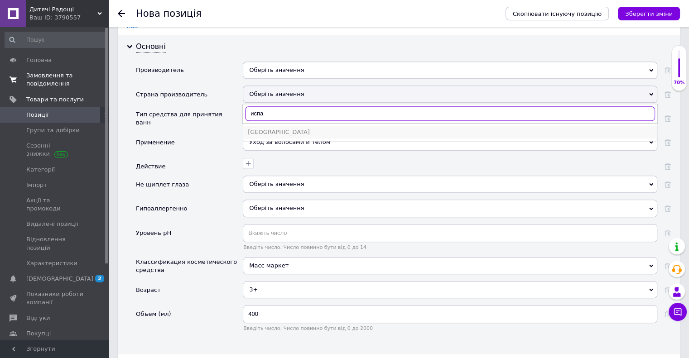
type input "испа"
click at [259, 128] on div "Испания" at bounding box center [450, 132] width 404 height 8
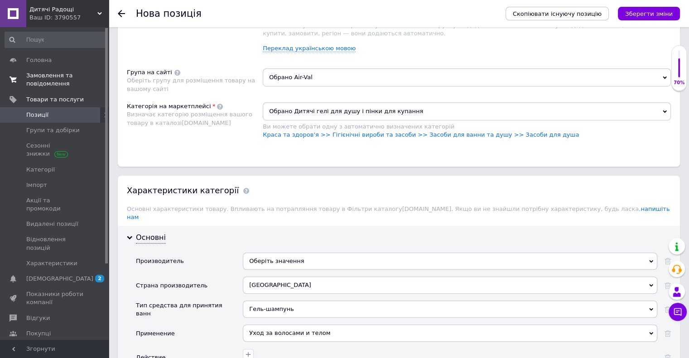
scroll to position [578, 0]
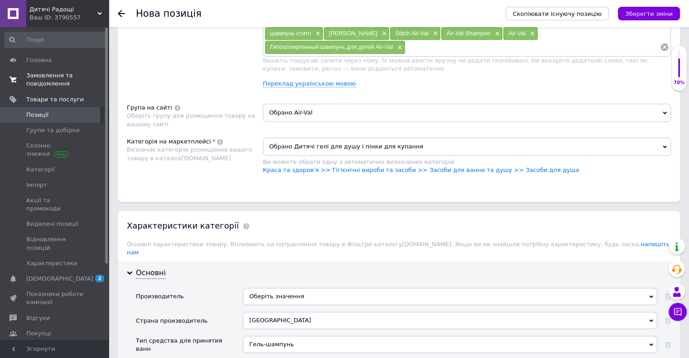
click at [293, 111] on span "Обрано Air-Val" at bounding box center [467, 113] width 408 height 18
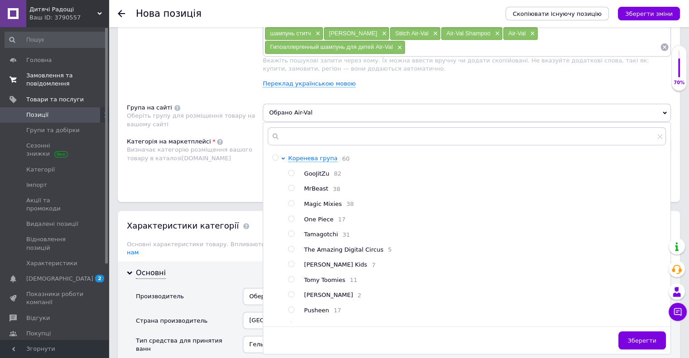
drag, startPoint x: 293, startPoint y: 111, endPoint x: 304, endPoint y: 111, distance: 10.9
click at [304, 111] on span "Обрано Air-Val" at bounding box center [467, 113] width 408 height 18
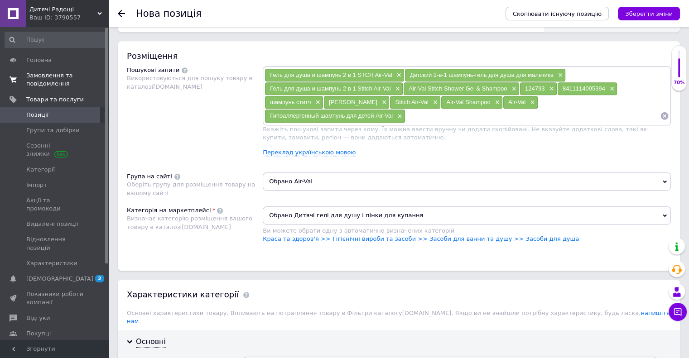
scroll to position [488, 0]
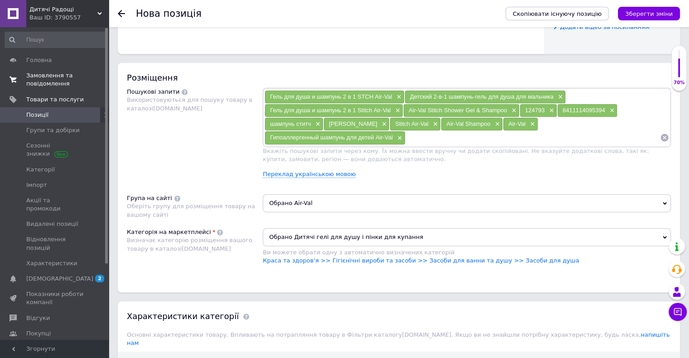
click at [377, 107] on span "Гель для душа и шампунь 2 в 1 Stitch Air-Val" at bounding box center [330, 110] width 120 height 7
drag, startPoint x: 377, startPoint y: 107, endPoint x: 383, endPoint y: 107, distance: 6.8
click at [383, 107] on span "Гель для душа и шампунь 2 в 1 Stitch Air-Val" at bounding box center [330, 110] width 120 height 7
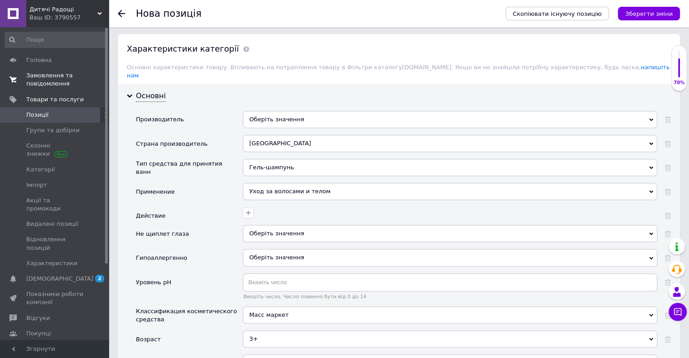
scroll to position [759, 0]
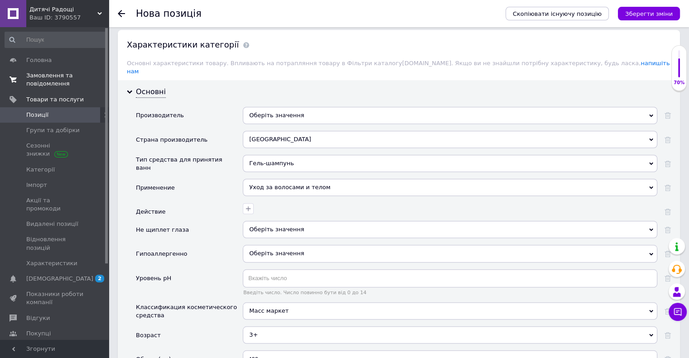
click at [251, 109] on div "Оберіть значення" at bounding box center [450, 115] width 414 height 17
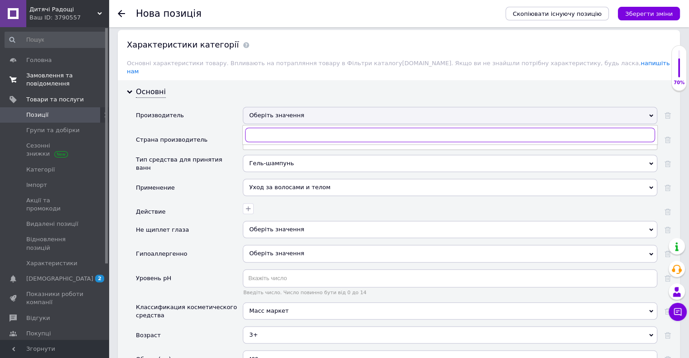
paste input "Air-Val"
type input "Air-Val"
click at [254, 147] on li "Air-Val International" at bounding box center [449, 153] width 413 height 13
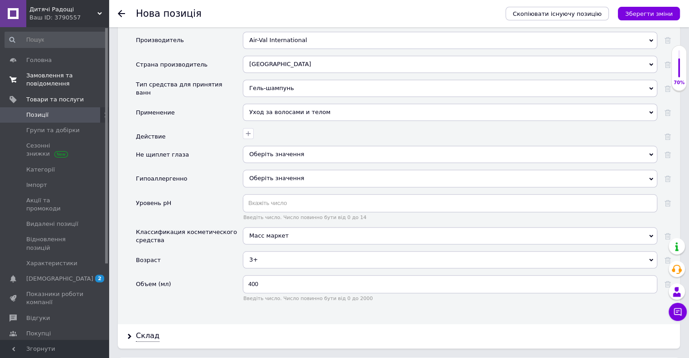
scroll to position [850, 0]
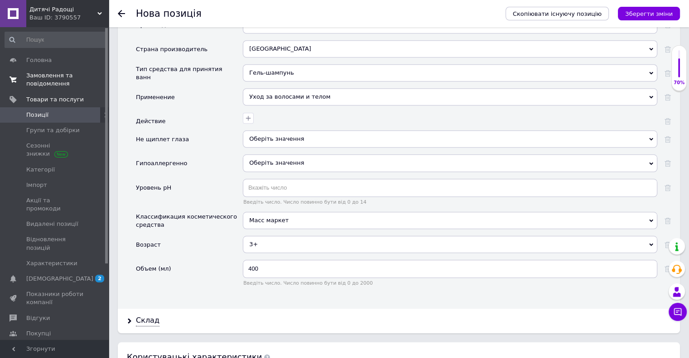
click at [264, 135] on span "Оберіть значення" at bounding box center [276, 138] width 55 height 7
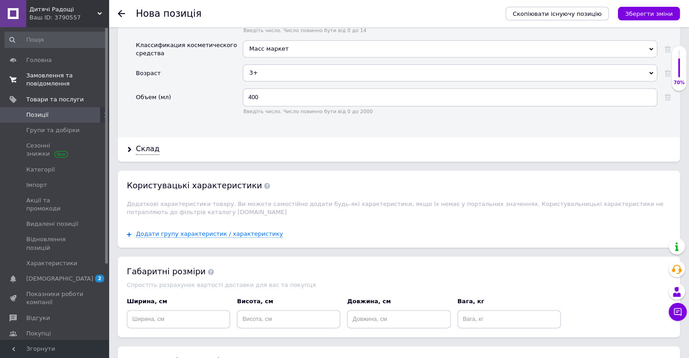
scroll to position [1076, 0]
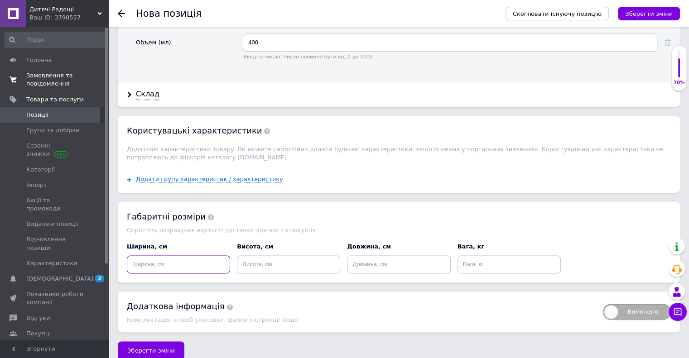
click at [170, 255] on input at bounding box center [178, 264] width 103 height 18
type input "8"
type input "10"
click at [264, 255] on input "10" at bounding box center [288, 264] width 103 height 18
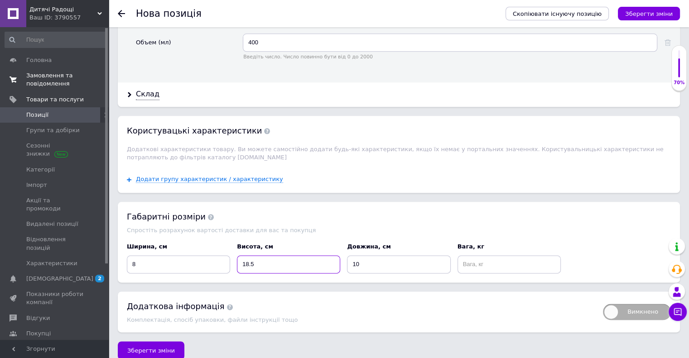
type input "18.5"
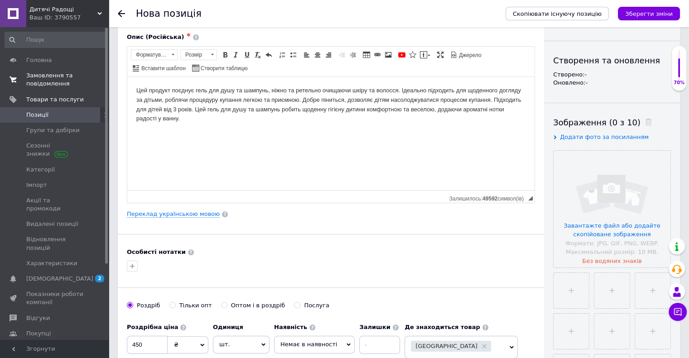
scroll to position [62, 0]
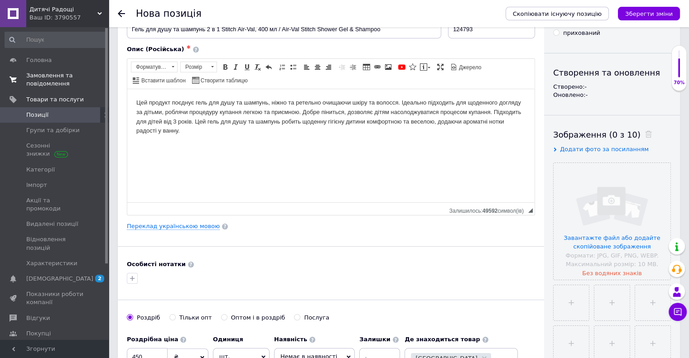
type input "0.5"
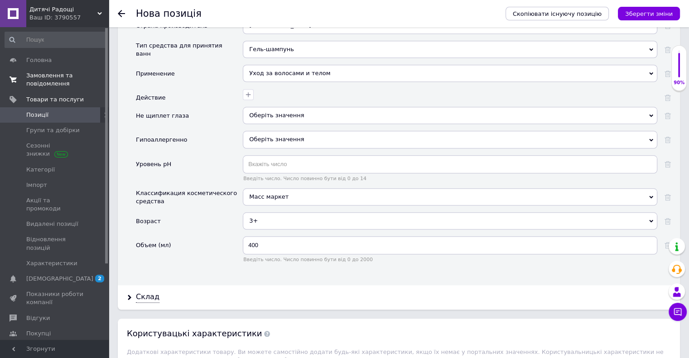
scroll to position [877, 0]
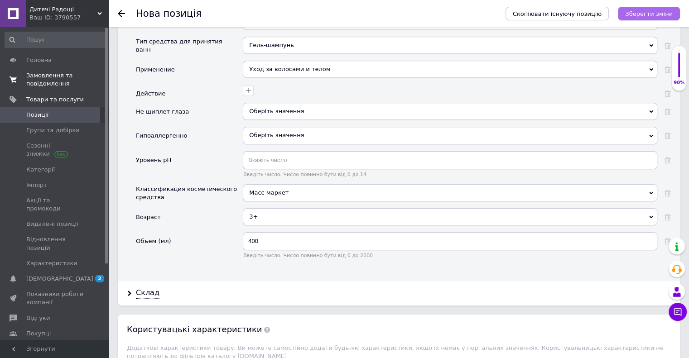
click at [642, 17] on icon "Зберегти зміни" at bounding box center [649, 13] width 48 height 7
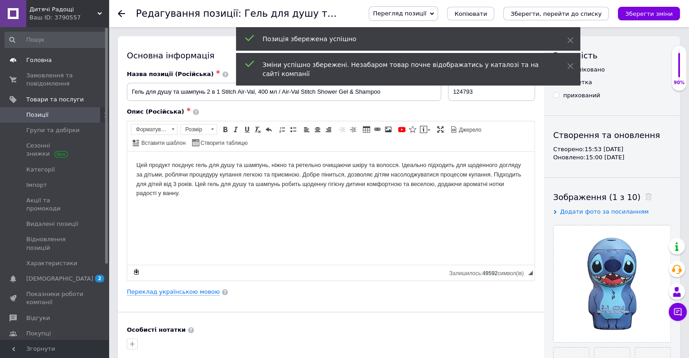
click at [59, 62] on span "Головна" at bounding box center [55, 60] width 58 height 8
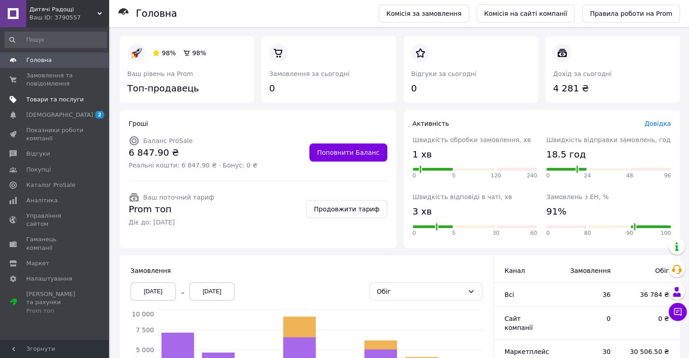
click at [59, 95] on link "Товари та послуги" at bounding box center [55, 99] width 111 height 15
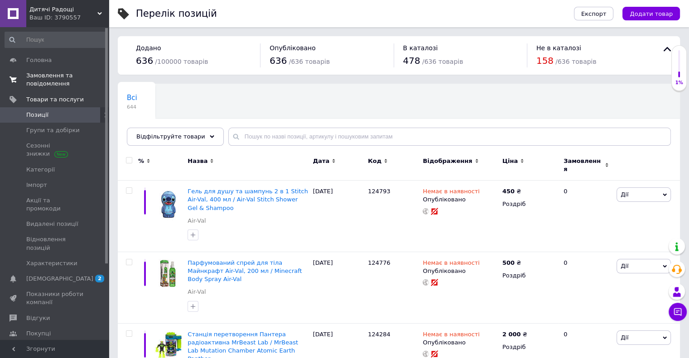
click at [57, 75] on span "Замовлення та повідомлення" at bounding box center [55, 80] width 58 height 16
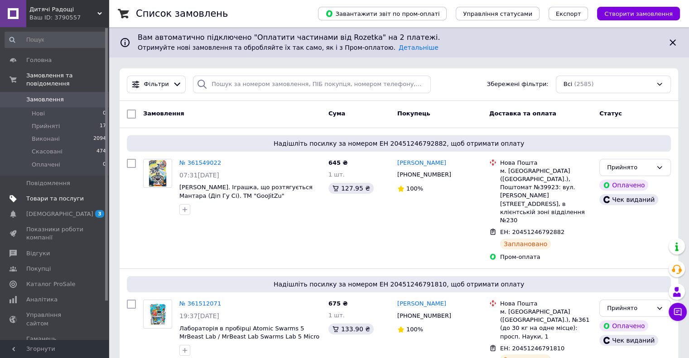
click at [53, 195] on span "Товари та послуги" at bounding box center [55, 199] width 58 height 8
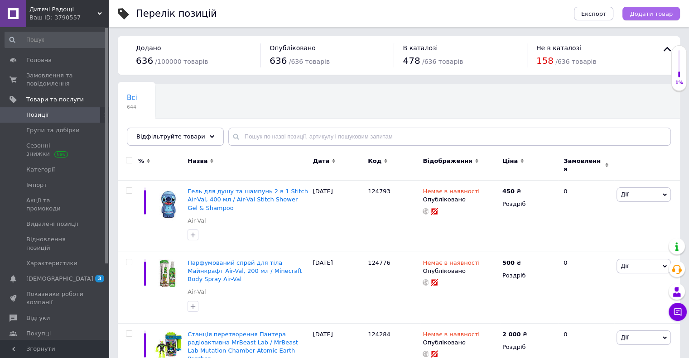
click at [643, 9] on button "Додати товар" at bounding box center [651, 14] width 58 height 14
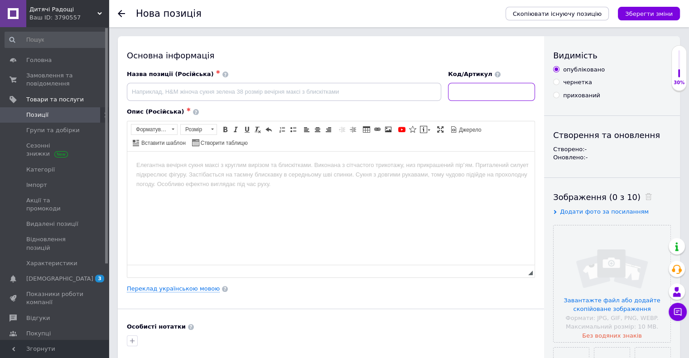
click at [492, 96] on input at bounding box center [491, 92] width 87 height 18
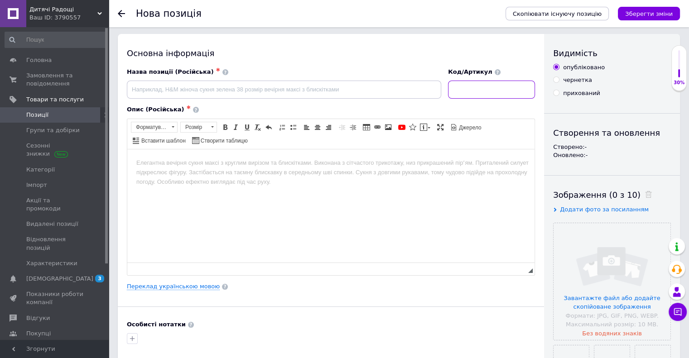
scroll to position [91, 0]
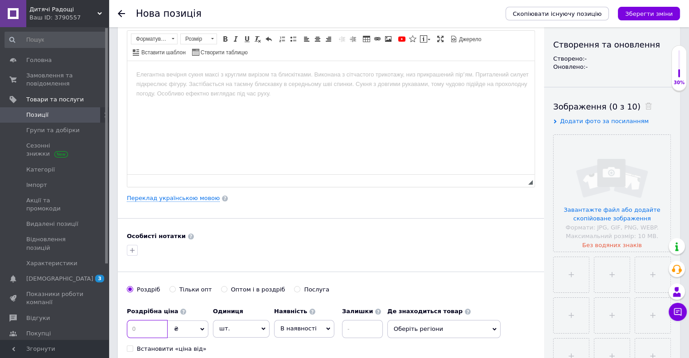
click at [154, 322] on input at bounding box center [147, 329] width 41 height 18
type input "750"
click at [326, 330] on span "В наявності" at bounding box center [304, 328] width 60 height 17
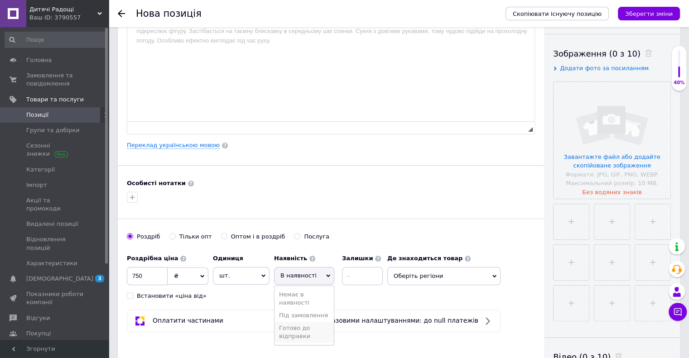
scroll to position [181, 0]
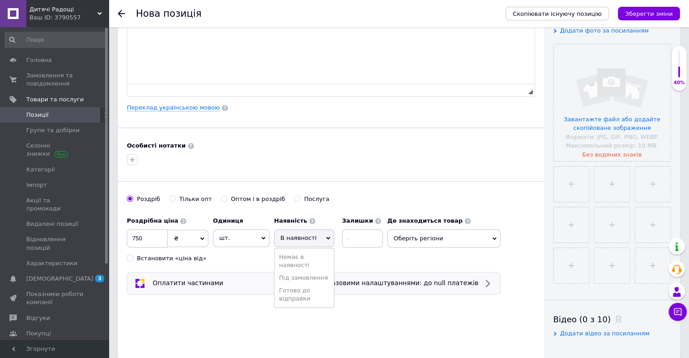
click at [299, 294] on li "Готово до відправки" at bounding box center [303, 294] width 59 height 21
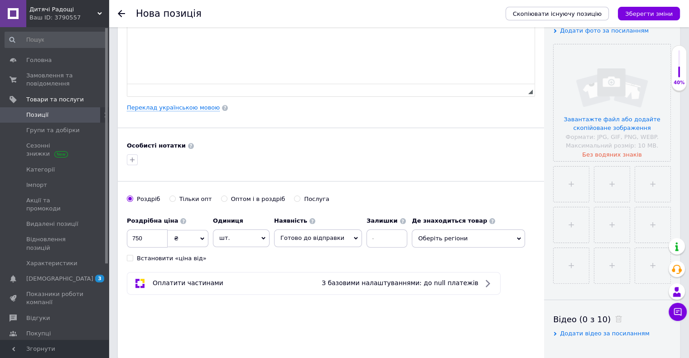
click at [422, 237] on span "Оберіть регіони" at bounding box center [468, 239] width 113 height 18
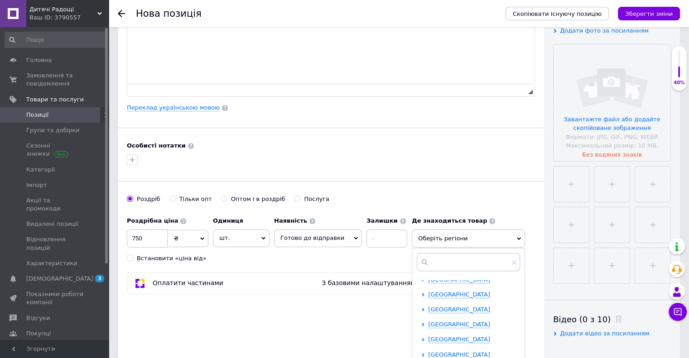
scroll to position [91, 0]
click at [432, 315] on span "Київська область" at bounding box center [459, 314] width 62 height 7
click at [428, 326] on input "checkbox" at bounding box center [431, 329] width 6 height 6
checkbox input "true"
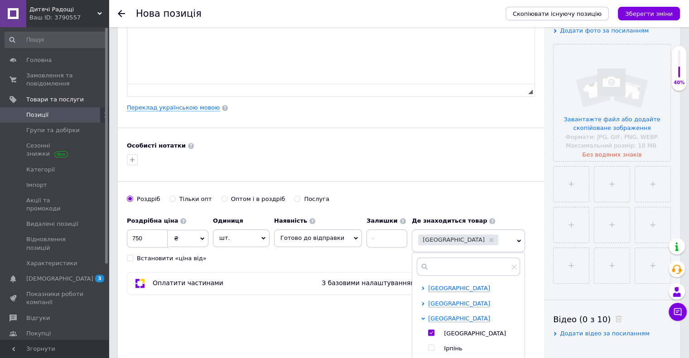
click at [264, 315] on div "Основна інформація Назва позиції (Російська) ✱ Код/Артикул Опис (Російська) ✱ Р…" at bounding box center [331, 107] width 426 height 505
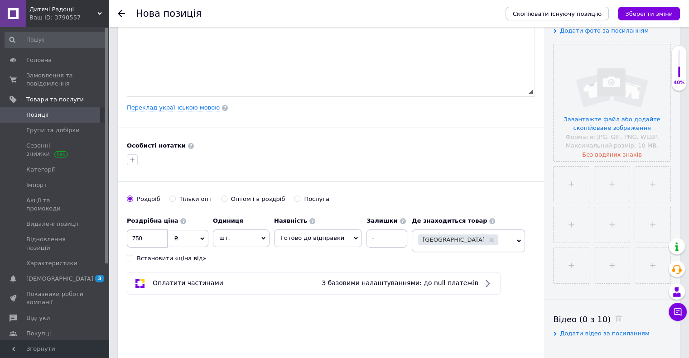
scroll to position [0, 0]
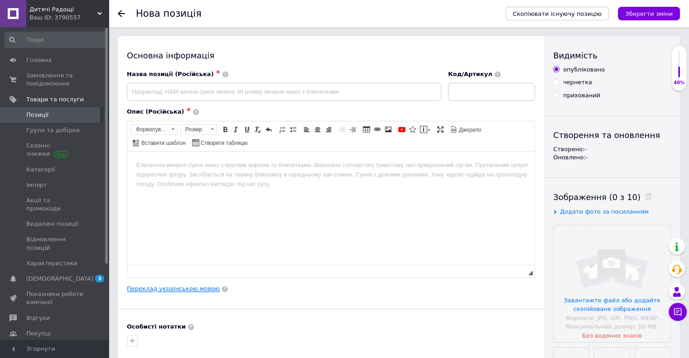
click at [175, 291] on link "Переклад українською мовою" at bounding box center [173, 288] width 93 height 7
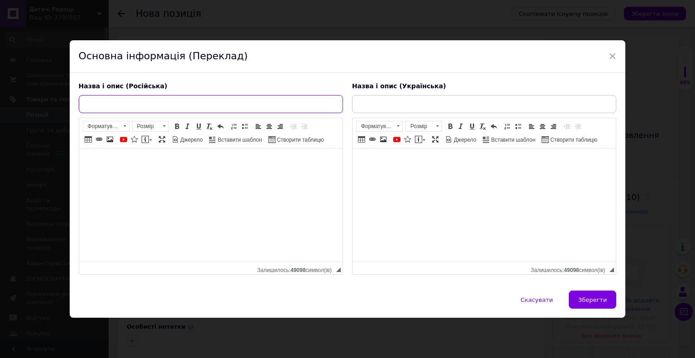
drag, startPoint x: 184, startPoint y: 107, endPoint x: 281, endPoint y: 107, distance: 96.9
click at [185, 107] on input "text" at bounding box center [211, 104] width 264 height 18
paste input "Ітачі Nаnoblock / Naruto Shippuden Itachi Uchiha Nаnoblock"
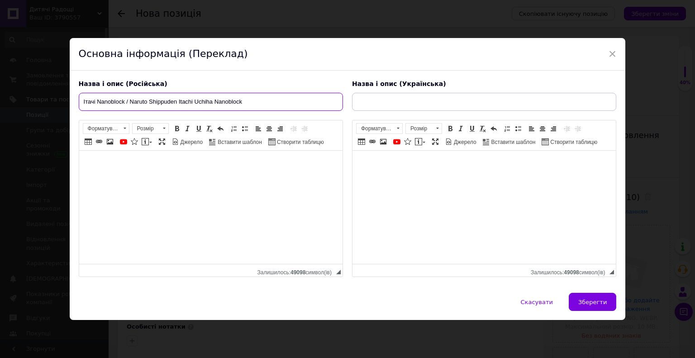
type input "Ітачі Nаnoblock / Naruto Shippuden Itachi Uchiha Nаnoblock"
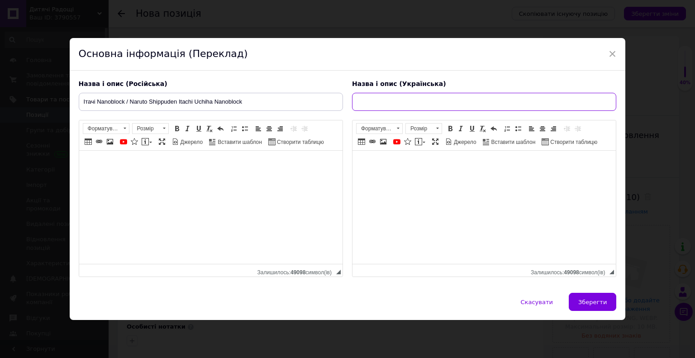
click at [380, 101] on input "text" at bounding box center [484, 102] width 264 height 18
paste input "Ітачі Nаnoblock / Naruto Shippuden Itachi Uchiha Nаnoblock"
type input "Ітачі Nаnoblock / Naruto Shippuden Itachi Uchiha Nаnoblock"
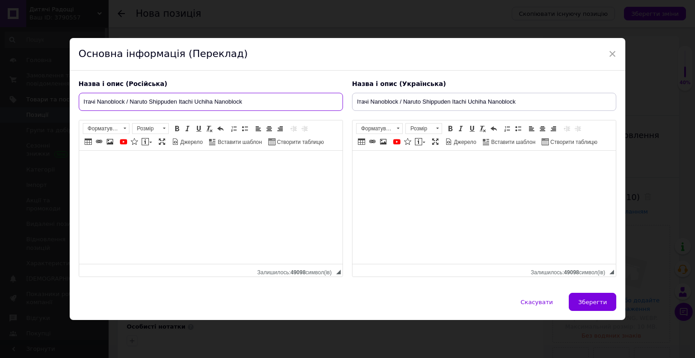
click at [96, 102] on input "Ітачі Nаnoblock / Naruto Shippuden Itachi Uchiha Nаnoblock" at bounding box center [211, 102] width 264 height 18
type input "Ітачі Учіха Nаnoblock / Naruto Shippuden Itachi Uchiha Nаnoblock"
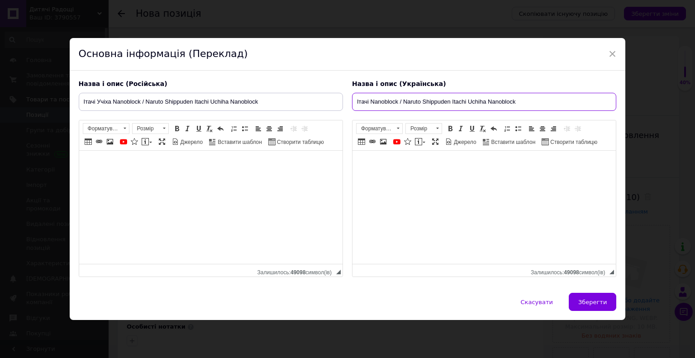
click at [370, 102] on input "Ітачі Nаnoblock / Naruto Shippuden Itachi Uchiha Nаnoblock" at bounding box center [484, 102] width 264 height 18
type input "Ітачі Учіха Nаnoblock / Naruto Shippuden Itachi Uchiha Nаnoblock"
click at [594, 306] on button "Зберегти" at bounding box center [593, 302] width 48 height 18
type input "Ітачі Учіха Nаnoblock / Naruto Shippuden Itachi Uchiha Nаnoblock"
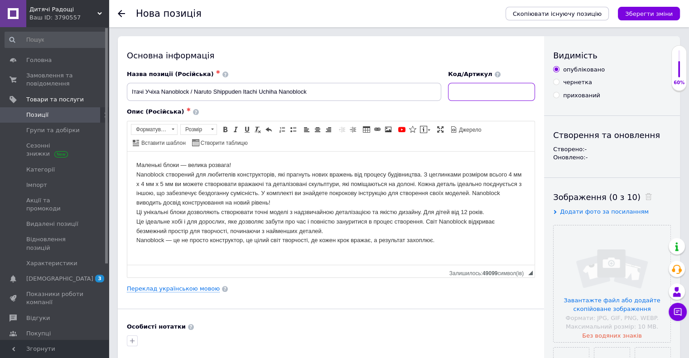
click at [471, 86] on input at bounding box center [491, 92] width 87 height 18
paste input "124136"
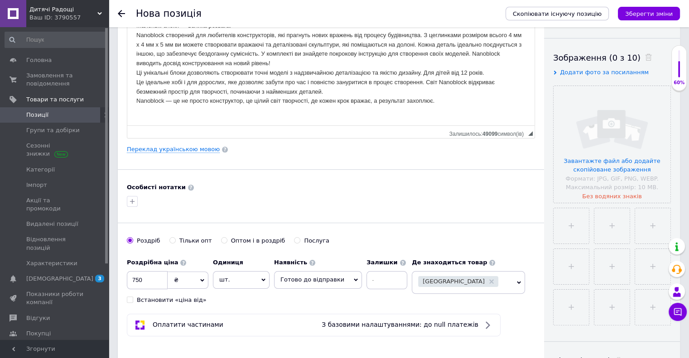
scroll to position [91, 0]
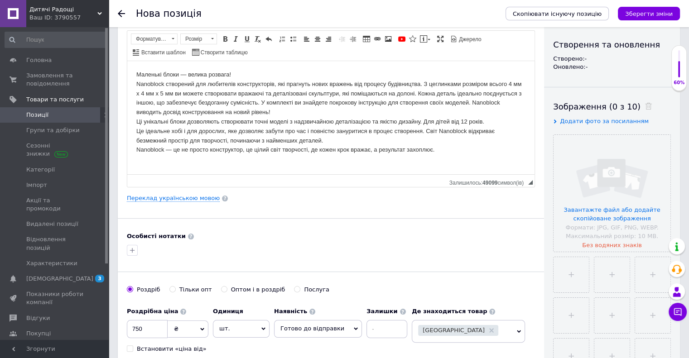
type input "124136"
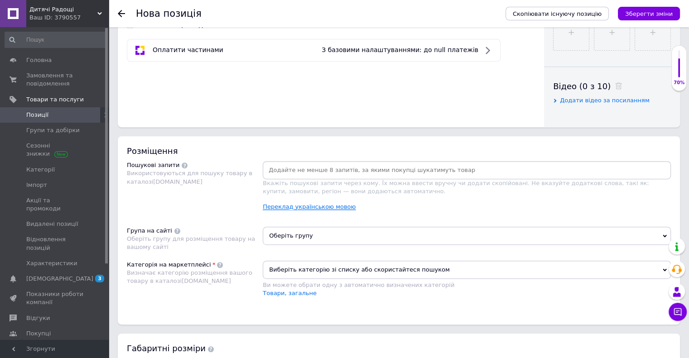
scroll to position [498, 0]
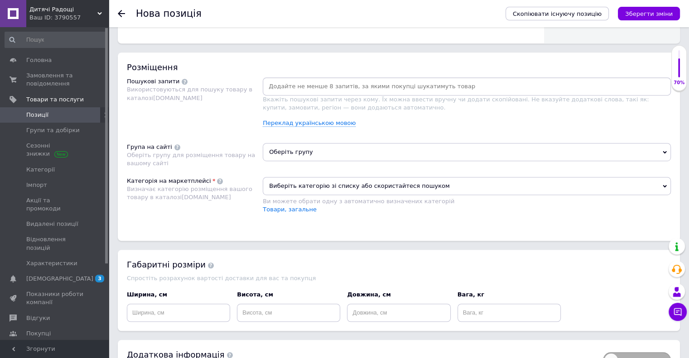
click at [292, 144] on span "Оберіть групу" at bounding box center [467, 152] width 408 height 18
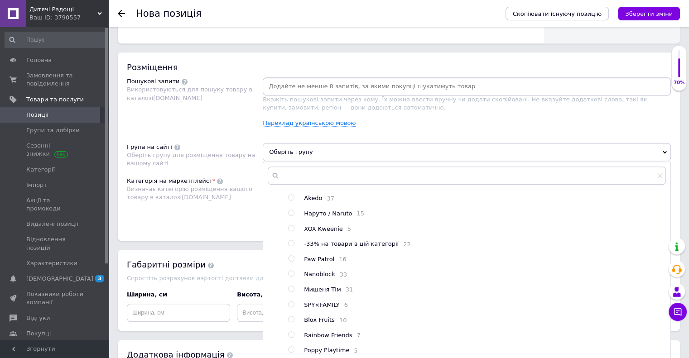
scroll to position [251, 0]
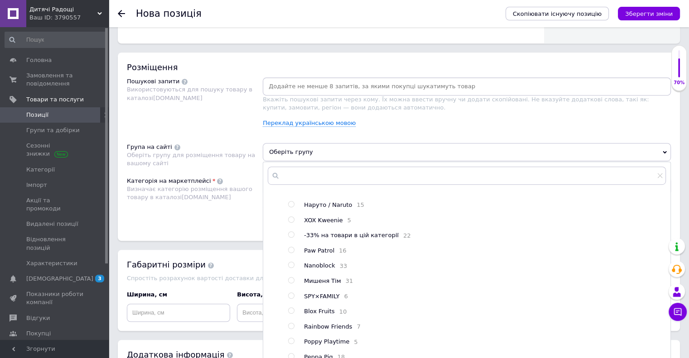
click at [293, 268] on input "radio" at bounding box center [291, 265] width 6 height 6
radio input "true"
click at [225, 234] on div "Розміщення Пошукові запити Використовуються для пошуку товару в каталозі Prom.u…" at bounding box center [399, 147] width 562 height 188
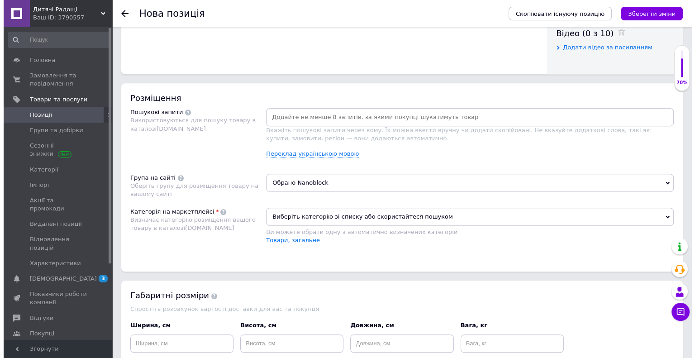
scroll to position [453, 0]
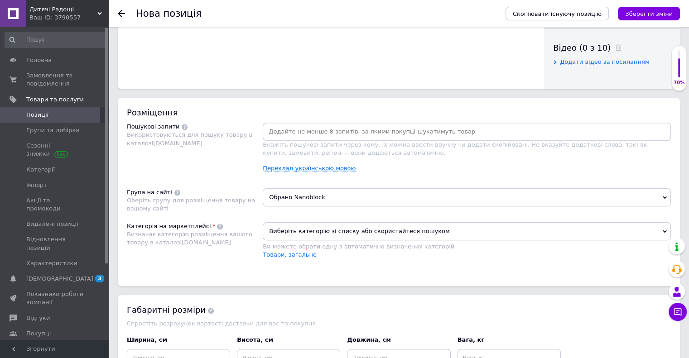
click at [331, 166] on link "Переклад українською мовою" at bounding box center [309, 168] width 93 height 7
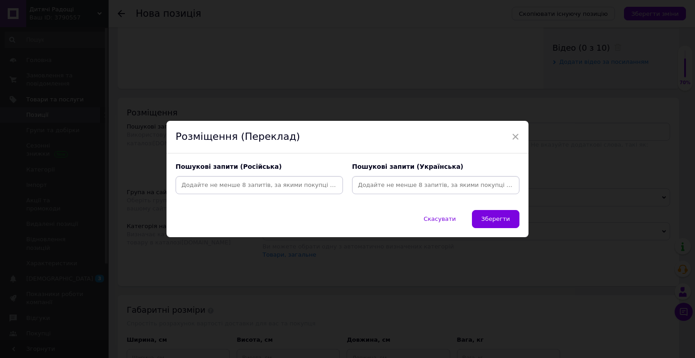
click at [223, 182] on input at bounding box center [259, 185] width 164 height 14
paste input "Naruto Shippuden Itachi Uchiha Nаnoblock"
type input "Naruto Shippuden Itachi Uchiha Nаnoblock"
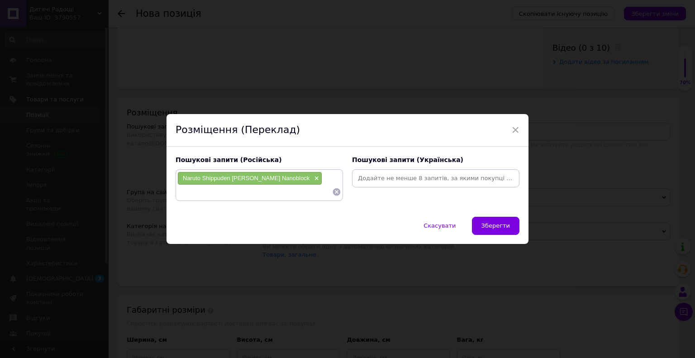
click at [398, 182] on input at bounding box center [436, 179] width 164 height 14
paste input "Naruto Shippuden Itachi Uchiha Nаnoblock"
type input "Naruto Shippuden Itachi Uchiha Nаnoblock"
click at [289, 192] on input at bounding box center [254, 192] width 155 height 14
paste input "124136"
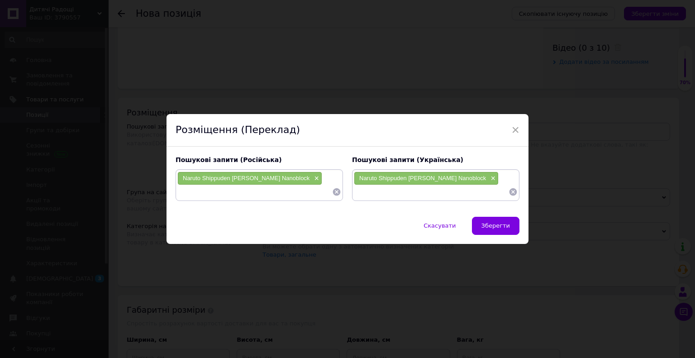
type input "124136"
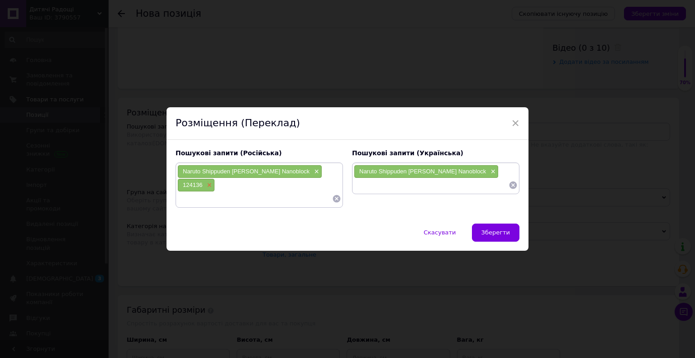
click at [209, 184] on span "×" at bounding box center [208, 186] width 7 height 8
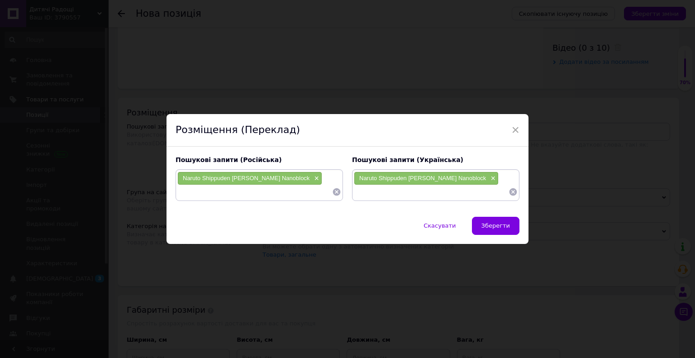
click at [194, 174] on div "Naruto Shippuden Itachi Uchiha Nаnoblock ×" at bounding box center [250, 178] width 144 height 13
drag, startPoint x: 194, startPoint y: 174, endPoint x: 200, endPoint y: 173, distance: 5.5
click at [200, 173] on div "Naruto Shippuden Itachi Uchiha Nаnoblock ×" at bounding box center [250, 178] width 144 height 13
click at [204, 175] on span "Naruto Shippuden Itachi Uchiha Nаnoblock" at bounding box center [246, 178] width 127 height 7
click at [191, 177] on span "Naruto Shippuden Itachi Uchiha Nаnoblock" at bounding box center [246, 178] width 127 height 7
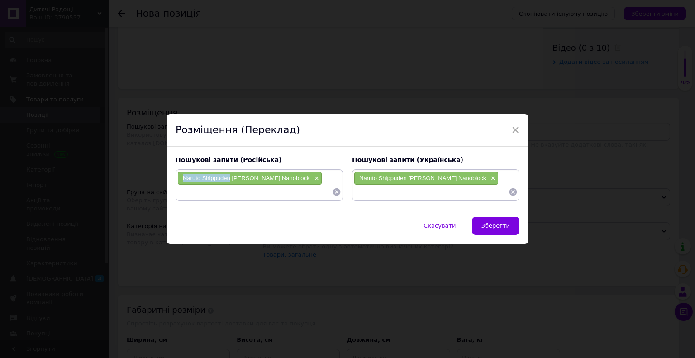
drag, startPoint x: 191, startPoint y: 177, endPoint x: 206, endPoint y: 177, distance: 15.4
click at [206, 177] on span "Naruto Shippuden Itachi Uchiha Nаnoblock" at bounding box center [246, 178] width 127 height 7
copy span "Naruto Shippuden"
click at [205, 192] on input at bounding box center [254, 192] width 155 height 14
paste input "Naruto Shippuden"
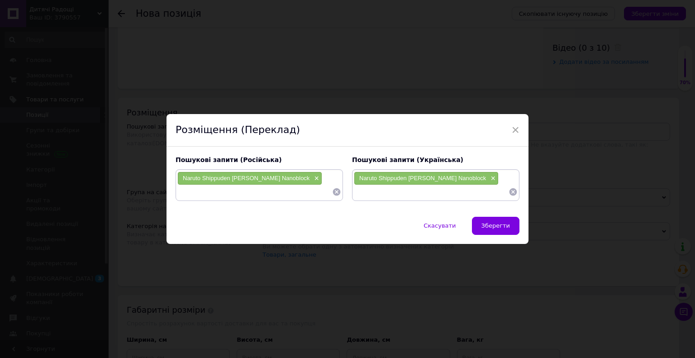
type input "Naruto Shippuden"
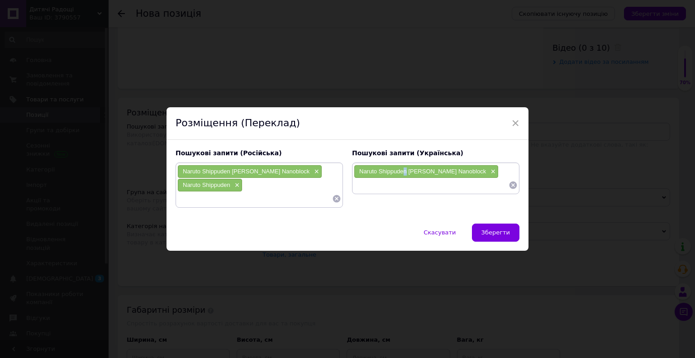
click at [403, 173] on span "Naruto Shippuden Itachi Uchiha Nаnoblock" at bounding box center [422, 171] width 127 height 7
click at [401, 178] on input at bounding box center [431, 185] width 155 height 14
paste input "Naruto Shippuden"
type input "Naruto Shippuden"
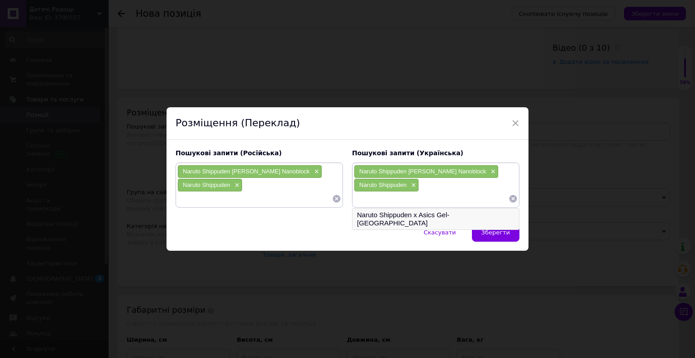
paste input "Ітачі Nаnoblock"
click at [369, 197] on input "Ітачі Nаnoblock" at bounding box center [431, 199] width 155 height 14
click at [374, 200] on input "Ітачі Цчіха Nаnoblock" at bounding box center [431, 199] width 155 height 14
type input "Ітачі Учіха Nаnoblock"
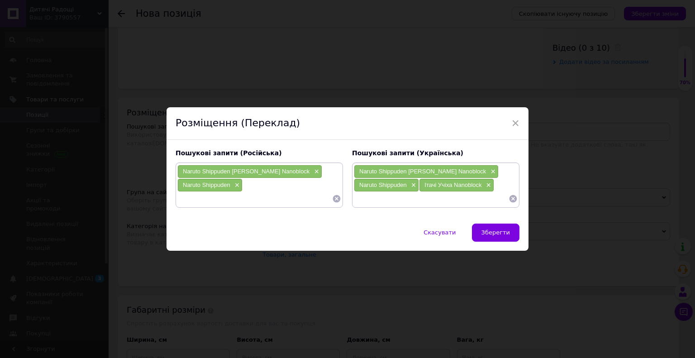
click at [226, 199] on input at bounding box center [254, 199] width 155 height 14
paste input "Ітачі Учіха Nаnoblock"
click at [201, 198] on input "Ітачі Учіха Nаnoblock" at bounding box center [254, 199] width 155 height 14
click at [179, 200] on input "Ітачі Учиха Nаnoblock" at bounding box center [254, 199] width 155 height 14
type input "Итачи Учиха Nаnoblock"
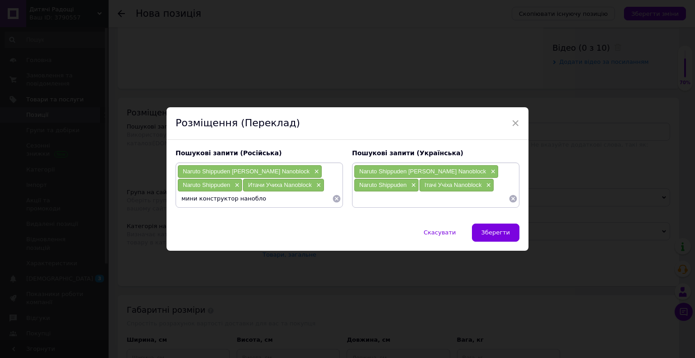
type input "мини конструктор наноблок"
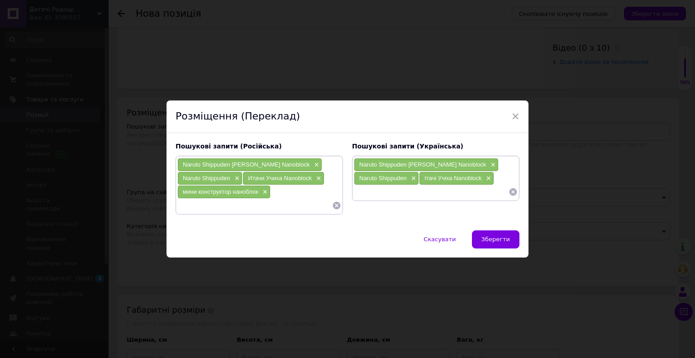
click at [416, 192] on input at bounding box center [431, 192] width 155 height 14
paste input "мини конструктор наноблок"
click at [367, 192] on input "минф конструктор наноблок" at bounding box center [431, 192] width 155 height 14
click at [364, 191] on input "минф конструктор наноблок" at bounding box center [431, 192] width 155 height 14
click at [369, 192] on input "мінф конструктор наноблок" at bounding box center [431, 192] width 155 height 14
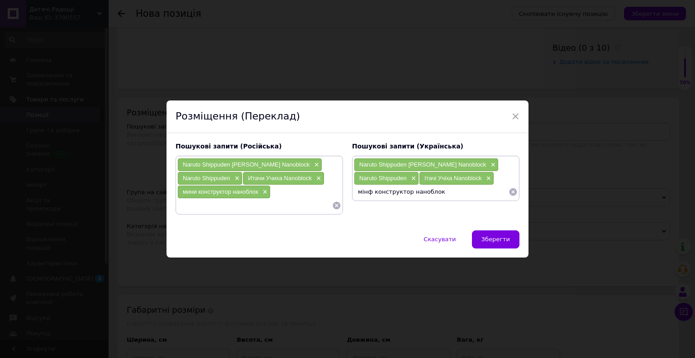
type input "міні конструктор наноблок"
click at [365, 193] on span "міні конструктор наноблок" at bounding box center [395, 191] width 72 height 7
drag, startPoint x: 365, startPoint y: 193, endPoint x: 382, endPoint y: 193, distance: 16.8
click at [382, 193] on span "міні конструктор наноблок" at bounding box center [395, 191] width 72 height 7
copy span "міні конструктор"
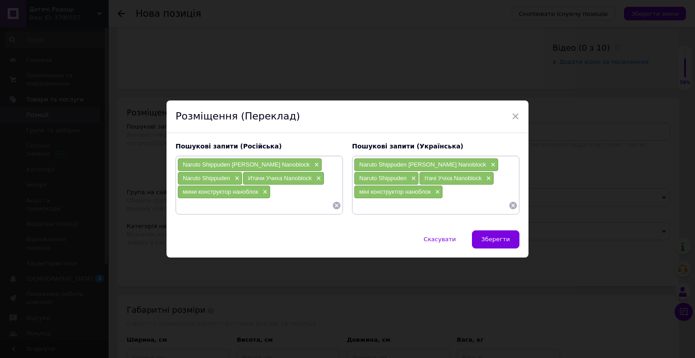
click at [385, 207] on input at bounding box center [431, 206] width 155 height 14
paste input "міні конструктор"
type input "міні конструктор"
click at [187, 192] on span "мини конструктор наноблок" at bounding box center [221, 191] width 76 height 7
drag, startPoint x: 187, startPoint y: 192, endPoint x: 203, endPoint y: 193, distance: 16.4
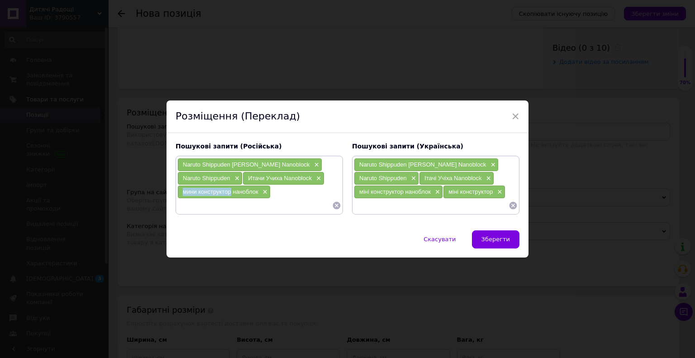
click at [204, 192] on span "мини конструктор наноблок" at bounding box center [221, 191] width 76 height 7
copy span "мини конструктор"
click at [208, 211] on input at bounding box center [254, 206] width 155 height 14
paste input "мини конструктор"
type input "мини конструктор"
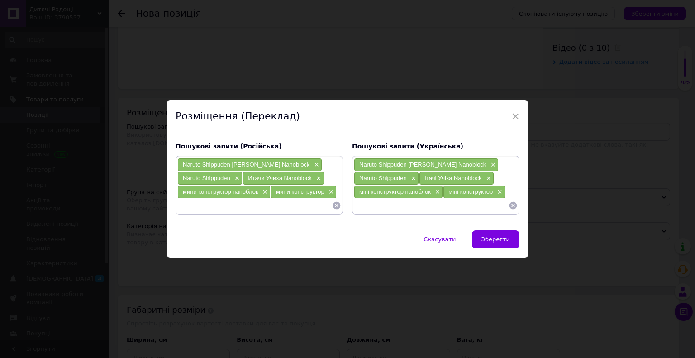
click at [206, 208] on input at bounding box center [254, 206] width 155 height 14
paste input "мини конструктор"
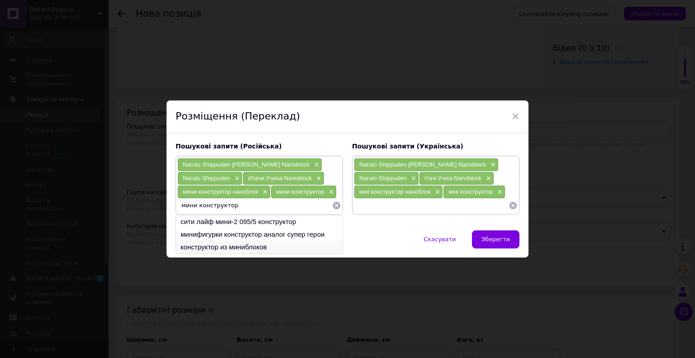
type input "мини конструктор"
click at [215, 248] on li "конструктор из миниблоков" at bounding box center [259, 247] width 167 height 13
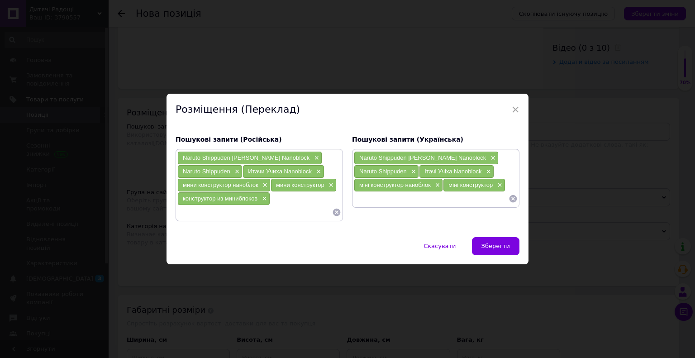
click at [208, 203] on div "конструктор из миниблоков ×" at bounding box center [224, 198] width 92 height 13
drag, startPoint x: 208, startPoint y: 203, endPoint x: 247, endPoint y: 197, distance: 39.4
click at [247, 197] on div "конструктор из миниблоков ×" at bounding box center [224, 198] width 92 height 13
copy span "конструктор из миниблоков"
click at [385, 201] on input at bounding box center [431, 199] width 155 height 14
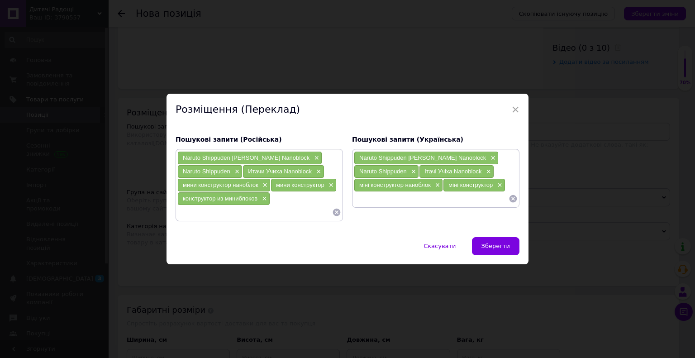
paste input "конструктор из миниблоков"
click at [360, 186] on span "міні конструктор наноблок" at bounding box center [395, 185] width 72 height 7
drag, startPoint x: 360, startPoint y: 186, endPoint x: 368, endPoint y: 186, distance: 7.7
click at [368, 186] on span "міні конструктор наноблок" at bounding box center [395, 185] width 72 height 7
copy span "міні"
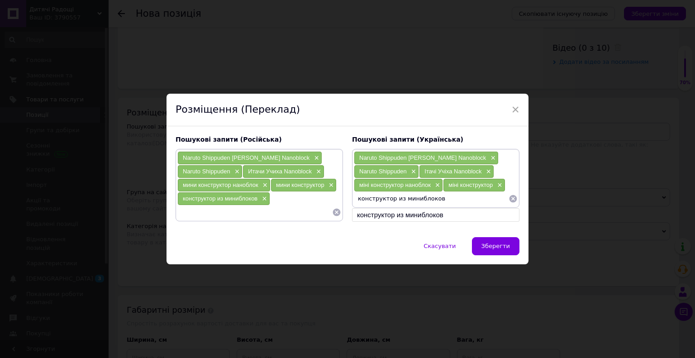
click at [402, 198] on input "конструктор из миниблоков" at bounding box center [431, 199] width 155 height 14
drag, startPoint x: 401, startPoint y: 198, endPoint x: 414, endPoint y: 199, distance: 13.1
click at [414, 199] on input "конструктор из миниблоков" at bounding box center [431, 199] width 155 height 14
paste input "іні"
drag, startPoint x: 423, startPoint y: 198, endPoint x: 417, endPoint y: 200, distance: 6.2
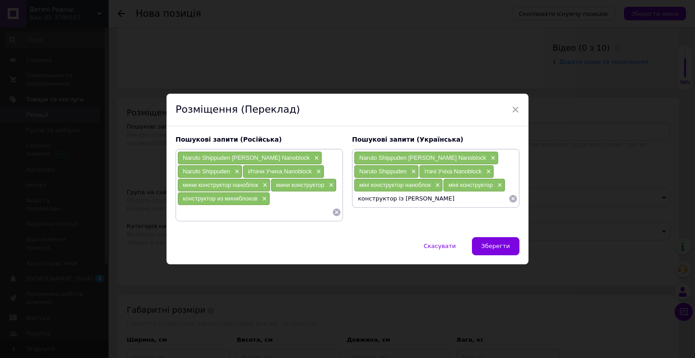
click at [421, 199] on input "конструктор із мініблоков" at bounding box center [431, 199] width 155 height 14
type input "конструктор із мініблоків"
click at [368, 197] on span "конструктор із мініблоків" at bounding box center [392, 198] width 67 height 7
drag, startPoint x: 368, startPoint y: 197, endPoint x: 407, endPoint y: 197, distance: 39.4
click at [407, 197] on span "конструктор із мініблоків" at bounding box center [392, 198] width 67 height 7
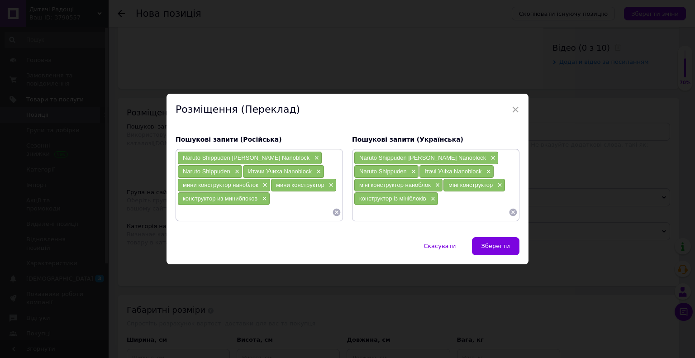
click at [397, 211] on input at bounding box center [431, 213] width 155 height 14
click at [289, 215] on input at bounding box center [254, 213] width 155 height 14
paste input "4972825224250"
type input "4972825224250"
click at [414, 213] on input at bounding box center [431, 213] width 155 height 14
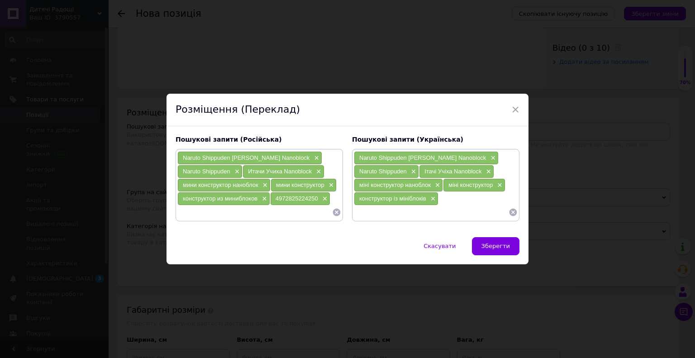
paste input "4972825224250"
type input "4972825224250"
click at [201, 215] on input at bounding box center [254, 213] width 155 height 14
click at [205, 186] on span "мини конструктор наноблок" at bounding box center [221, 185] width 76 height 7
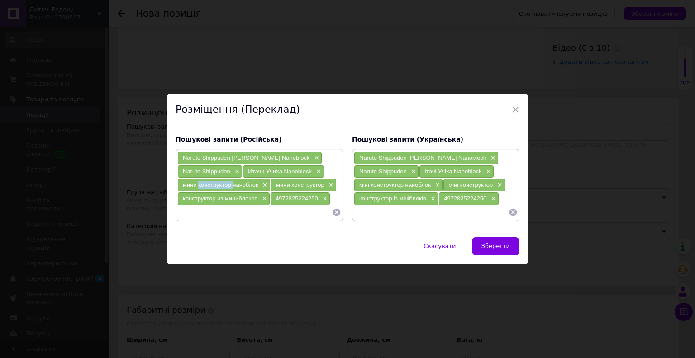
copy span "конструктор"
click at [201, 213] on input at bounding box center [254, 213] width 155 height 14
paste input "конструктор"
type input "конструктор наруто"
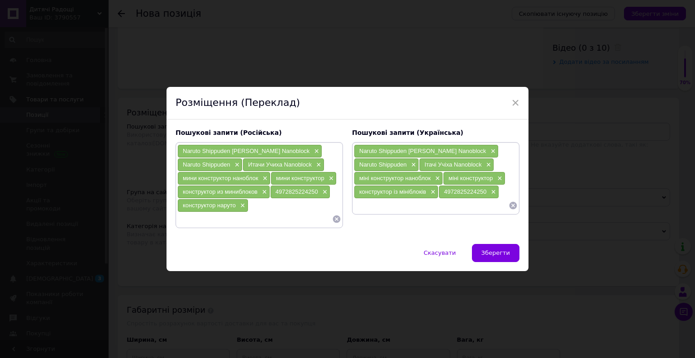
click at [385, 205] on input at bounding box center [431, 206] width 155 height 14
paste input "конструктор наруто"
type input "конструктор наруто"
click at [230, 219] on input at bounding box center [254, 219] width 155 height 14
type input "фигурка наруто"
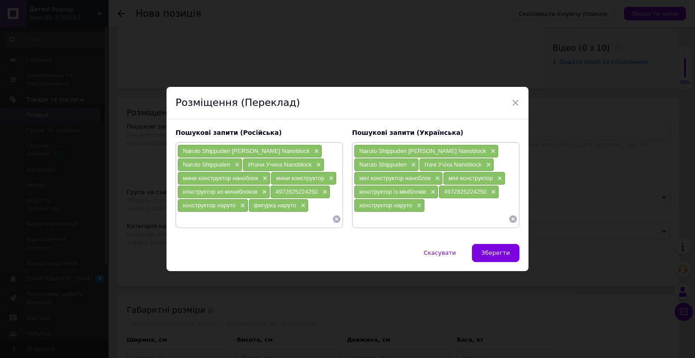
click at [378, 217] on input at bounding box center [431, 219] width 155 height 14
paste input "фигурка наруто"
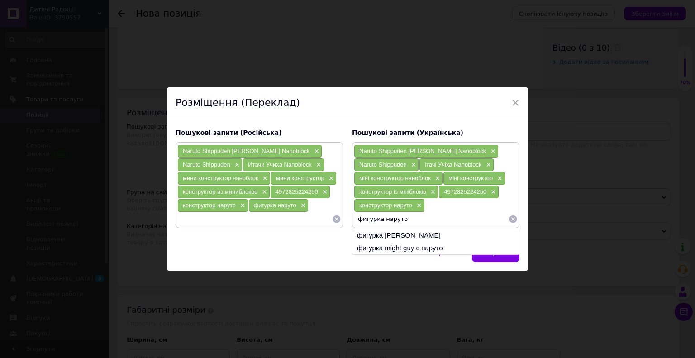
click at [363, 217] on input "фигурка наруто" at bounding box center [431, 219] width 155 height 14
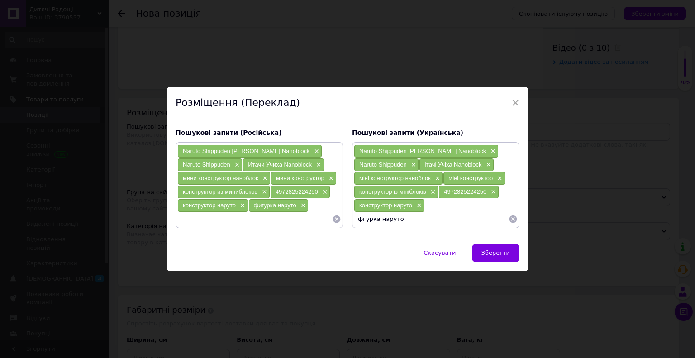
type input "фігурка наруто"
click at [215, 228] on div "Пошукові запити (Російська) Naruto Shippuden Itachi Uchiha Nаnoblock × Naruto S…" at bounding box center [259, 178] width 177 height 109
click at [214, 233] on div "Пошукові запити (Російська) Naruto Shippuden Itachi Uchiha Nаnoblock × Naruto S…" at bounding box center [348, 182] width 362 height 125
click at [215, 220] on input at bounding box center [254, 219] width 155 height 14
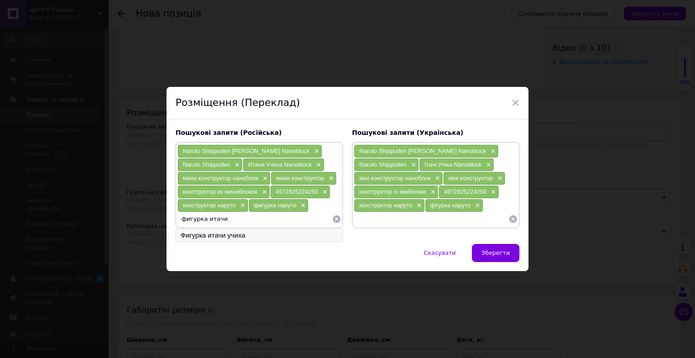
type input "фигурка итачи"
click at [236, 237] on li "Фигурка итачи учиха" at bounding box center [259, 235] width 167 height 13
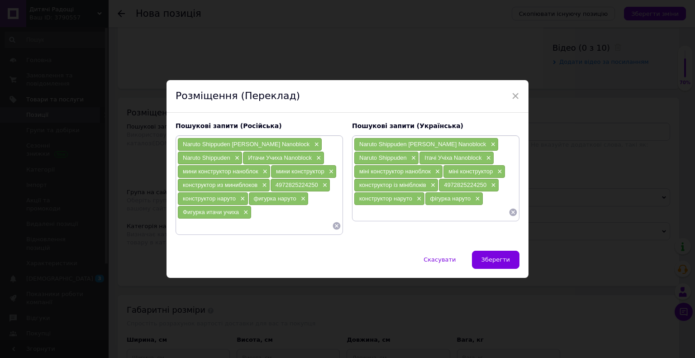
click at [195, 213] on span "Фигурка итачи учиха" at bounding box center [211, 212] width 56 height 7
drag, startPoint x: 195, startPoint y: 213, endPoint x: 228, endPoint y: 213, distance: 33.1
click at [228, 213] on span "Фигурка итачи учиха" at bounding box center [211, 212] width 56 height 7
copy span "Фигурка итачи учиха"
click at [358, 211] on input at bounding box center [431, 213] width 155 height 14
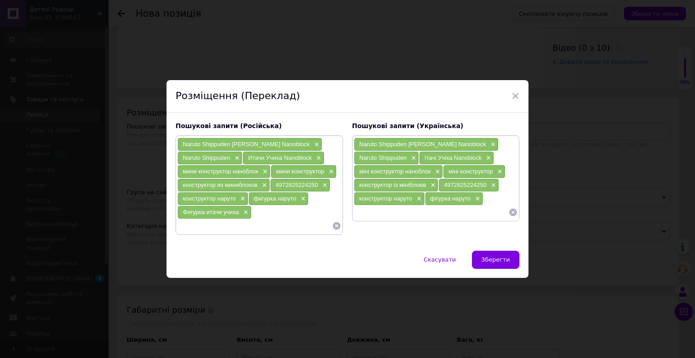
paste input "Фигурка итачи учиха"
click at [425, 157] on span "Ітачі Учіха Nаnoblock" at bounding box center [453, 157] width 57 height 7
drag, startPoint x: 425, startPoint y: 157, endPoint x: 444, endPoint y: 157, distance: 18.6
click at [444, 157] on span "Ітачі Учіха Nаnoblock" at bounding box center [453, 157] width 57 height 7
copy span "Ітачі Учіха"
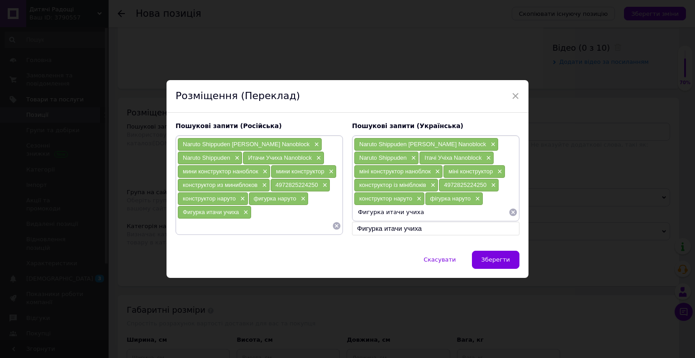
click at [389, 217] on input "Фигурка итачи учиха" at bounding box center [431, 213] width 155 height 14
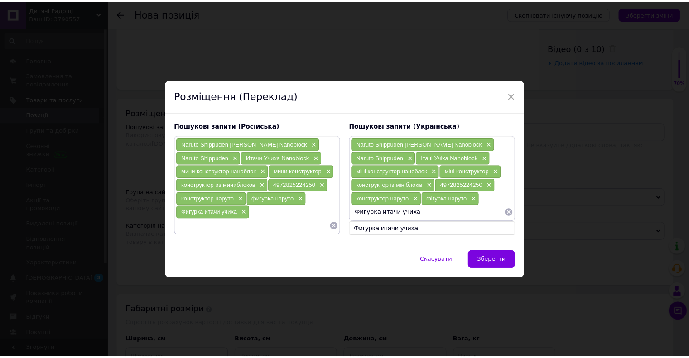
scroll to position [0, 0]
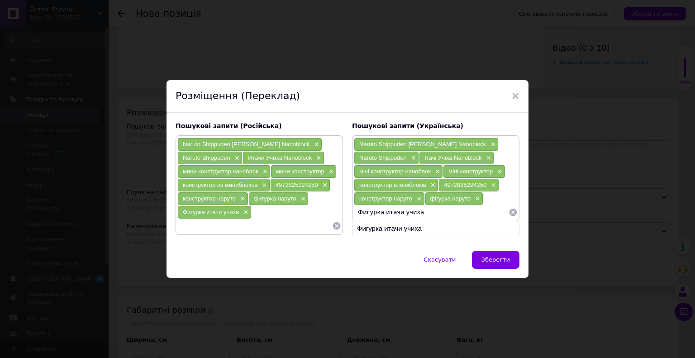
drag, startPoint x: 389, startPoint y: 217, endPoint x: 407, endPoint y: 214, distance: 18.4
click at [407, 214] on input "Фигурка итачи учиха" at bounding box center [431, 213] width 155 height 14
paste input "тачі Учі"
click at [362, 211] on input "Фигурка Ітачі Учіха" at bounding box center [431, 213] width 155 height 14
type input "Фігурка Ітачі Учіха"
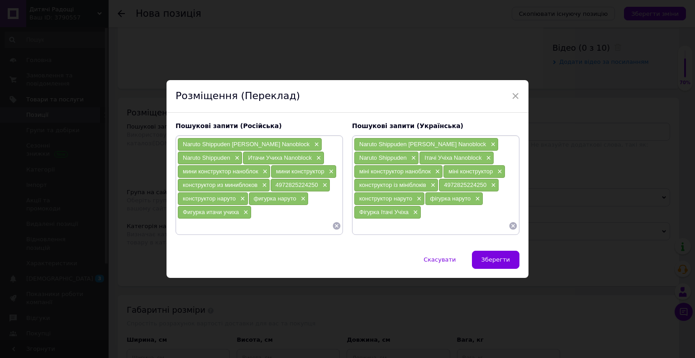
click at [222, 170] on span "мини конструктор наноблок" at bounding box center [221, 171] width 76 height 7
drag, startPoint x: 222, startPoint y: 170, endPoint x: 243, endPoint y: 172, distance: 20.5
click at [243, 172] on span "мини конструктор наноблок" at bounding box center [221, 171] width 76 height 7
copy span "конструктор наноблок"
click at [224, 228] on input at bounding box center [254, 226] width 155 height 14
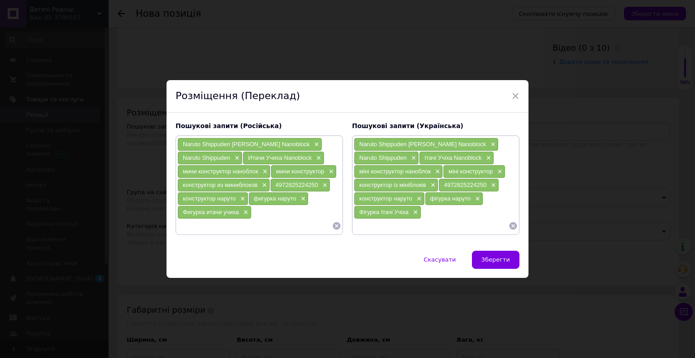
paste input "конструктор наноблок"
type input "конструктор наноблок"
click at [376, 220] on input at bounding box center [431, 226] width 155 height 14
paste input "конструктор наноблок"
type input "конструктор наноблок"
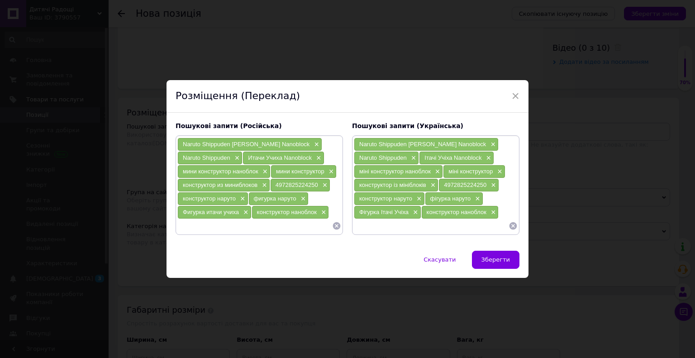
click at [308, 211] on span "конструктор наноблок" at bounding box center [287, 212] width 60 height 7
copy span "наноблок"
click at [266, 228] on input at bounding box center [254, 226] width 155 height 14
paste input "наноблок"
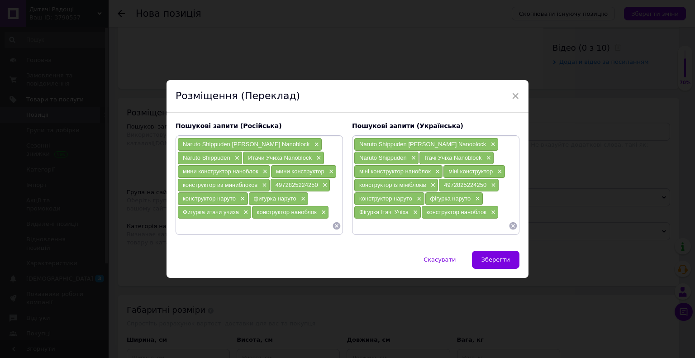
type input "наноблок"
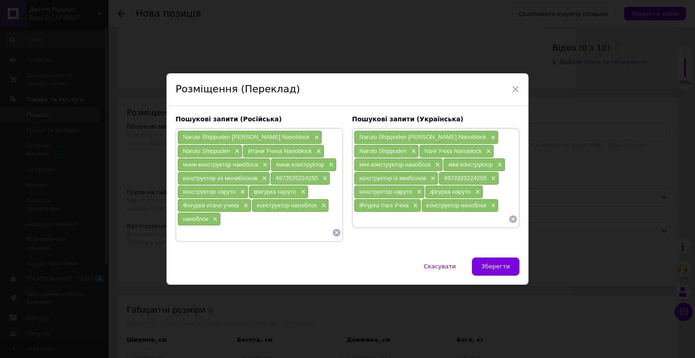
click at [402, 208] on div "Фігурка Ітачі Учіха ×" at bounding box center [388, 205] width 67 height 13
click at [401, 223] on input at bounding box center [431, 219] width 155 height 14
paste input "наноблок"
type input "наноблок"
paste input "наноблок"
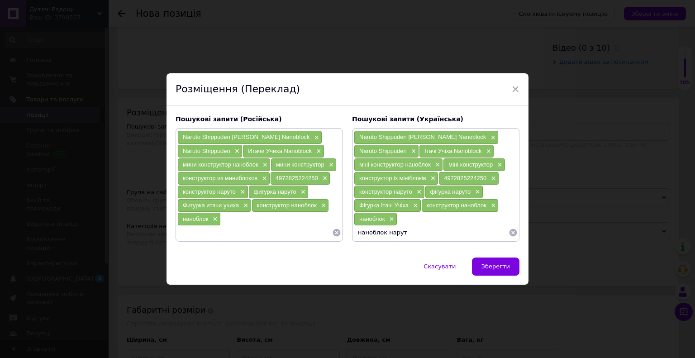
type input "наноблок наруто"
click at [255, 234] on input at bounding box center [254, 233] width 155 height 14
paste input "наноблок наруто"
type input "наноблок наруто"
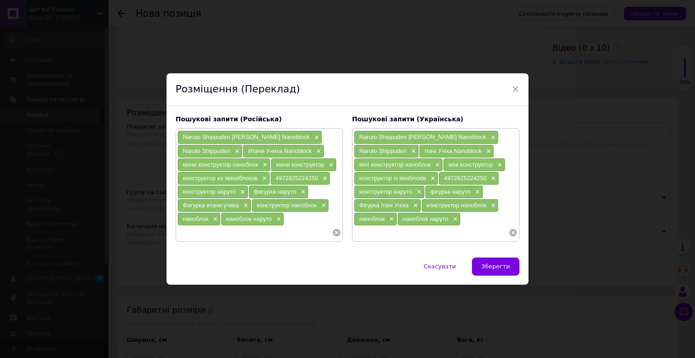
paste input "Itachi Uchiha NBCC-138 NANOBLOCK meets Naruto"
click at [283, 231] on input "Itachi Uchiha NBCC-138 NANOBLOCK meets Naruto" at bounding box center [254, 233] width 155 height 14
click at [284, 230] on input "Itachi Uchiha NBCC-138 NANOBLOCK meets Naruto" at bounding box center [254, 233] width 155 height 14
type input "Itachi Uchiha NBCC-138 NANOBLOCK Naruto"
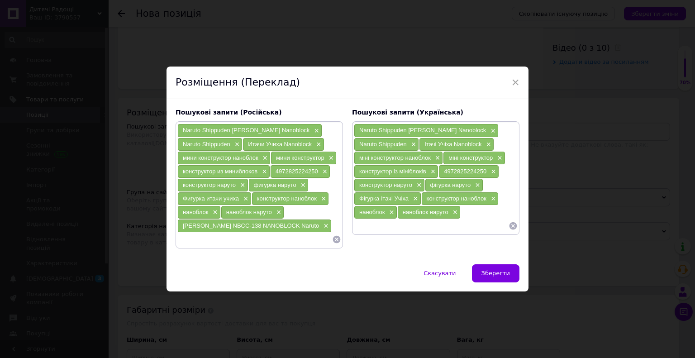
click at [378, 223] on input at bounding box center [431, 226] width 155 height 14
paste input "Itachi Uchiha NBCC-138 NANOBLOCK Naruto"
type input "Itachi Uchiha NBCC-138 NANOBLOCK Naruto"
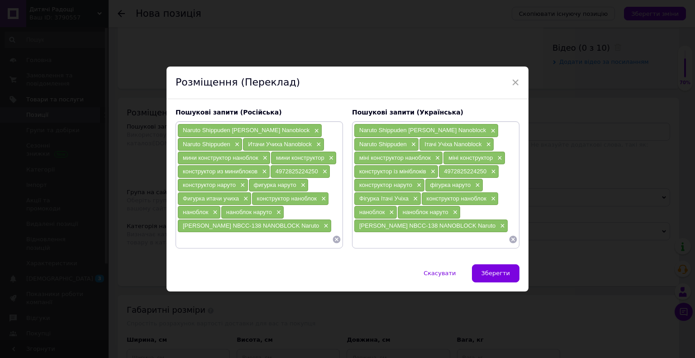
click at [400, 228] on span "Itachi Uchiha NBCC-138 NANOBLOCK Naruto" at bounding box center [427, 225] width 136 height 7
drag, startPoint x: 400, startPoint y: 228, endPoint x: 413, endPoint y: 229, distance: 13.2
click at [413, 228] on div "Itachi Uchiha NBCC-138 NANOBLOCK Naruto ×" at bounding box center [431, 226] width 153 height 13
click at [373, 241] on input at bounding box center [431, 240] width 155 height 14
paste input "NBCC-138"
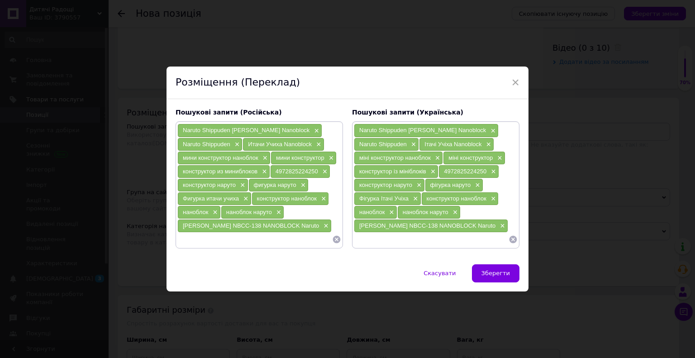
type input "NBCC-138"
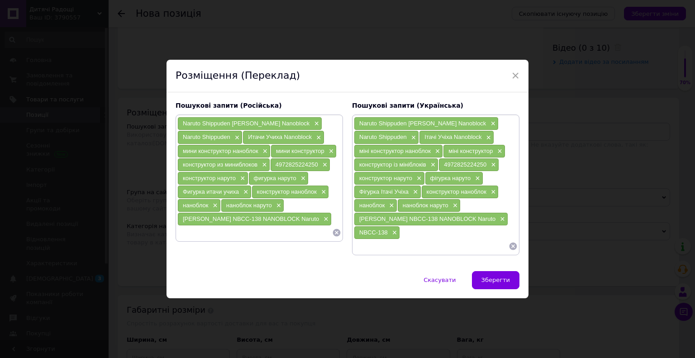
click at [242, 232] on input at bounding box center [254, 233] width 155 height 14
paste input "NBCC-138"
type input "NBCC-138"
click at [504, 271] on button "Зберегти" at bounding box center [496, 280] width 48 height 18
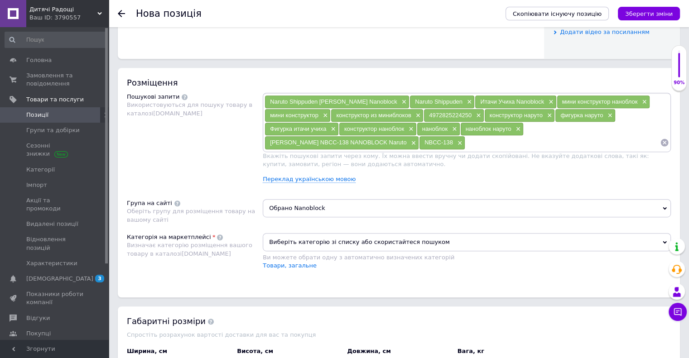
scroll to position [498, 0]
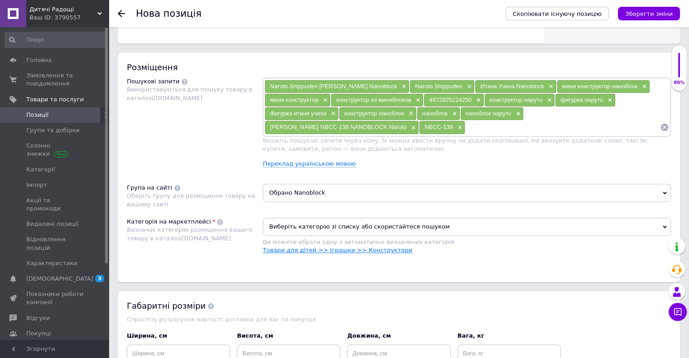
click at [298, 248] on link "Товари для дітей >> Іграшки >> Конструктори" at bounding box center [337, 250] width 149 height 7
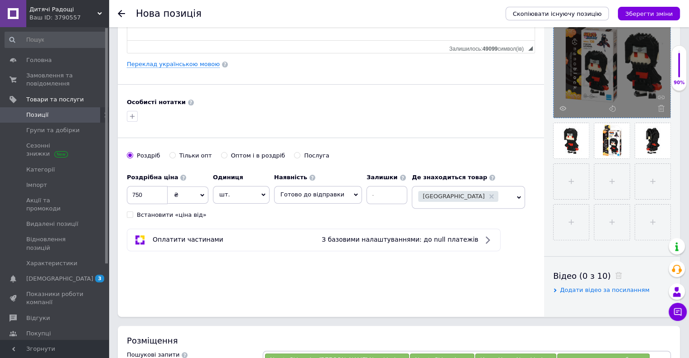
scroll to position [226, 0]
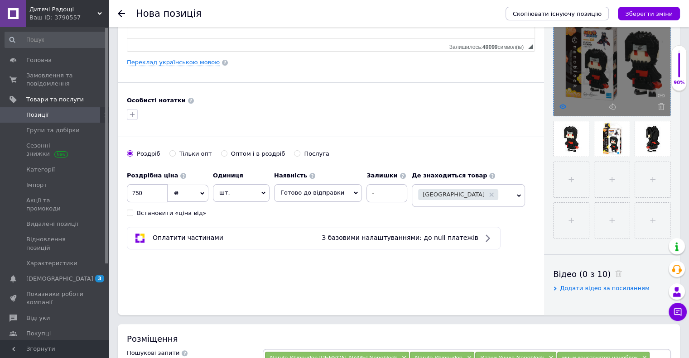
click at [564, 106] on icon at bounding box center [562, 106] width 7 height 7
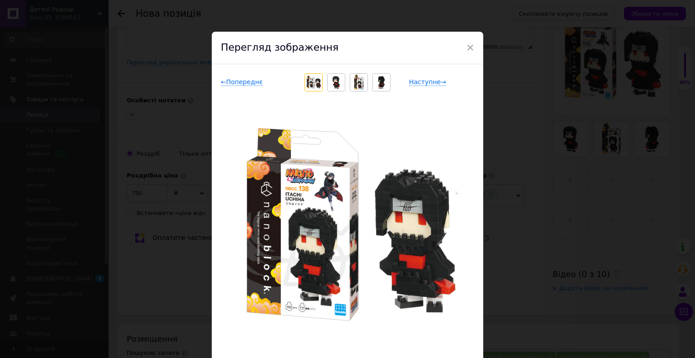
click at [536, 217] on div "× Перегляд зображення ← Попереднє Наступне → Видалити зображення Видалити всі з…" at bounding box center [347, 179] width 695 height 358
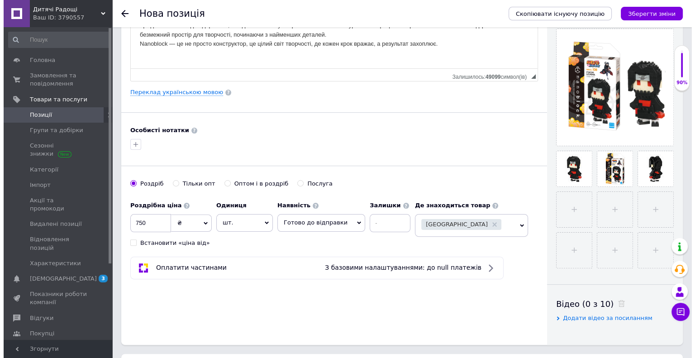
scroll to position [181, 0]
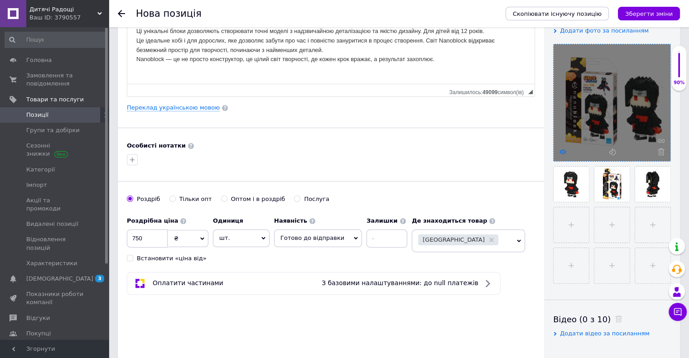
click at [565, 153] on icon at bounding box center [562, 152] width 7 height 7
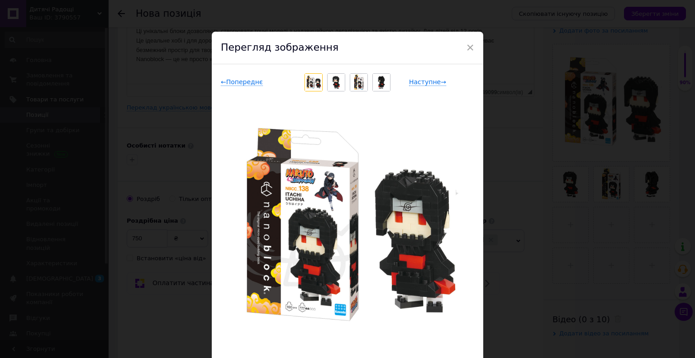
click at [307, 220] on img at bounding box center [348, 228] width 254 height 254
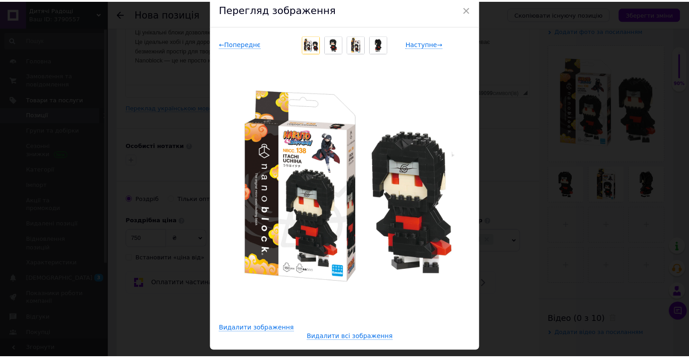
scroll to position [63, 0]
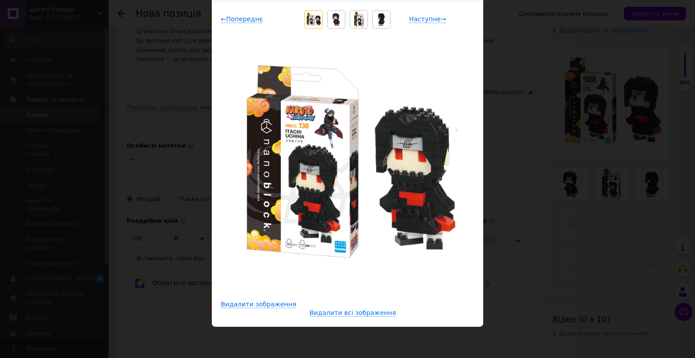
click at [598, 238] on div "× Перегляд зображення ← Попереднє Наступне → Видалити зображення Видалити всі з…" at bounding box center [347, 179] width 695 height 358
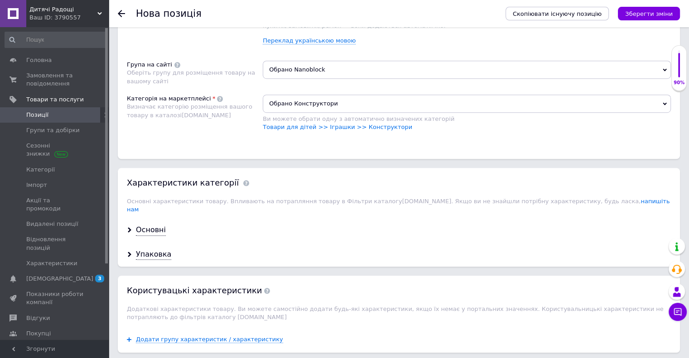
scroll to position [724, 0]
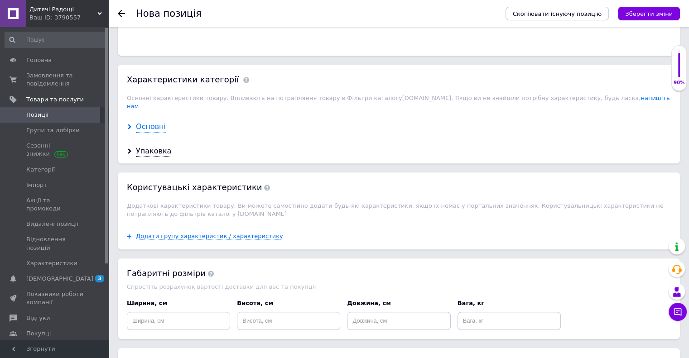
click at [149, 122] on div "Основні" at bounding box center [151, 127] width 30 height 10
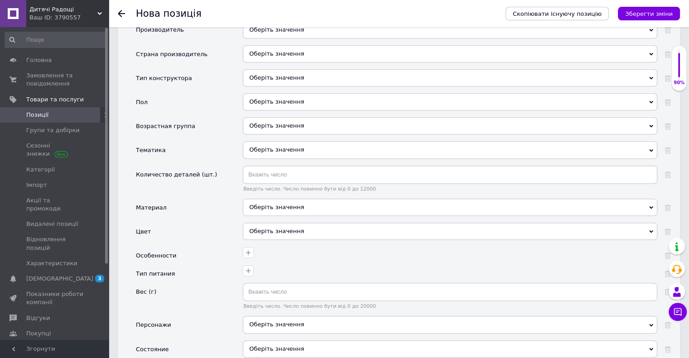
scroll to position [860, 0]
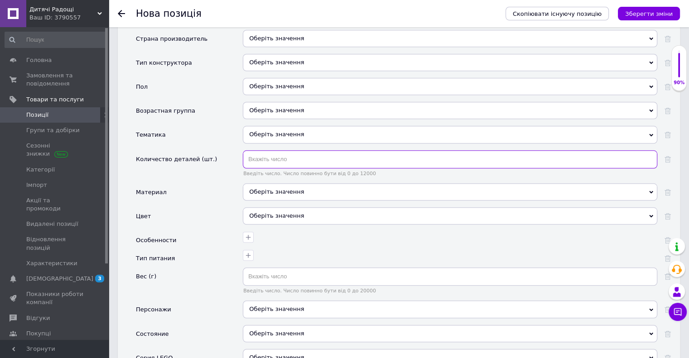
click at [275, 150] on input "text" at bounding box center [450, 159] width 414 height 18
type input "160"
click at [272, 208] on div "Оберіть значення" at bounding box center [450, 215] width 414 height 17
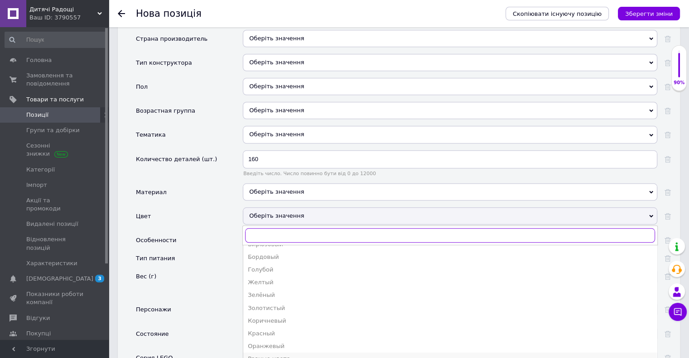
scroll to position [91, 0]
click at [271, 300] on div "Разные цвета" at bounding box center [450, 304] width 404 height 8
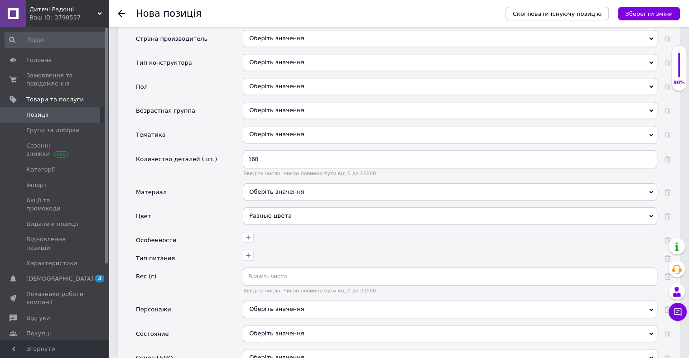
click at [272, 183] on div "Оберіть значення" at bounding box center [450, 191] width 414 height 17
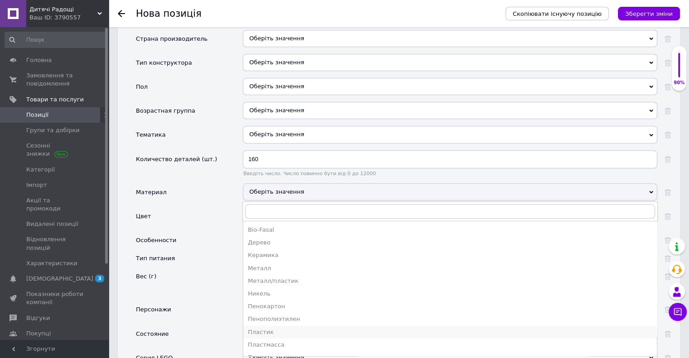
click at [271, 326] on li "Пластик" at bounding box center [449, 332] width 413 height 13
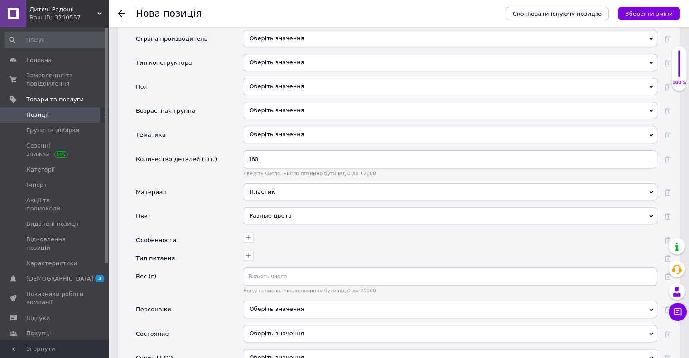
click at [271, 325] on div "Оберіть значення" at bounding box center [450, 333] width 414 height 17
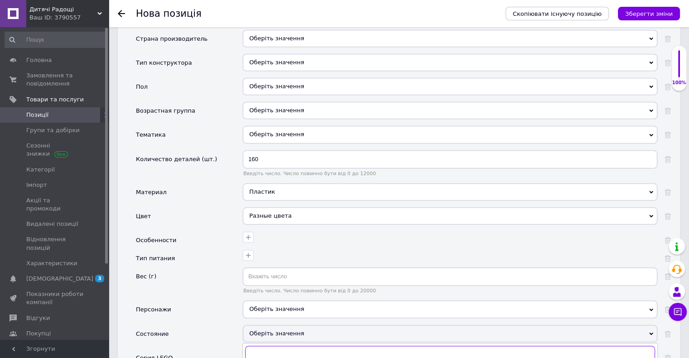
scroll to position [906, 0]
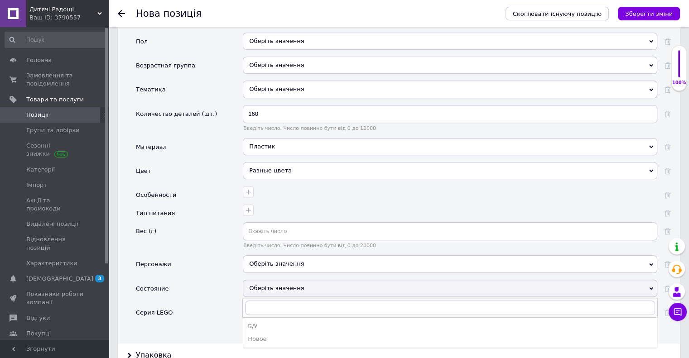
click at [268, 335] on div "Новое" at bounding box center [450, 339] width 404 height 8
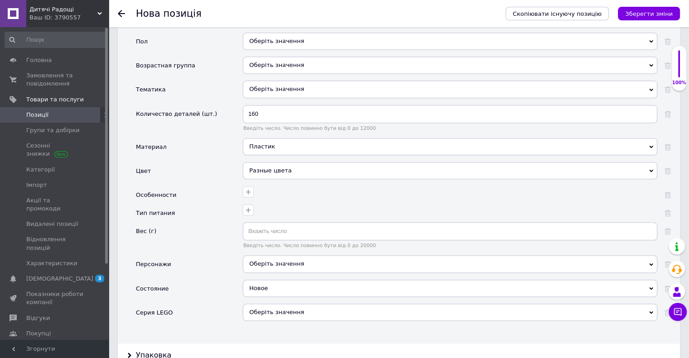
click at [268, 255] on div "Оберіть значення" at bounding box center [450, 263] width 414 height 17
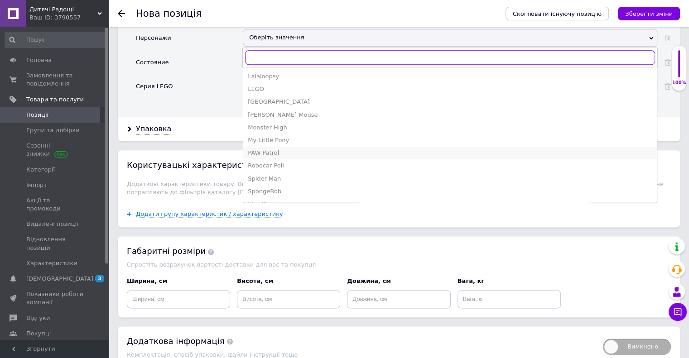
scroll to position [181, 0]
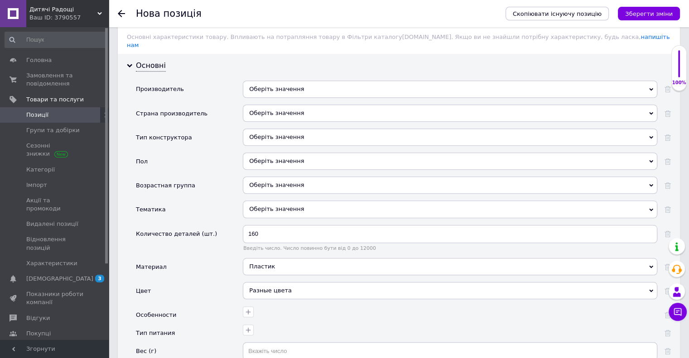
scroll to position [770, 0]
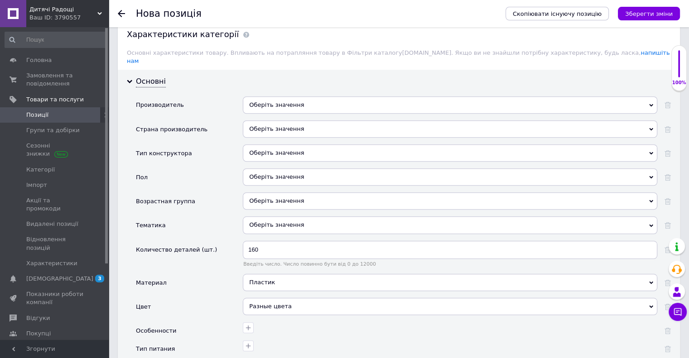
click at [258, 125] on div "Оберіть значення" at bounding box center [450, 128] width 414 height 17
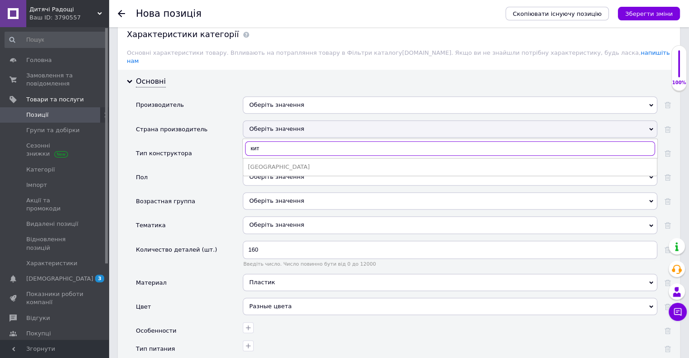
type input "кит"
click at [257, 163] on div "Китай" at bounding box center [450, 167] width 404 height 8
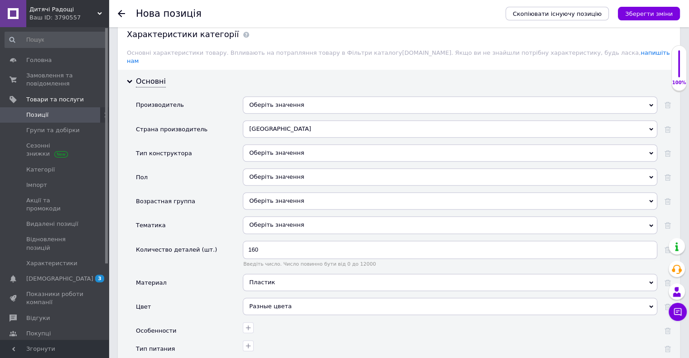
click at [268, 168] on div "Оберіть значення" at bounding box center [450, 176] width 414 height 17
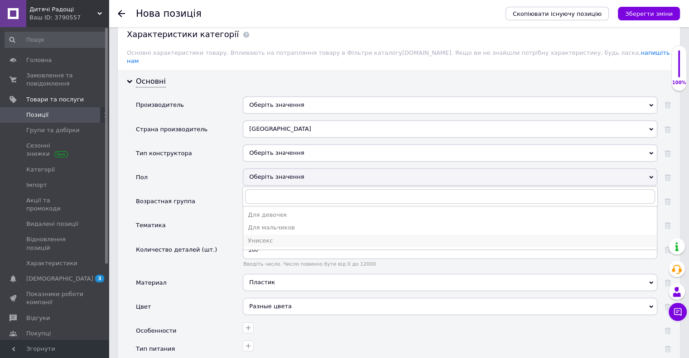
click at [278, 237] on div "Унисекс" at bounding box center [450, 241] width 404 height 8
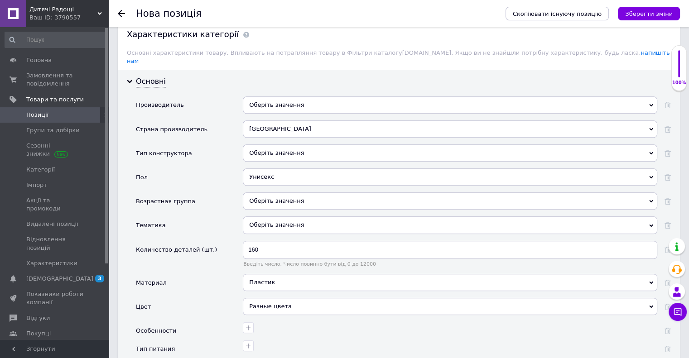
click at [274, 192] on div "Оберіть значення" at bounding box center [450, 200] width 414 height 17
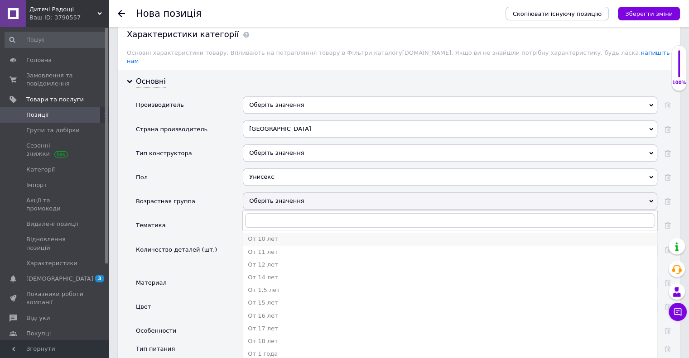
click at [268, 235] on div "От 10 лет" at bounding box center [450, 239] width 404 height 8
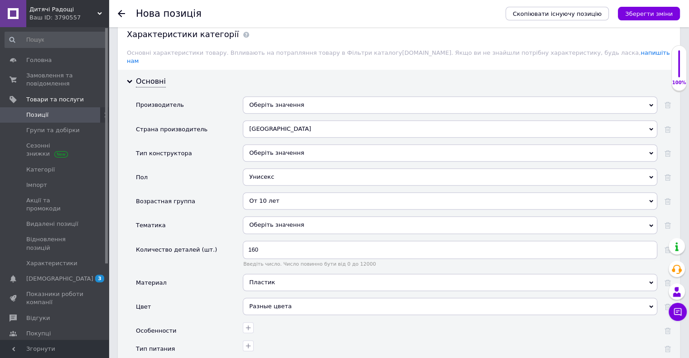
click at [278, 216] on div "Оберіть значення" at bounding box center [450, 224] width 414 height 17
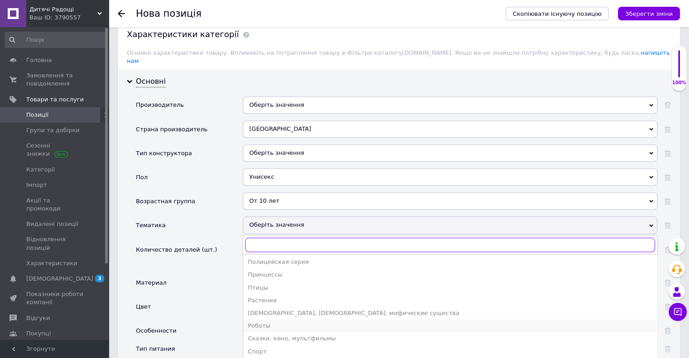
scroll to position [265, 0]
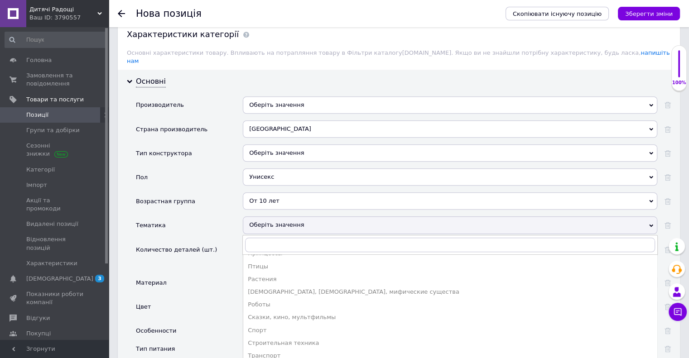
click at [302, 313] on div "Сказки, кино, мультфильмы" at bounding box center [450, 317] width 404 height 8
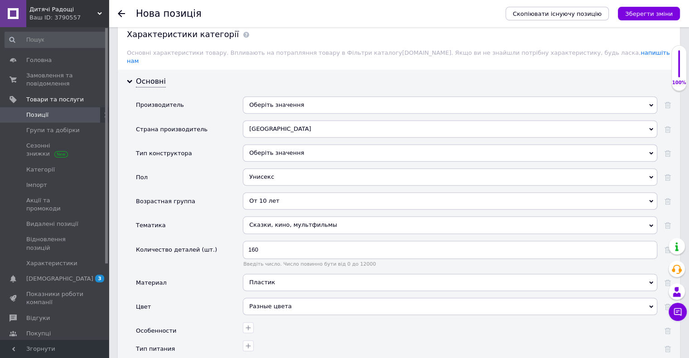
click at [274, 147] on div "Оберіть значення" at bounding box center [450, 152] width 414 height 17
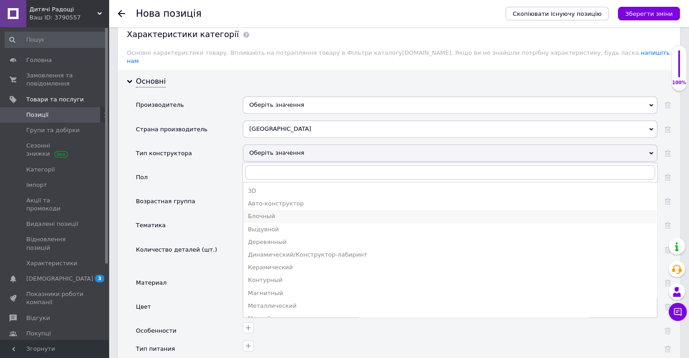
click at [273, 212] on div "Блочный" at bounding box center [450, 216] width 404 height 8
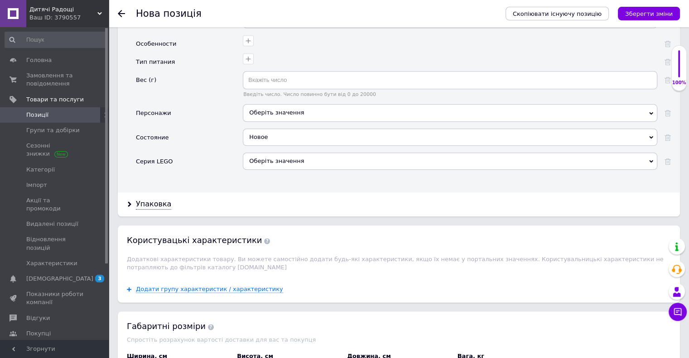
scroll to position [1041, 0]
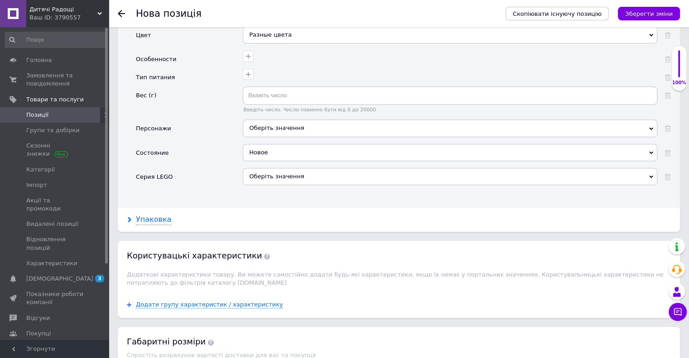
click at [160, 215] on div "Упаковка" at bounding box center [153, 220] width 35 height 10
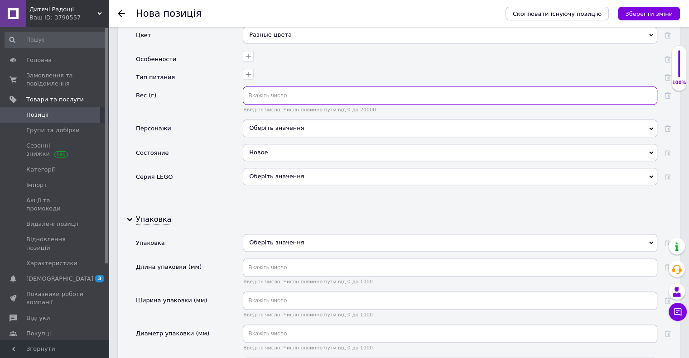
click at [266, 86] on input "text" at bounding box center [450, 95] width 414 height 18
type input "59"
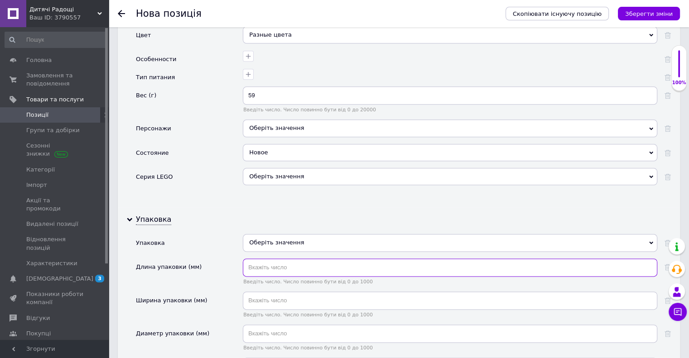
click at [264, 259] on input "text" at bounding box center [450, 268] width 414 height 18
type input "105"
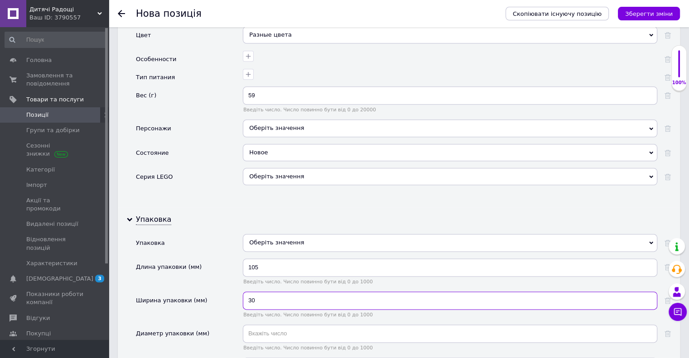
type input "30"
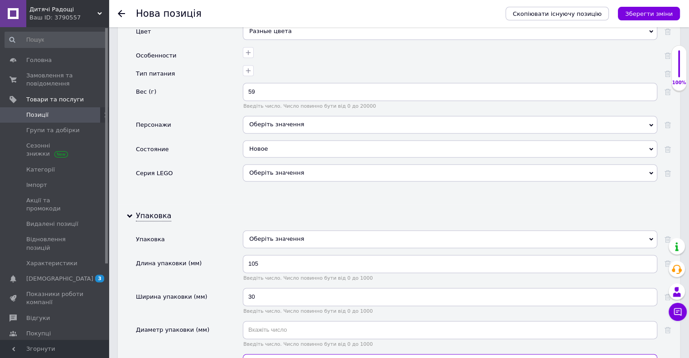
type input "180"
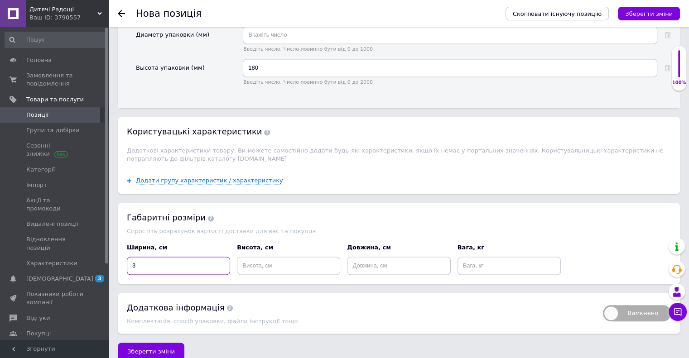
type input "3"
type input "18"
type input "10.5"
type input "0.1"
click at [647, 18] on button "Зберегти зміни" at bounding box center [649, 14] width 62 height 14
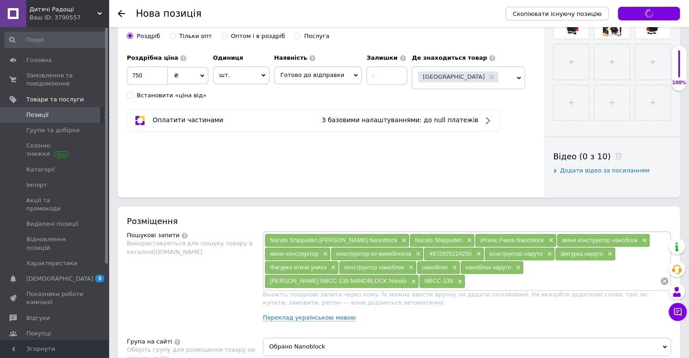
scroll to position [0, 0]
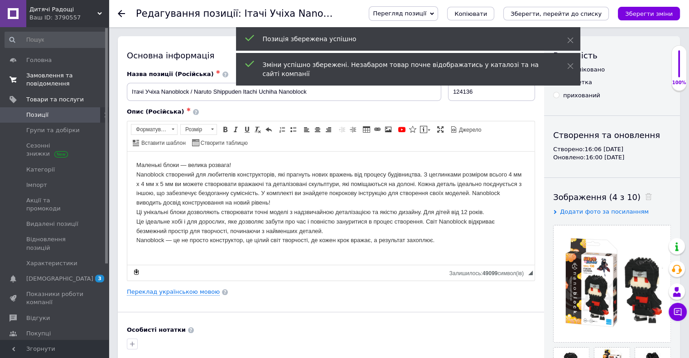
click at [63, 80] on span "Замовлення та повідомлення" at bounding box center [55, 80] width 58 height 16
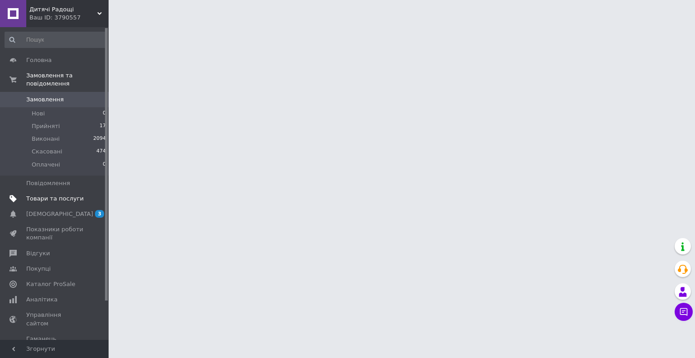
click at [42, 191] on link "Товари та послуги" at bounding box center [55, 198] width 111 height 15
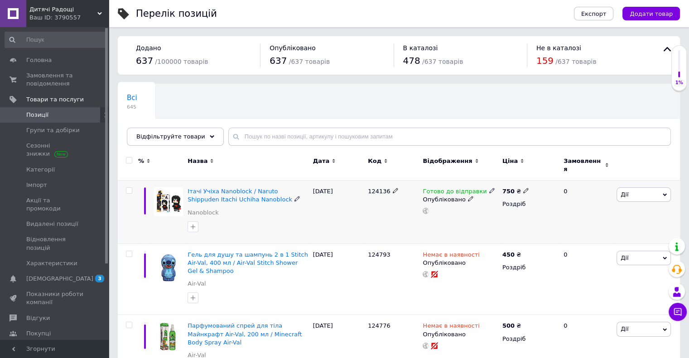
click at [625, 191] on span "Дії" at bounding box center [624, 194] width 8 height 7
click at [592, 244] on li "Знижка" at bounding box center [610, 250] width 120 height 13
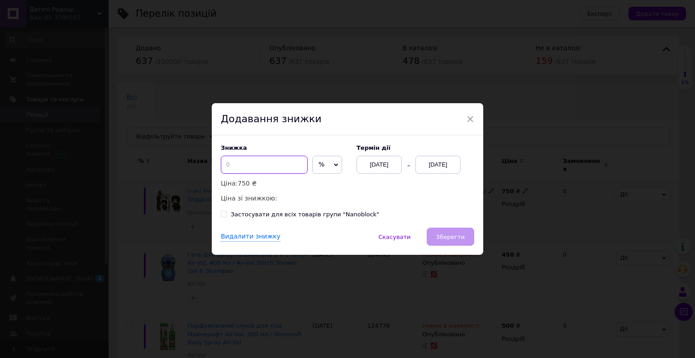
click at [258, 169] on input at bounding box center [264, 165] width 87 height 18
type input "14"
click at [428, 168] on div "[DATE]" at bounding box center [438, 165] width 45 height 18
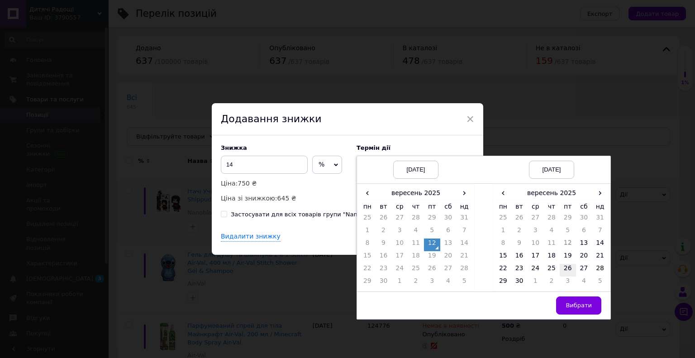
click at [564, 266] on td "26" at bounding box center [568, 270] width 16 height 13
click at [579, 304] on span "Вибрати" at bounding box center [579, 305] width 26 height 7
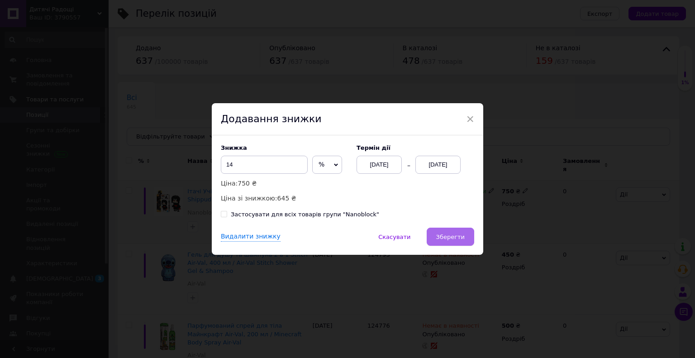
click at [447, 232] on button "Зберегти" at bounding box center [451, 237] width 48 height 18
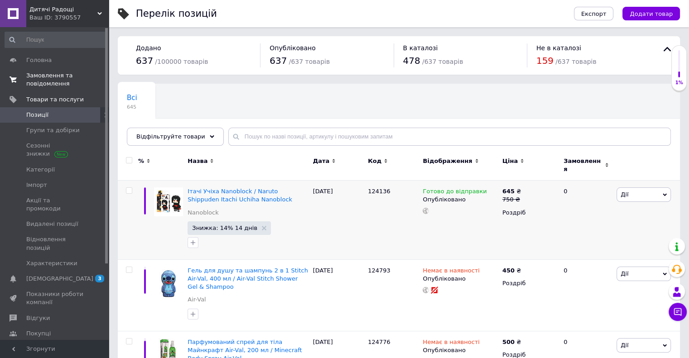
click at [74, 77] on span "Замовлення та повідомлення" at bounding box center [55, 80] width 58 height 16
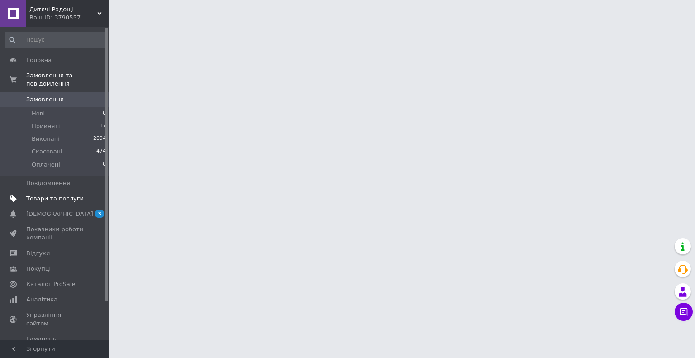
click at [53, 195] on span "Товари та послуги" at bounding box center [55, 199] width 58 height 8
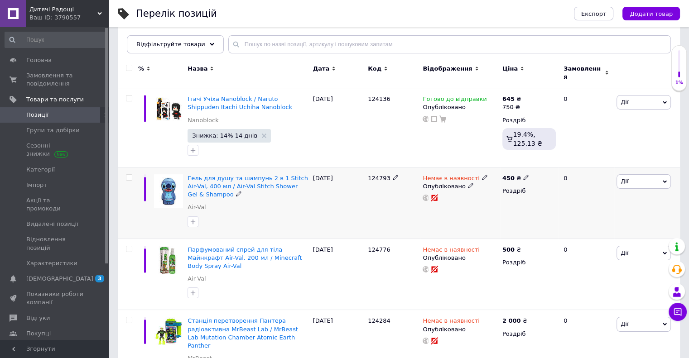
scroll to position [45, 0]
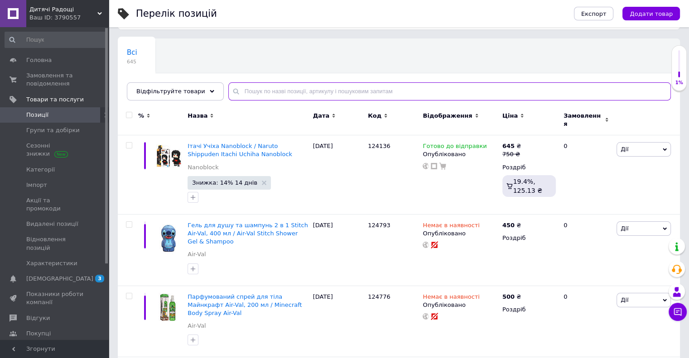
click at [235, 86] on input "text" at bounding box center [449, 91] width 442 height 18
paste input "NBCC-138"
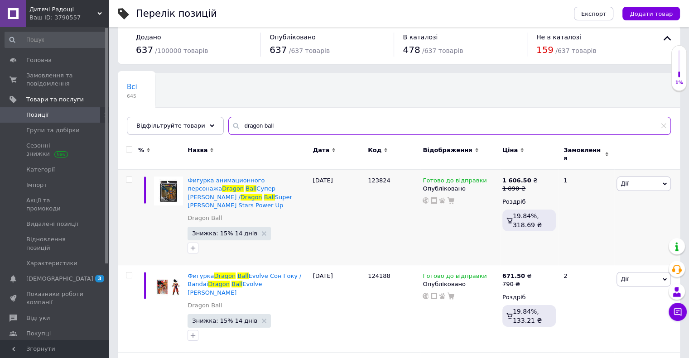
scroll to position [91, 0]
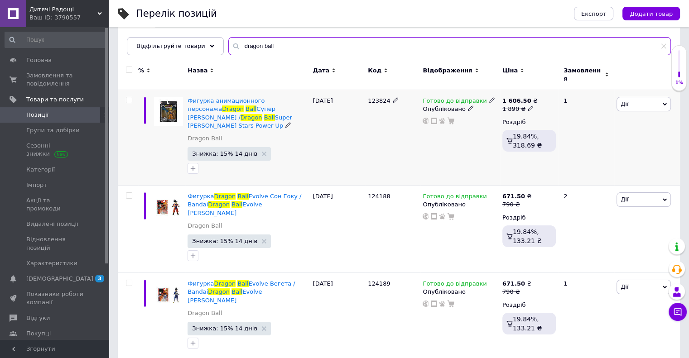
type input "dragon ball"
click at [623, 101] on span "Дії" at bounding box center [624, 104] width 8 height 7
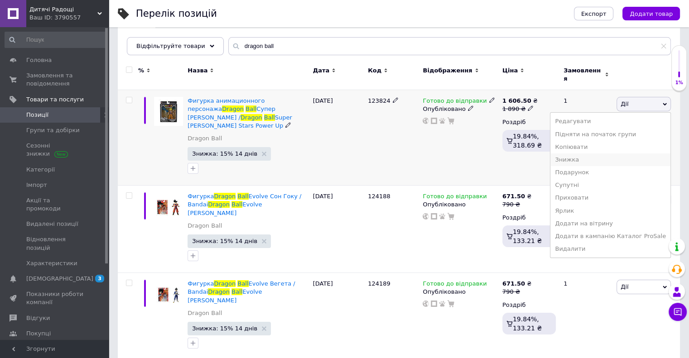
click at [590, 153] on li "Знижка" at bounding box center [610, 159] width 120 height 13
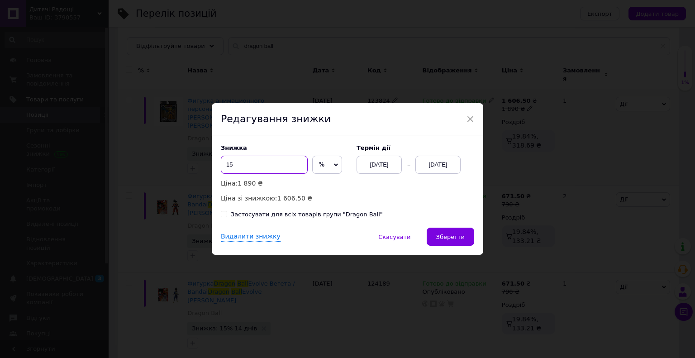
click at [238, 165] on input "15" at bounding box center [264, 165] width 87 height 18
click at [319, 164] on span "%" at bounding box center [322, 164] width 6 height 7
click at [317, 179] on li "₴" at bounding box center [327, 183] width 29 height 13
click at [269, 168] on input "15" at bounding box center [264, 165] width 87 height 18
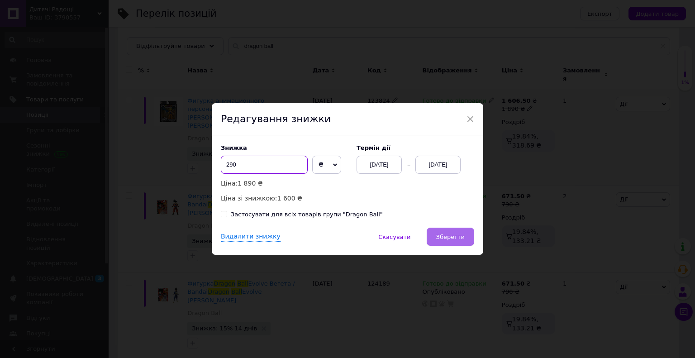
type input "290"
click at [452, 237] on span "Зберегти" at bounding box center [450, 237] width 29 height 7
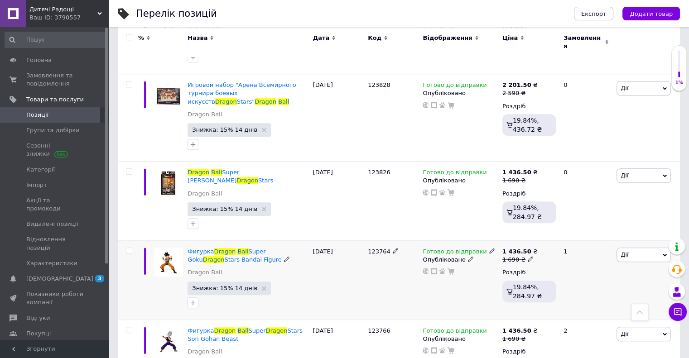
scroll to position [724, 0]
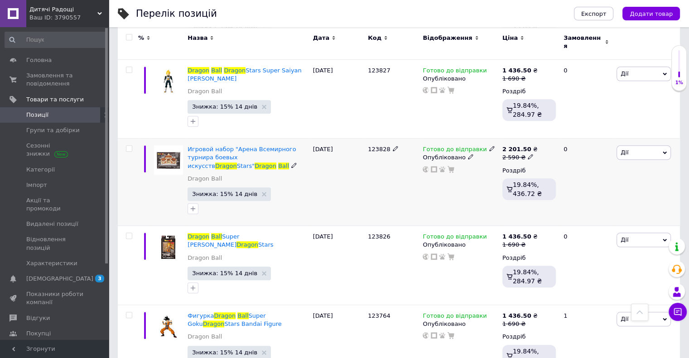
click at [623, 149] on span "Дії" at bounding box center [624, 152] width 8 height 7
click at [593, 202] on li "Знижка" at bounding box center [610, 208] width 120 height 13
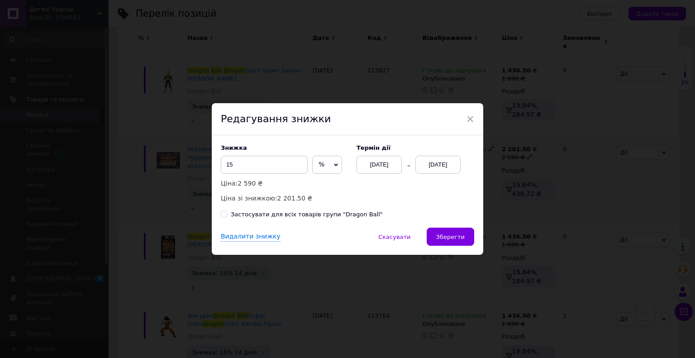
click at [319, 163] on span "%" at bounding box center [322, 164] width 6 height 7
drag, startPoint x: 319, startPoint y: 186, endPoint x: 286, endPoint y: 173, distance: 35.4
click at [319, 186] on li "₴" at bounding box center [327, 183] width 29 height 13
click at [261, 163] on input "15" at bounding box center [264, 165] width 87 height 18
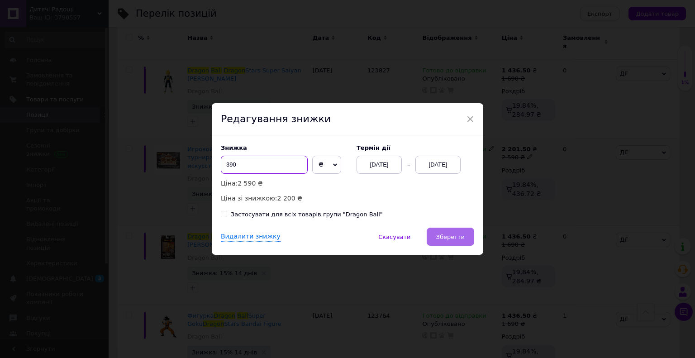
type input "390"
click at [451, 235] on span "Зберегти" at bounding box center [450, 237] width 29 height 7
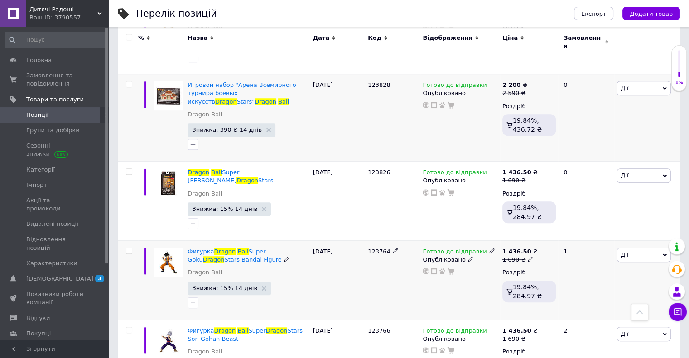
scroll to position [815, 0]
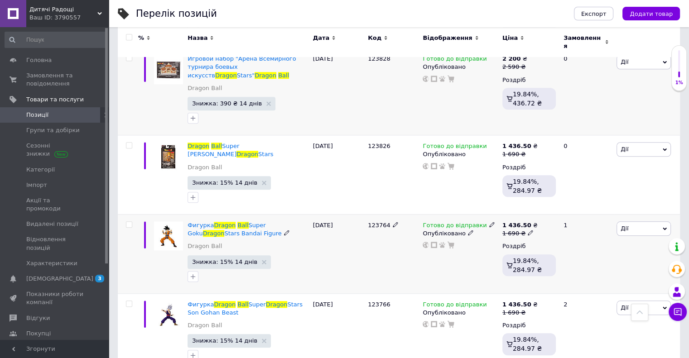
click at [129, 222] on input "checkbox" at bounding box center [129, 225] width 6 height 6
checkbox input "true"
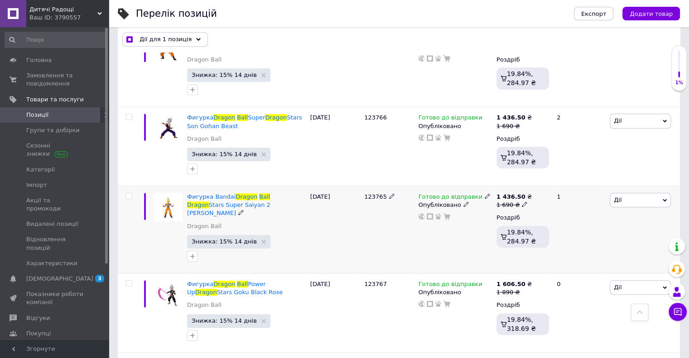
scroll to position [1041, 0]
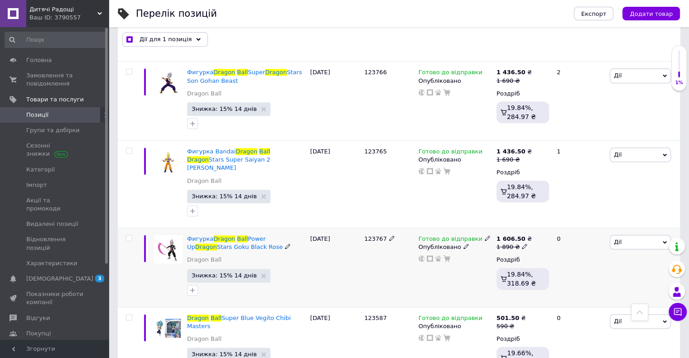
click at [130, 235] on input "checkbox" at bounding box center [129, 238] width 6 height 6
checkbox input "true"
click at [127, 235] on input "checkbox" at bounding box center [129, 238] width 6 height 6
checkbox input "false"
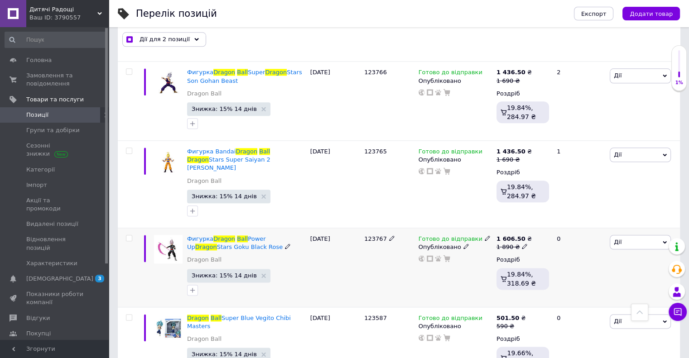
checkbox input "true"
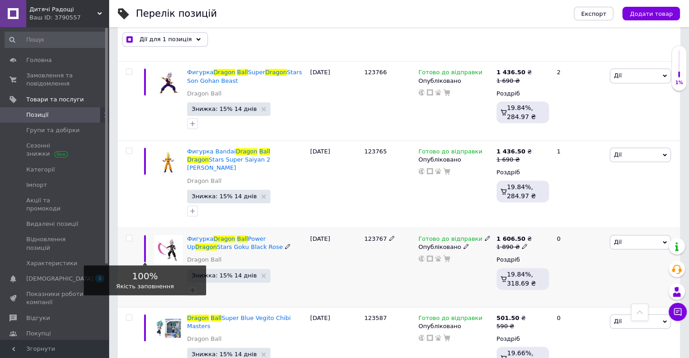
scroll to position [996, 0]
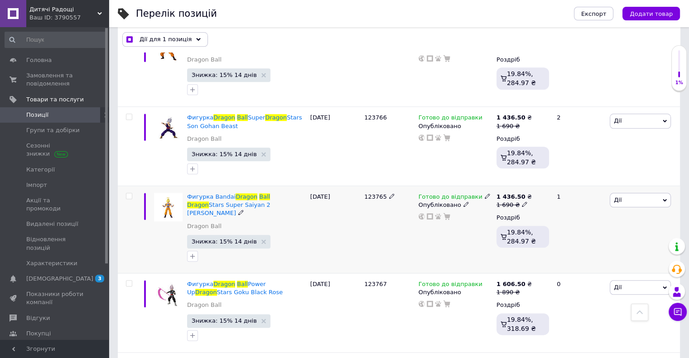
click at [129, 193] on input "checkbox" at bounding box center [129, 196] width 6 height 6
checkbox input "true"
click at [129, 114] on input "checkbox" at bounding box center [129, 117] width 6 height 6
checkbox input "true"
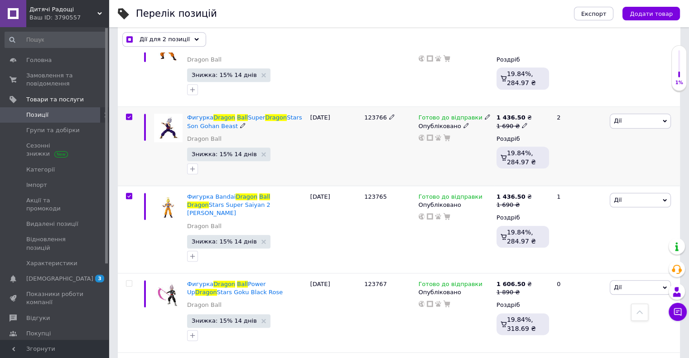
checkbox input "true"
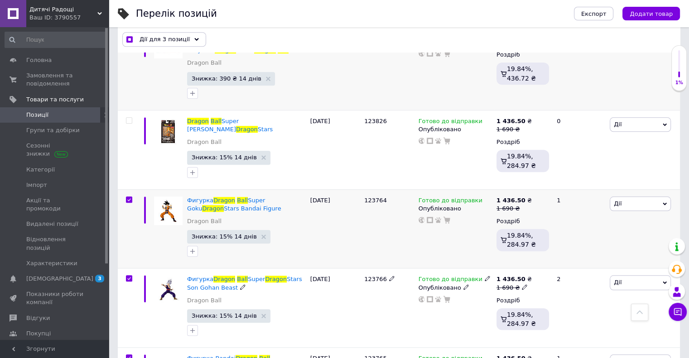
scroll to position [770, 0]
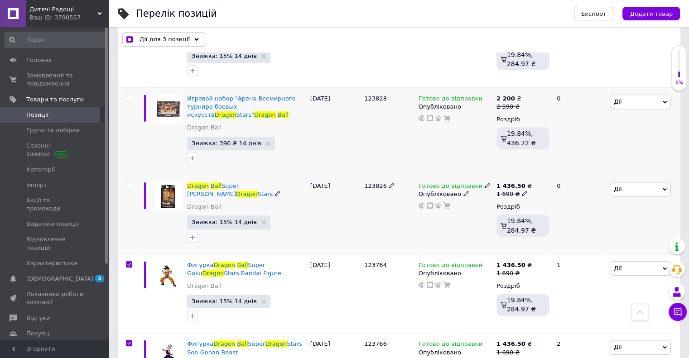
click at [128, 182] on input "checkbox" at bounding box center [129, 185] width 6 height 6
checkbox input "true"
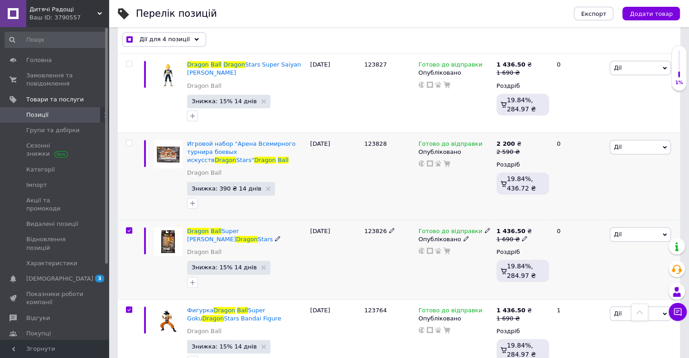
scroll to position [634, 0]
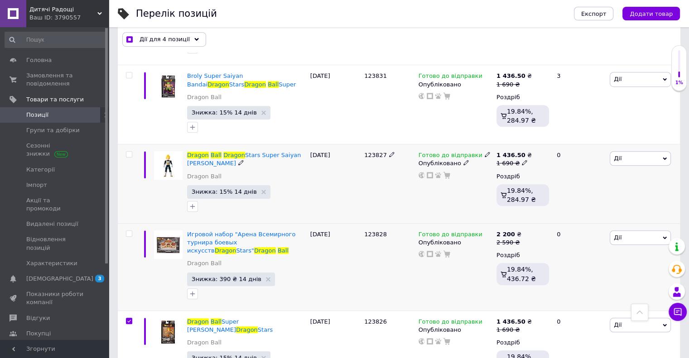
click at [129, 152] on input "checkbox" at bounding box center [129, 155] width 6 height 6
checkbox input "true"
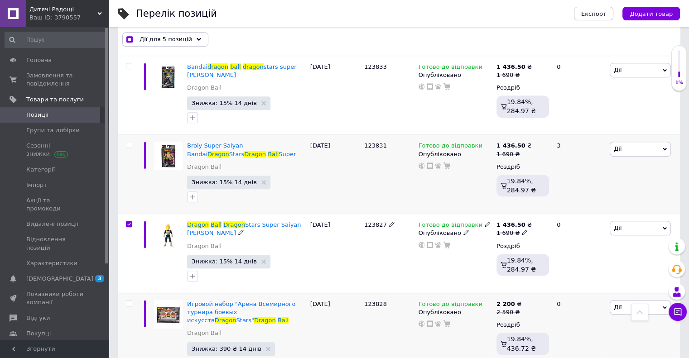
scroll to position [543, 0]
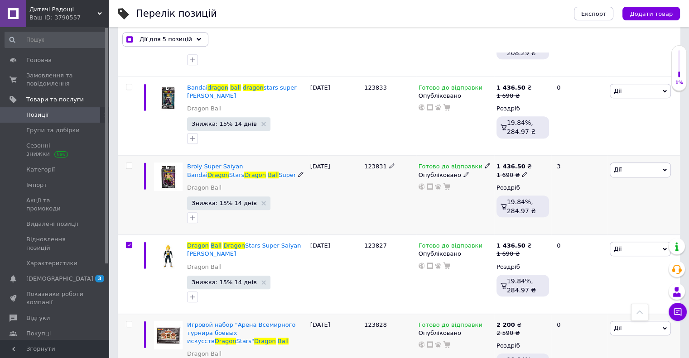
click at [129, 163] on input "checkbox" at bounding box center [129, 166] width 6 height 6
checkbox input "true"
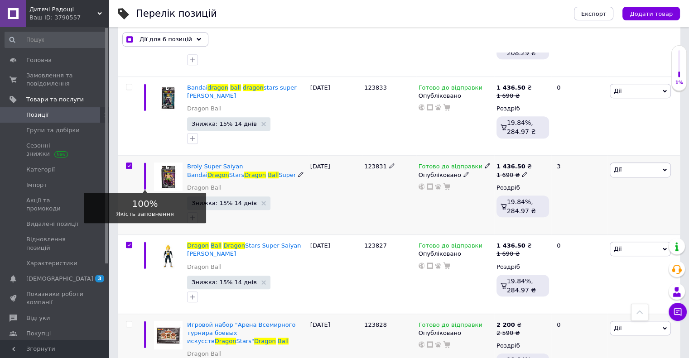
scroll to position [498, 0]
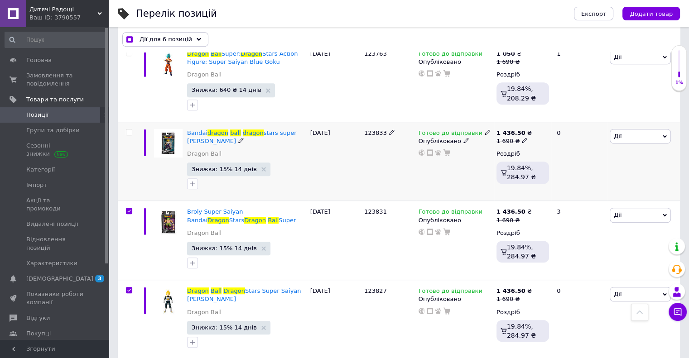
click at [129, 122] on div at bounding box center [128, 161] width 20 height 79
checkbox input "true"
click at [129, 129] on input "checkbox" at bounding box center [129, 132] width 6 height 6
checkbox input "true"
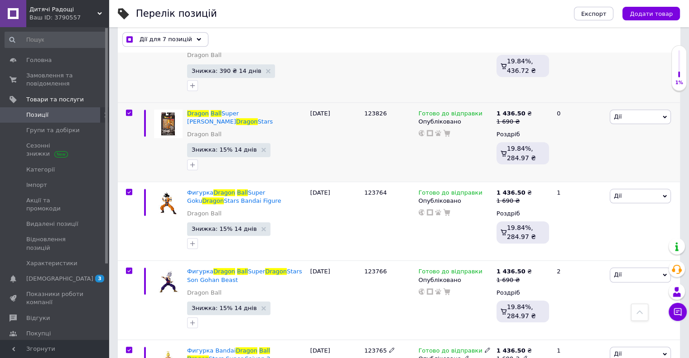
scroll to position [841, 0]
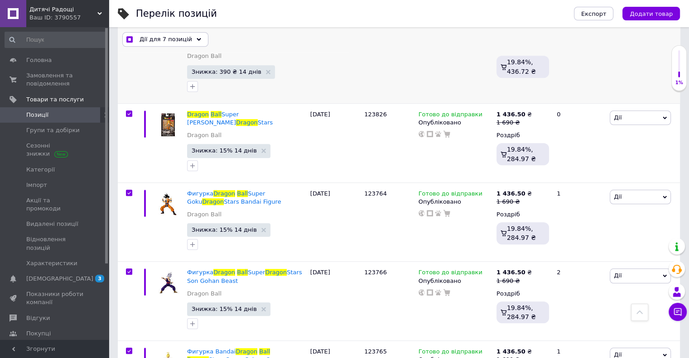
click at [167, 40] on span "Дії для 7 позицій" at bounding box center [165, 40] width 53 height 8
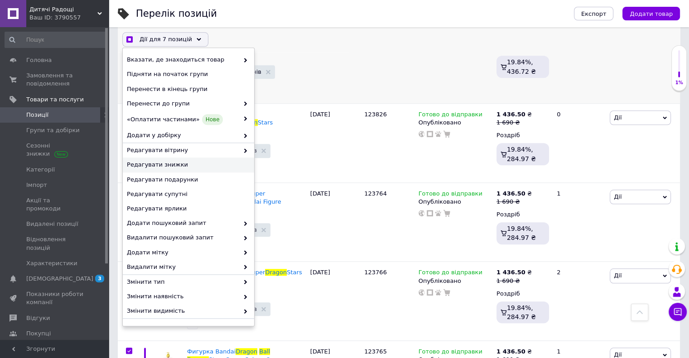
click at [164, 163] on span "Редагувати знижки" at bounding box center [187, 165] width 121 height 8
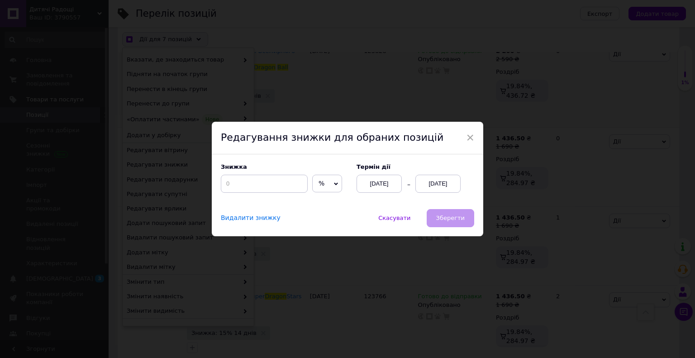
click at [424, 183] on div "12.09.2025" at bounding box center [438, 184] width 45 height 18
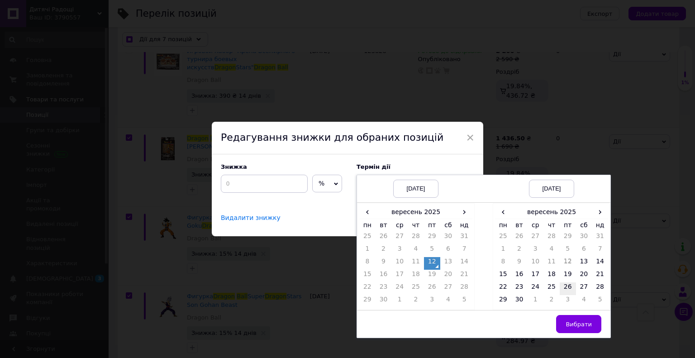
click at [564, 291] on td "26" at bounding box center [568, 289] width 16 height 13
drag, startPoint x: 577, startPoint y: 328, endPoint x: 569, endPoint y: 314, distance: 16.2
click at [577, 328] on button "Вибрати" at bounding box center [578, 324] width 45 height 18
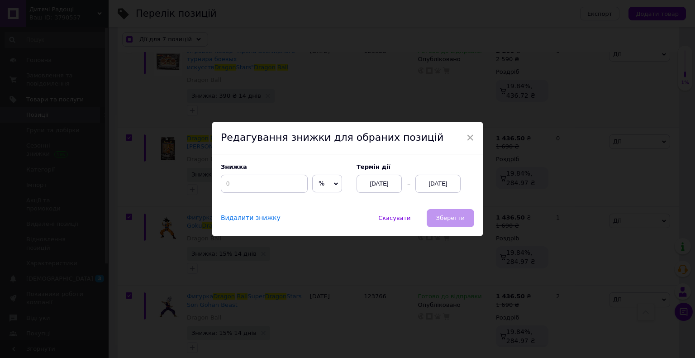
click at [327, 182] on span "%" at bounding box center [327, 184] width 30 height 18
click at [322, 205] on li "₴" at bounding box center [327, 202] width 29 height 13
click at [231, 176] on input at bounding box center [264, 184] width 87 height 18
checkbox input "true"
type input "2"
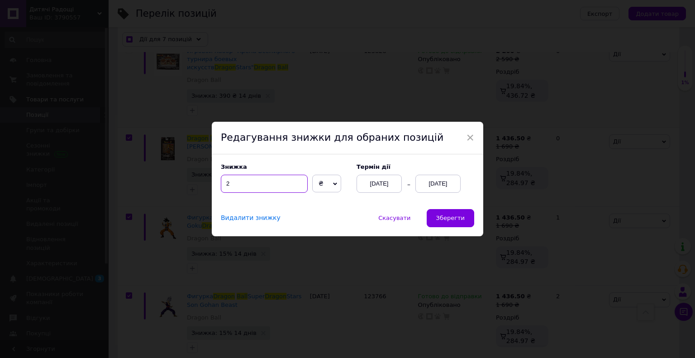
checkbox input "true"
type input "26"
checkbox input "true"
type input "260"
click at [449, 219] on span "Зберегти" at bounding box center [450, 218] width 29 height 7
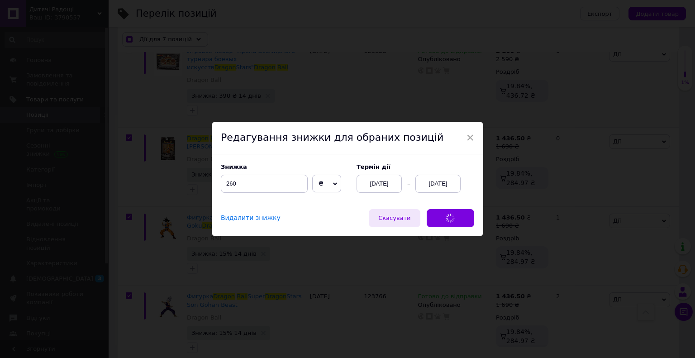
checkbox input "true"
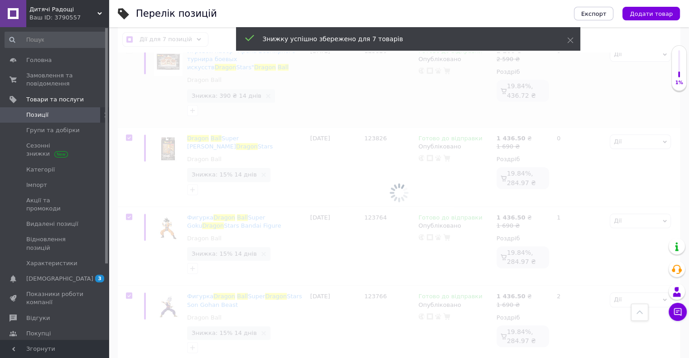
checkbox input "false"
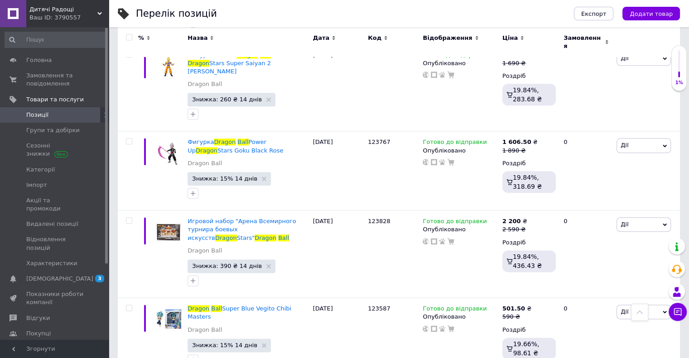
scroll to position [962, 0]
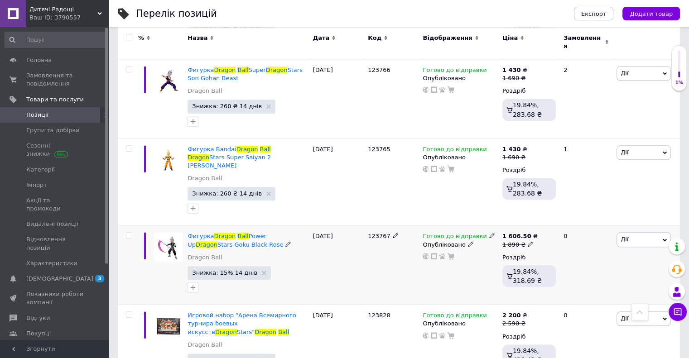
click at [636, 232] on span "Дії" at bounding box center [643, 239] width 54 height 14
click at [584, 289] on li "Знижка" at bounding box center [610, 295] width 120 height 13
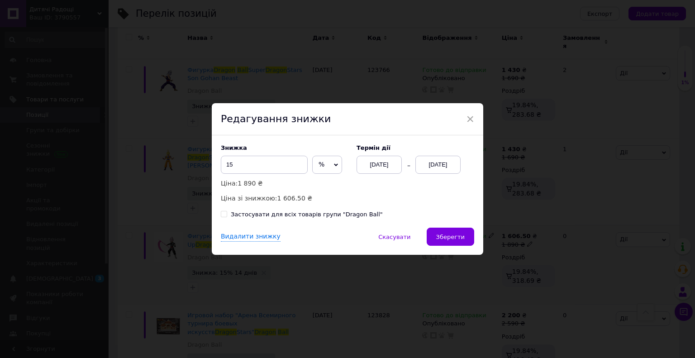
click at [322, 168] on span "%" at bounding box center [327, 165] width 30 height 18
click at [319, 184] on li "₴" at bounding box center [327, 183] width 29 height 13
click at [261, 164] on input "15" at bounding box center [264, 165] width 87 height 18
type input "290"
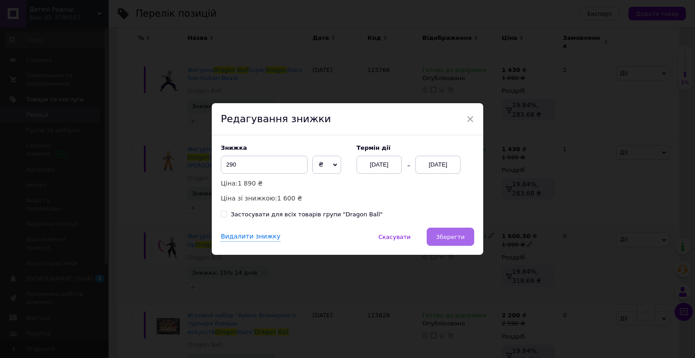
click at [450, 235] on span "Зберегти" at bounding box center [450, 237] width 29 height 7
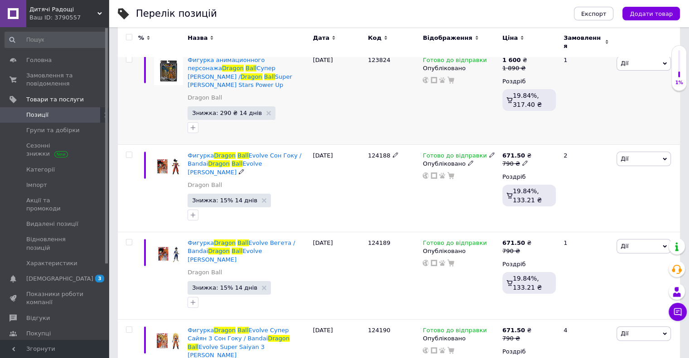
scroll to position [147, 0]
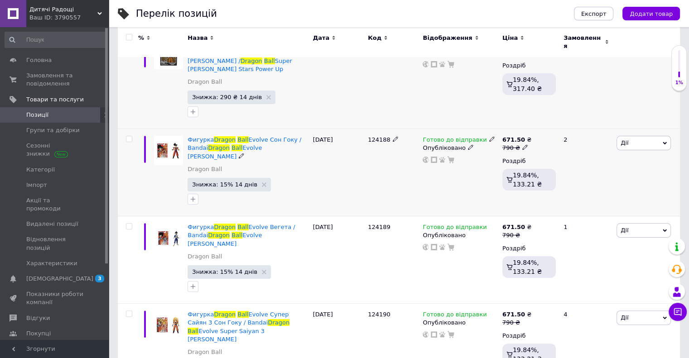
click at [633, 136] on span "Дії" at bounding box center [643, 143] width 54 height 14
click at [598, 192] on li "Знижка" at bounding box center [610, 198] width 120 height 13
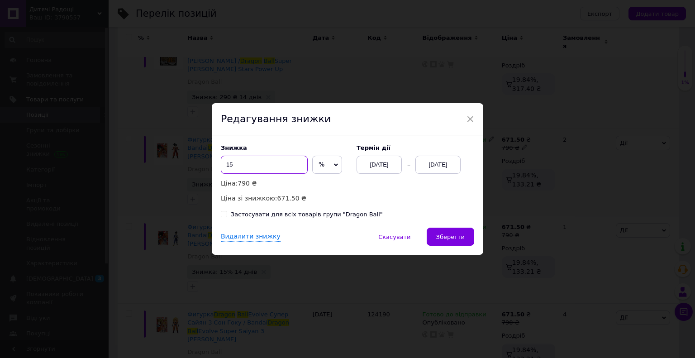
click at [264, 163] on input "15" at bounding box center [264, 165] width 87 height 18
type input "1"
click at [467, 119] on span "×" at bounding box center [470, 118] width 8 height 15
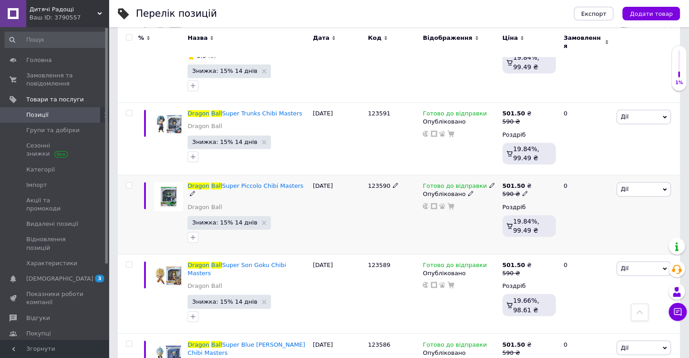
scroll to position [1415, 0]
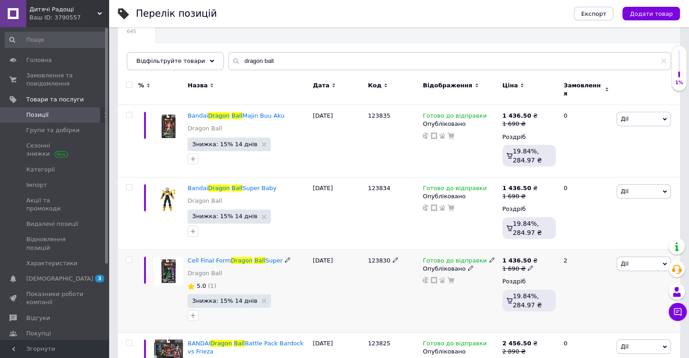
scroll to position [91, 0]
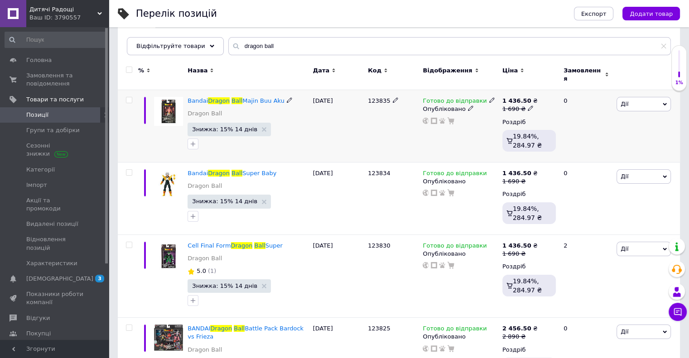
click at [129, 97] on input "checkbox" at bounding box center [129, 100] width 6 height 6
checkbox input "true"
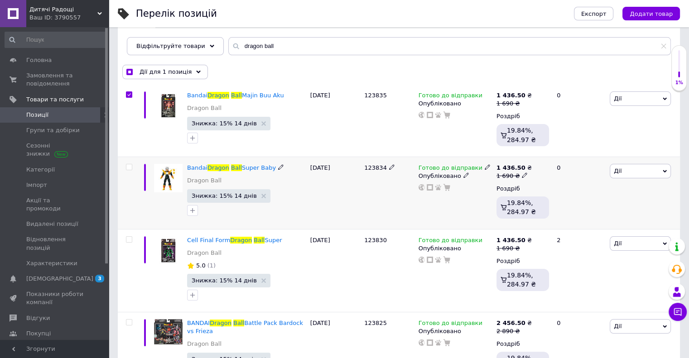
click at [129, 164] on input "checkbox" at bounding box center [129, 167] width 6 height 6
checkbox input "true"
click at [129, 240] on input "checkbox" at bounding box center [129, 240] width 6 height 6
checkbox input "true"
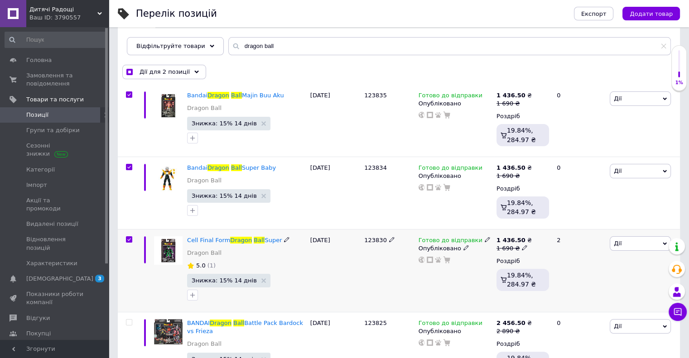
checkbox input "true"
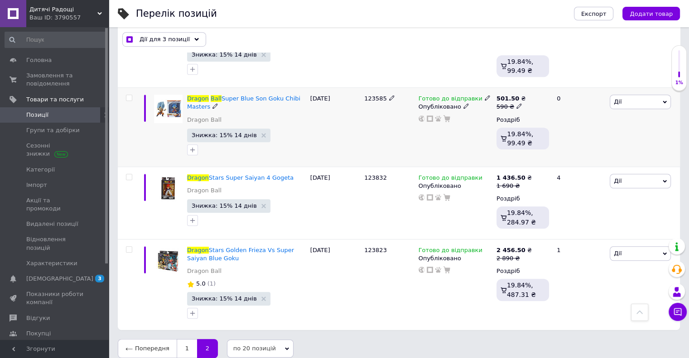
scroll to position [618, 0]
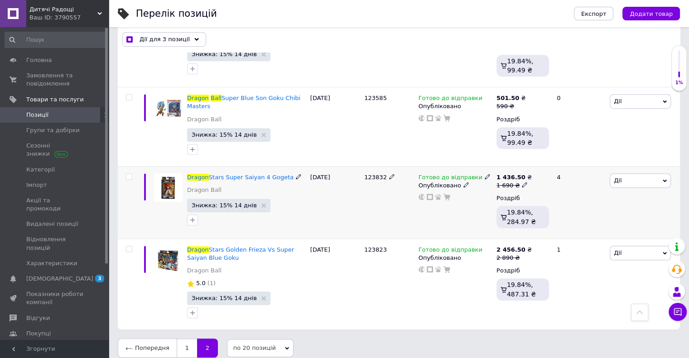
click at [128, 174] on input "checkbox" at bounding box center [129, 177] width 6 height 6
checkbox input "true"
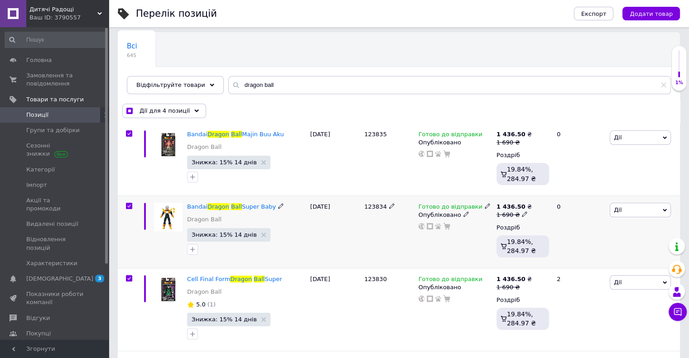
scroll to position [30, 0]
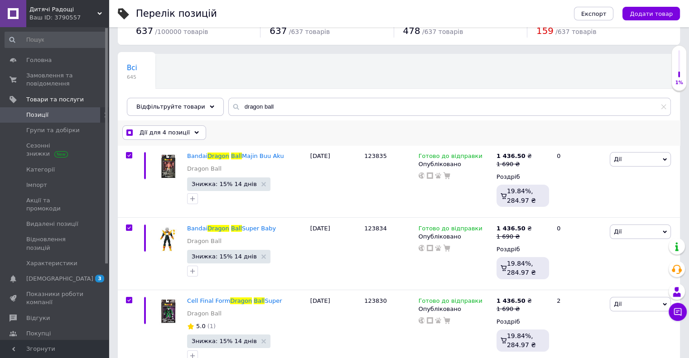
drag, startPoint x: 167, startPoint y: 125, endPoint x: 168, endPoint y: 129, distance: 4.9
click at [167, 125] on div "Дії для 4 позиції Вибрати усі 30 позицій Вибрані всі 30 позицій Скасувати обран…" at bounding box center [399, 133] width 562 height 24
click at [168, 129] on span "Дії для 4 позиції" at bounding box center [164, 133] width 50 height 8
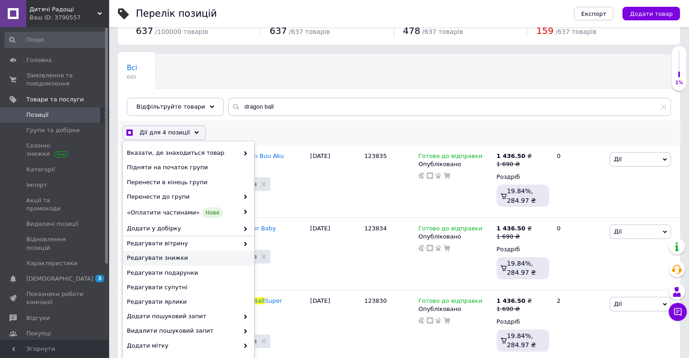
click at [178, 257] on span "Редагувати знижки" at bounding box center [187, 258] width 121 height 8
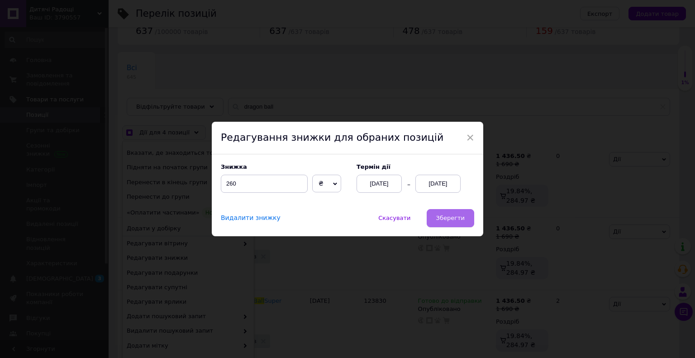
click at [457, 219] on span "Зберегти" at bounding box center [450, 218] width 29 height 7
checkbox input "true"
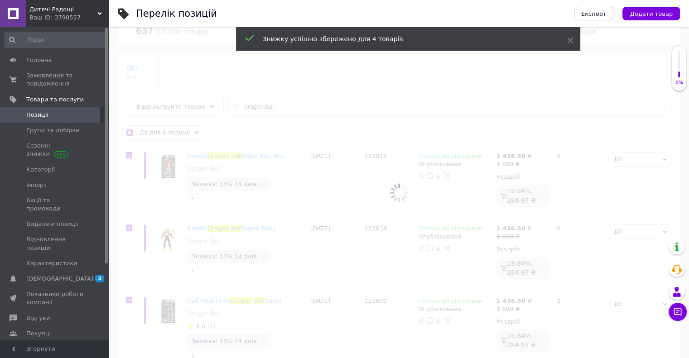
checkbox input "false"
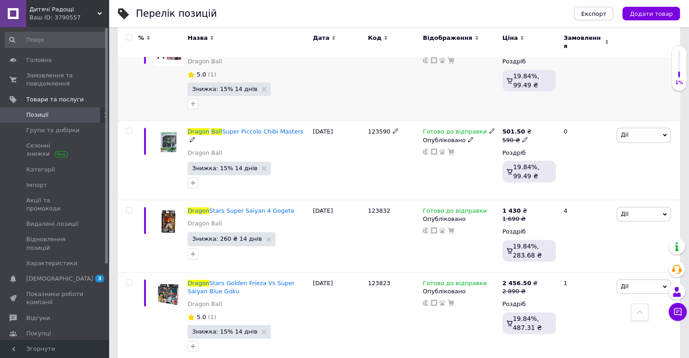
scroll to position [620, 0]
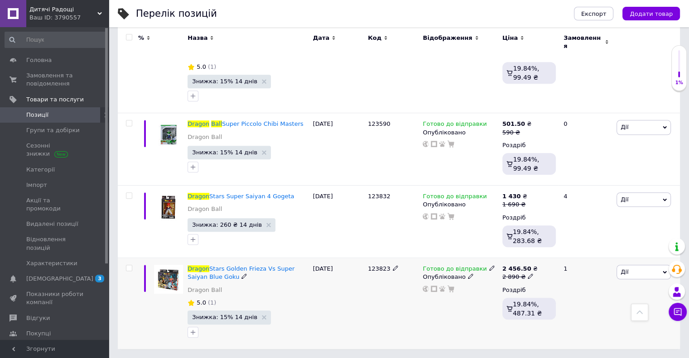
click at [629, 265] on span "Дії" at bounding box center [643, 272] width 54 height 14
click at [593, 321] on li "Знижка" at bounding box center [610, 327] width 120 height 13
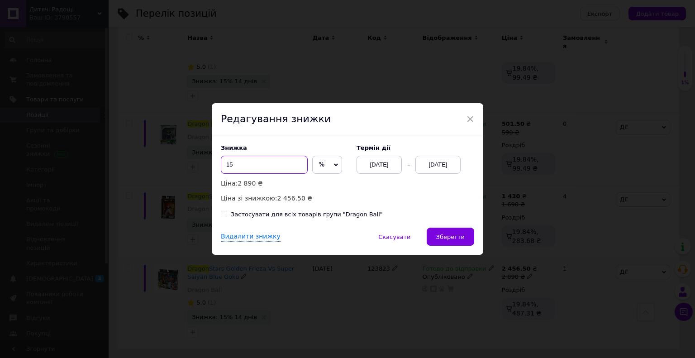
click at [252, 168] on input "15" at bounding box center [264, 165] width 87 height 18
type input "16"
click at [471, 116] on span "×" at bounding box center [470, 118] width 8 height 15
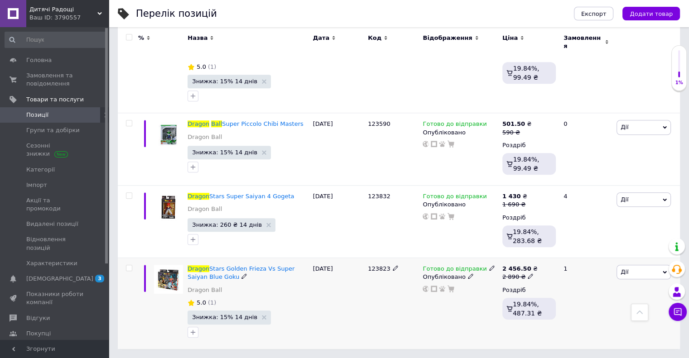
click at [631, 265] on span "Дії" at bounding box center [643, 272] width 54 height 14
click at [585, 321] on li "Знижка" at bounding box center [610, 327] width 120 height 13
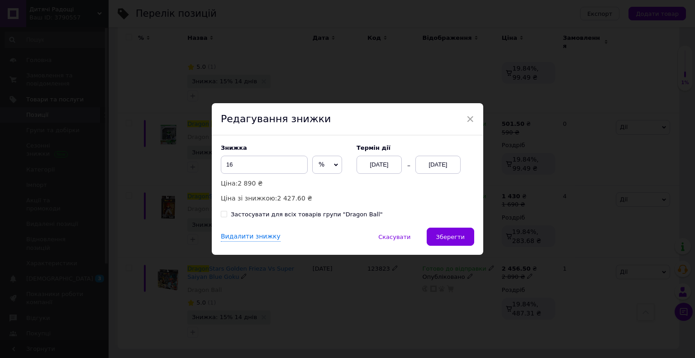
click at [327, 163] on span "%" at bounding box center [327, 165] width 30 height 18
click at [317, 187] on li "₴" at bounding box center [327, 183] width 29 height 13
click at [244, 163] on input "16" at bounding box center [264, 165] width 87 height 18
type input "440"
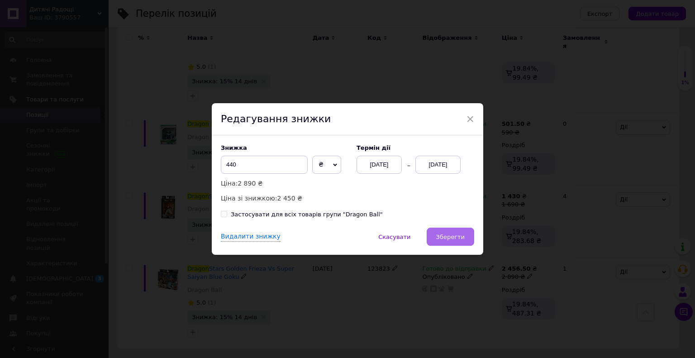
click at [459, 235] on span "Зберегти" at bounding box center [450, 237] width 29 height 7
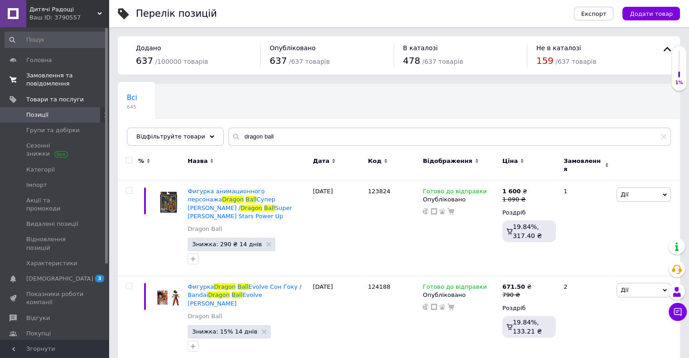
click at [59, 81] on span "Замовлення та повідомлення" at bounding box center [55, 80] width 58 height 16
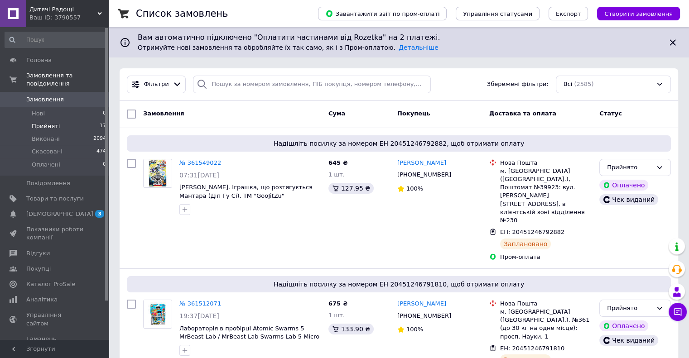
click at [44, 122] on span "Прийняті" at bounding box center [46, 126] width 28 height 8
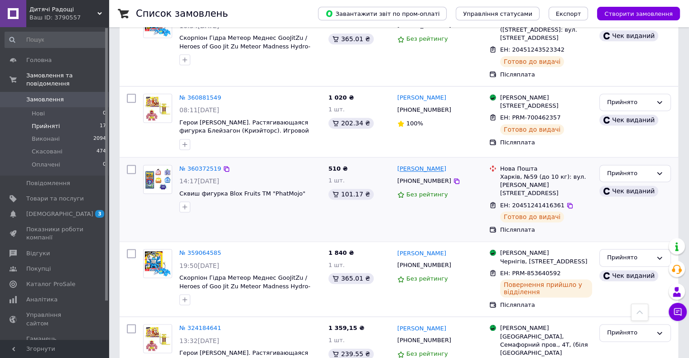
scroll to position [1236, 0]
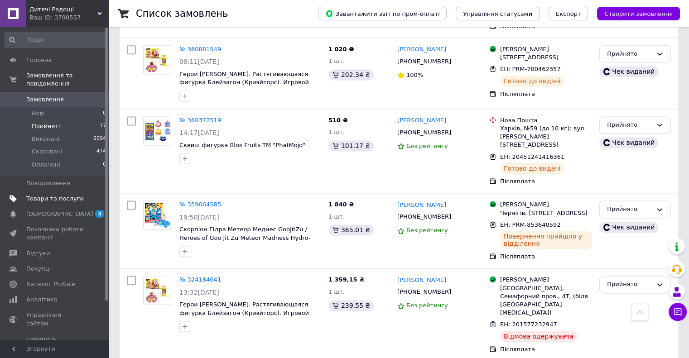
click at [82, 191] on link "Товари та послуги" at bounding box center [55, 198] width 111 height 15
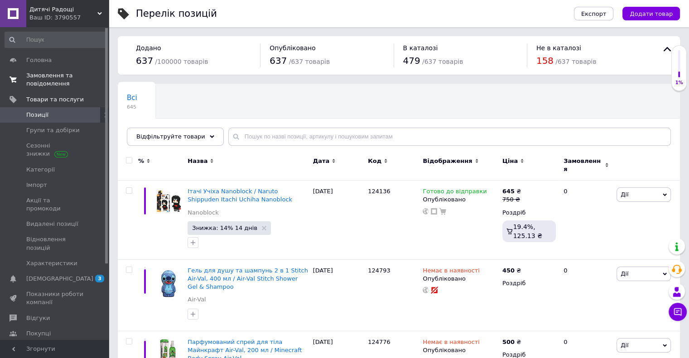
click at [57, 71] on link "Замовлення та повідомлення 0 0" at bounding box center [55, 80] width 111 height 24
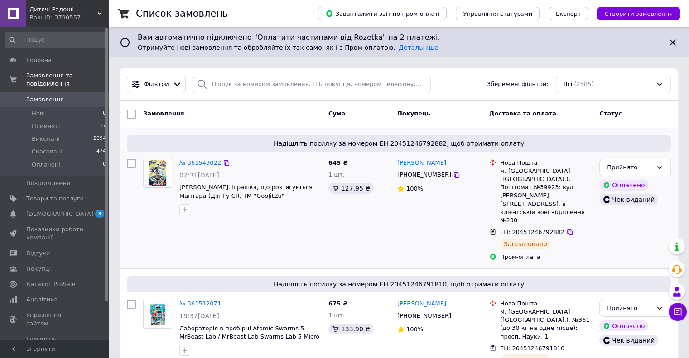
click at [322, 131] on div "Надішліть посилку за номером ЕН 20451246792882, щоб отримати оплату № 361549022…" at bounding box center [399, 198] width 558 height 140
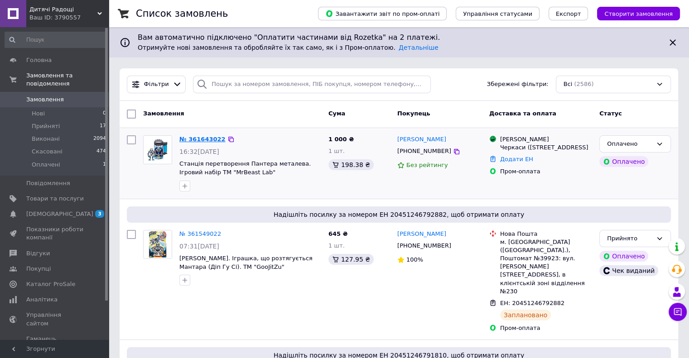
click at [189, 136] on link "№ 361643022" at bounding box center [202, 139] width 46 height 7
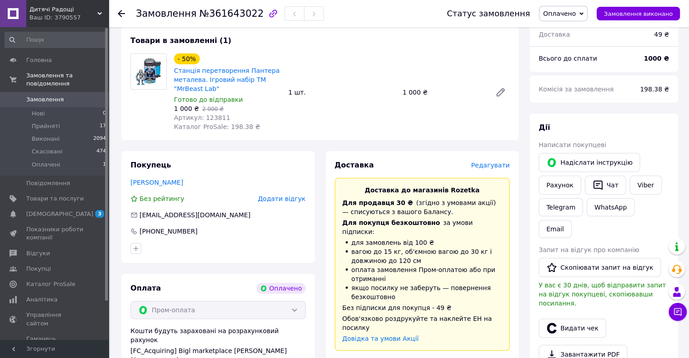
scroll to position [91, 0]
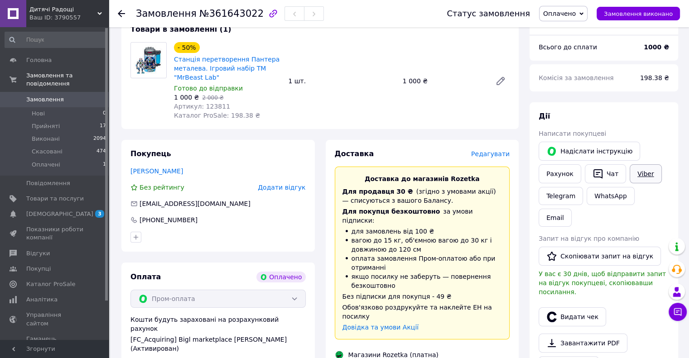
click at [639, 172] on link "Viber" at bounding box center [645, 173] width 32 height 19
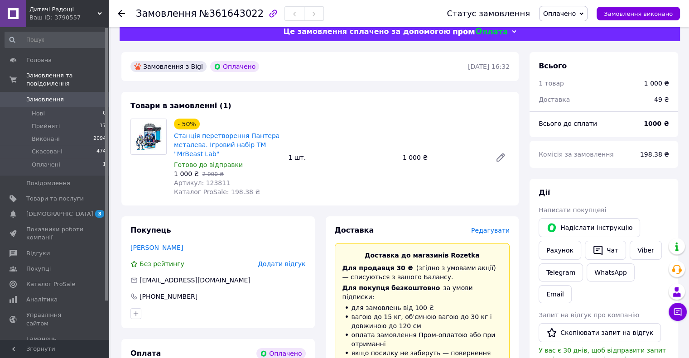
scroll to position [0, 0]
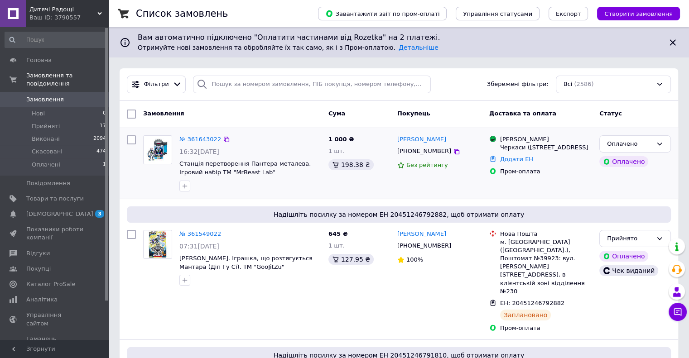
click at [132, 139] on input "checkbox" at bounding box center [131, 139] width 9 height 9
checkbox input "true"
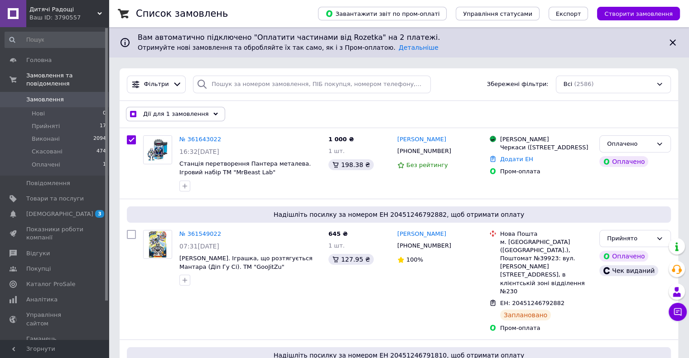
click at [168, 118] on div "Дії для 1 замовлення" at bounding box center [175, 114] width 99 height 14
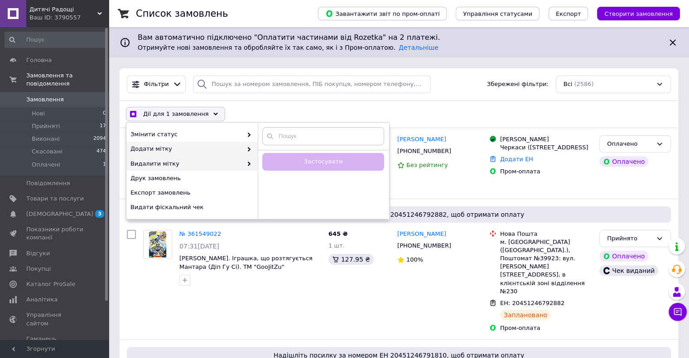
click at [245, 151] on span at bounding box center [246, 149] width 9 height 8
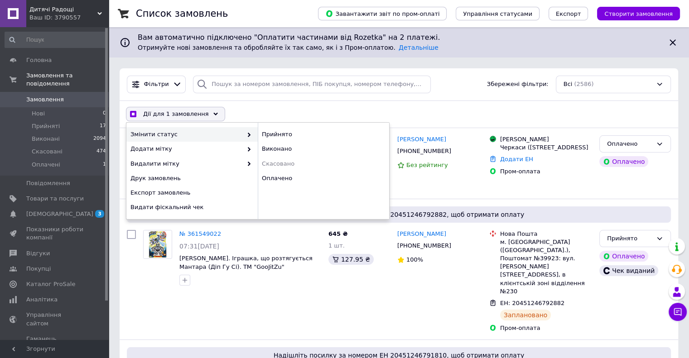
click at [449, 102] on div "Дії для 1 замовлення Вибрати все 2586 замовлень [GEOGRAPHIC_DATA] всі 2586 замо…" at bounding box center [398, 114] width 555 height 24
checkbox input "true"
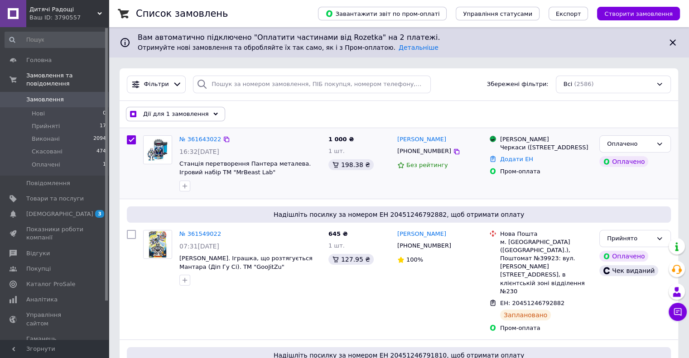
click at [132, 138] on input "checkbox" at bounding box center [131, 139] width 9 height 9
checkbox input "false"
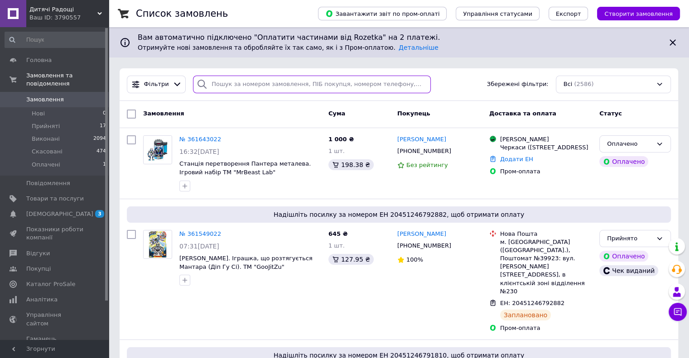
click at [284, 83] on input "search" at bounding box center [312, 85] width 238 height 18
click at [299, 82] on input "search" at bounding box center [312, 85] width 238 height 18
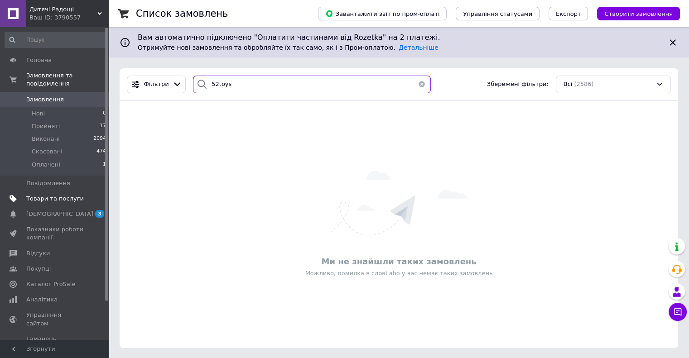
type input "52toys"
click at [67, 195] on span "Товари та послуги" at bounding box center [55, 199] width 58 height 8
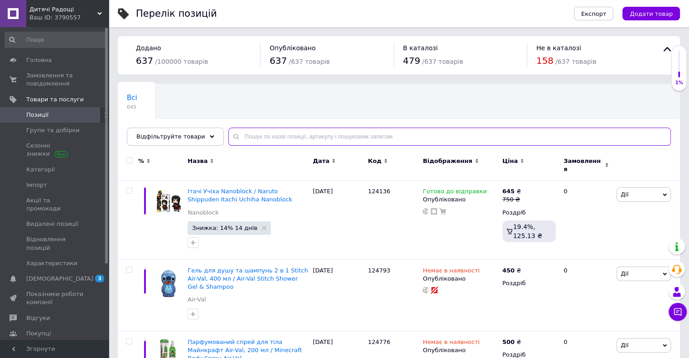
click at [313, 135] on input "text" at bounding box center [449, 137] width 442 height 18
paste input "52toys"
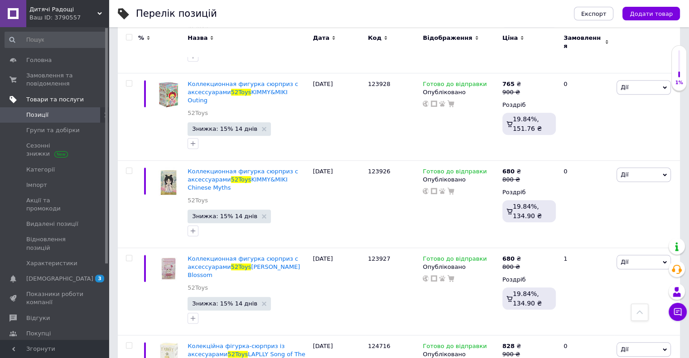
scroll to position [589, 0]
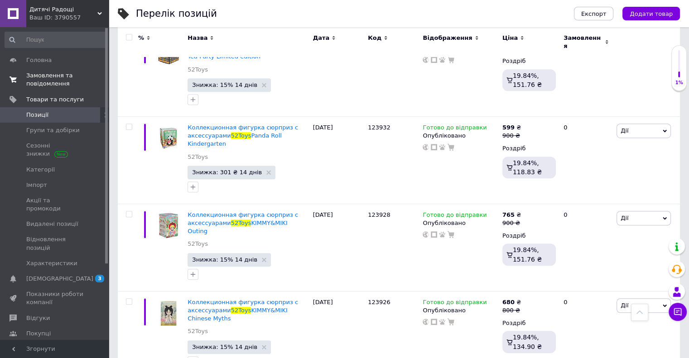
type input "52toys"
click at [23, 69] on link "Замовлення та повідомлення 0 0" at bounding box center [55, 80] width 111 height 24
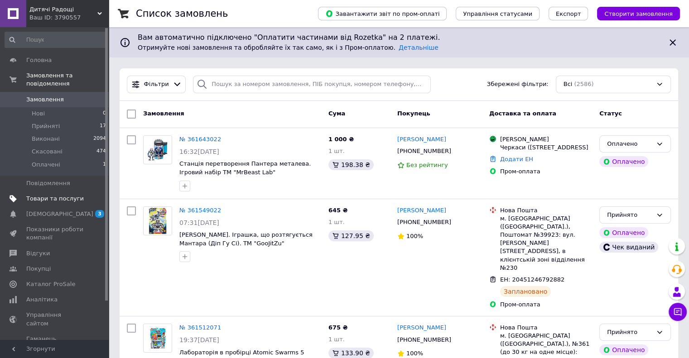
click at [64, 195] on span "Товари та послуги" at bounding box center [55, 199] width 58 height 8
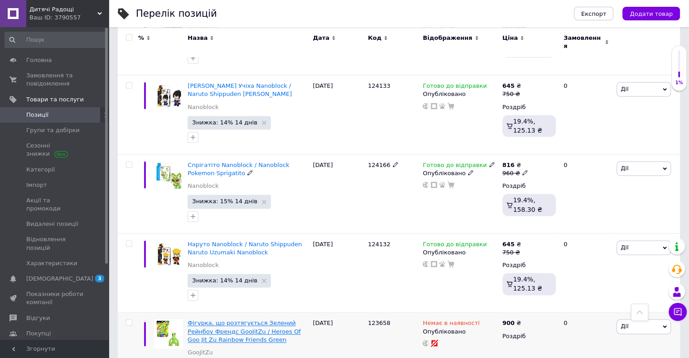
scroll to position [1365, 0]
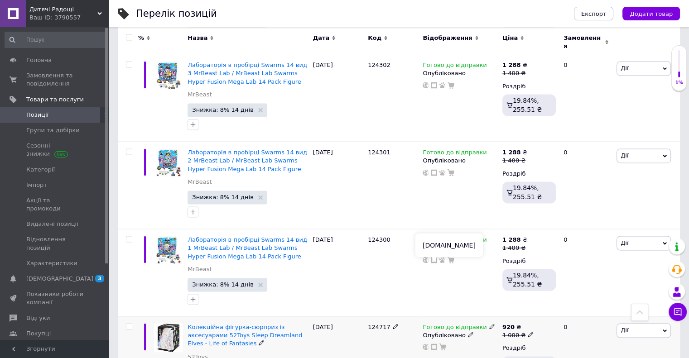
click at [432, 344] on use at bounding box center [434, 347] width 6 height 6
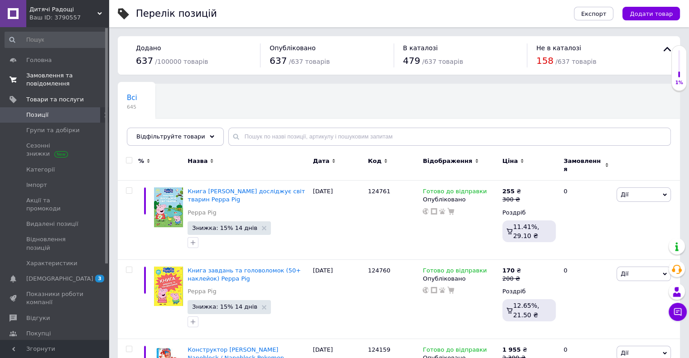
click at [47, 80] on span "Замовлення та повідомлення" at bounding box center [55, 80] width 58 height 16
